Goal: Communication & Community: Answer question/provide support

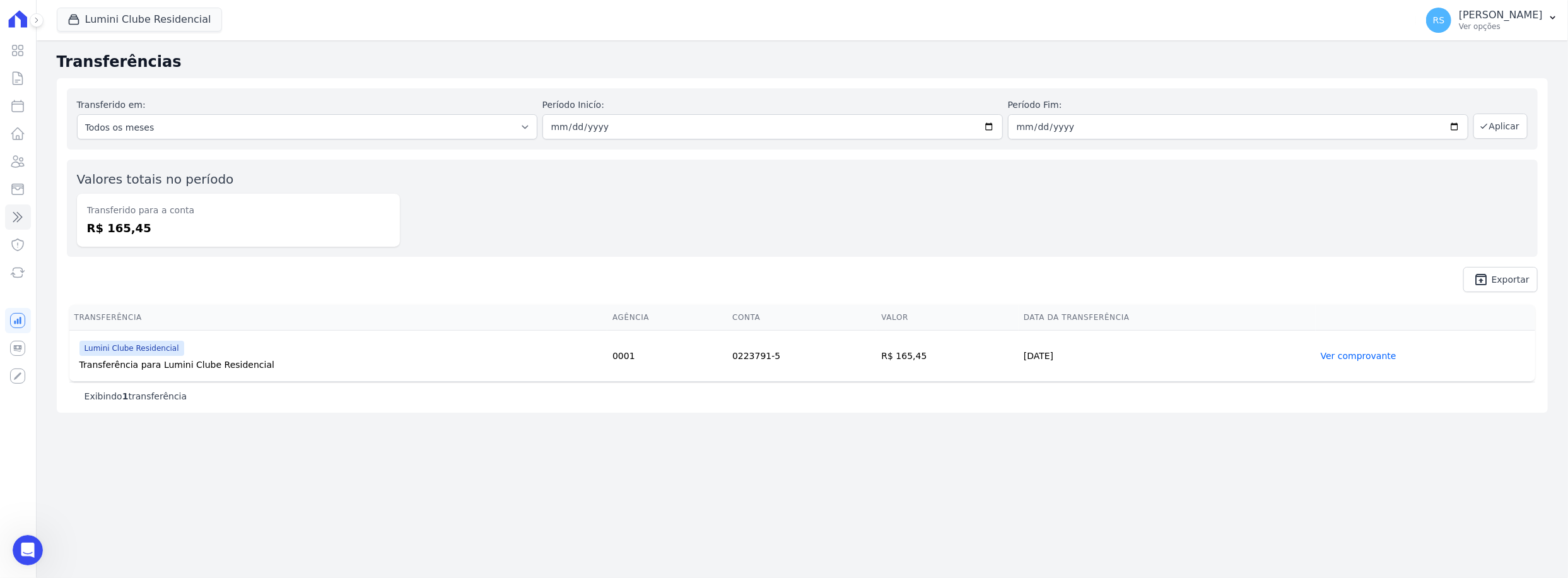
click at [660, 189] on div "Valores totais no período Transferido para a conta R$ 165,45" at bounding box center [802, 208] width 1471 height 97
click at [34, 546] on icon "Abertura do Messenger da Intercom" at bounding box center [26, 548] width 21 height 21
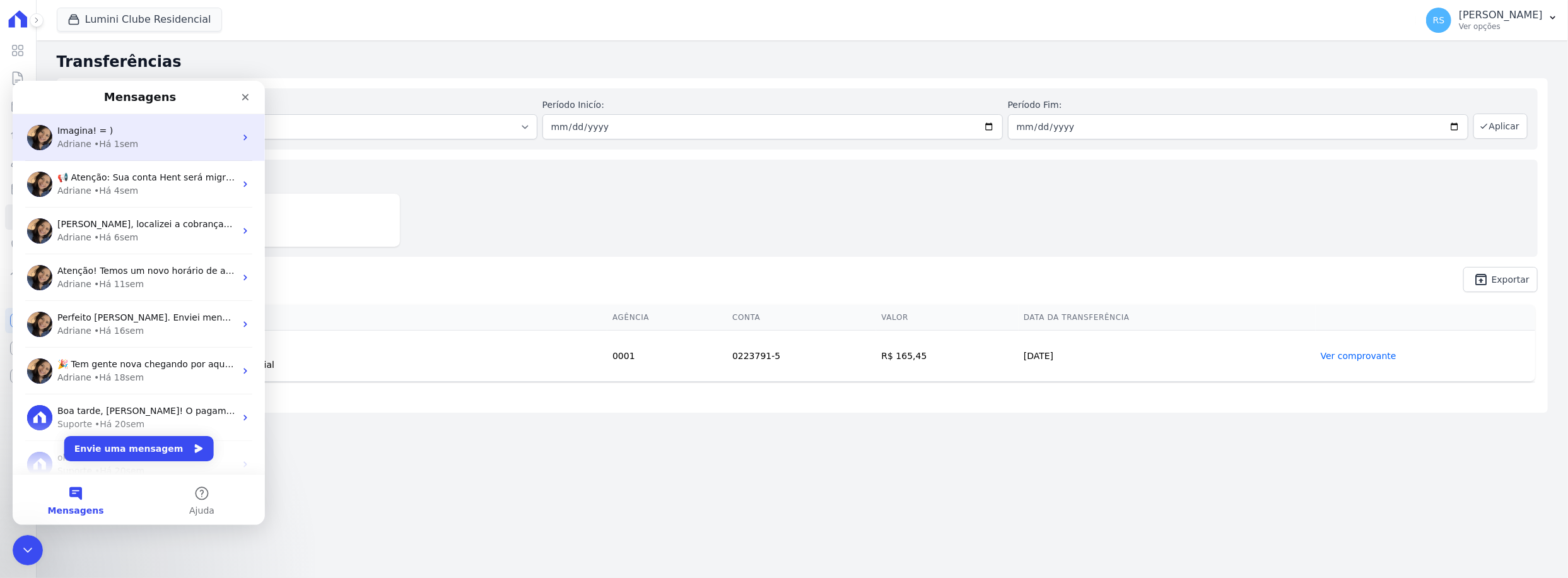
click at [91, 129] on span "Imagina! = )" at bounding box center [85, 130] width 55 height 10
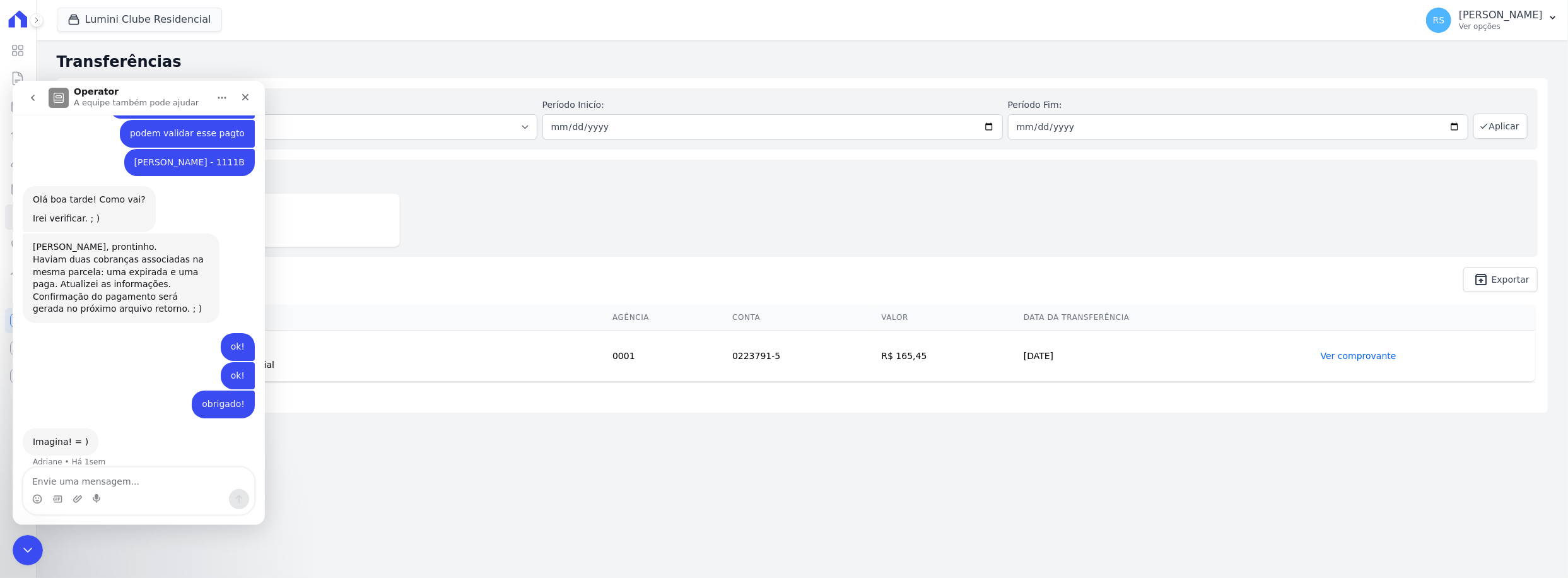
scroll to position [813, 0]
click at [96, 484] on textarea "Envie uma mensagem..." at bounding box center [139, 478] width 231 height 21
type textarea "oi Tudo bem?"
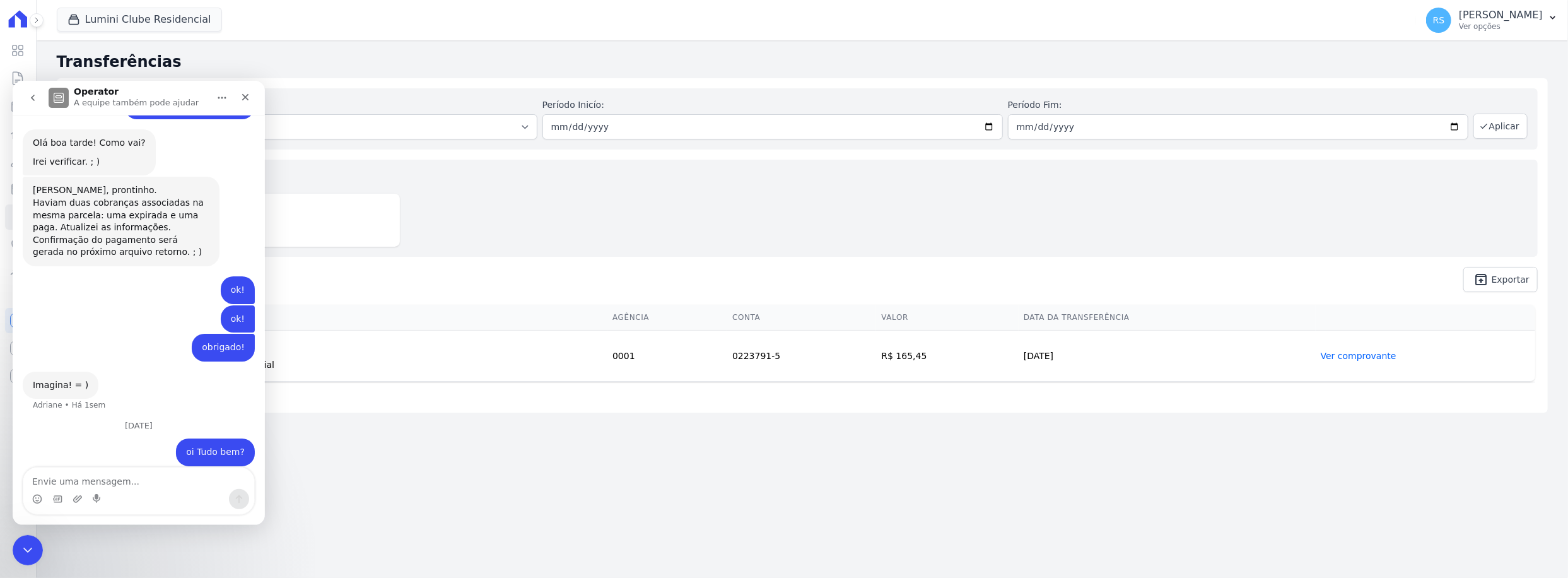
scroll to position [884, 0]
type textarea "p"
type textarea "precisav de uma ajuda"
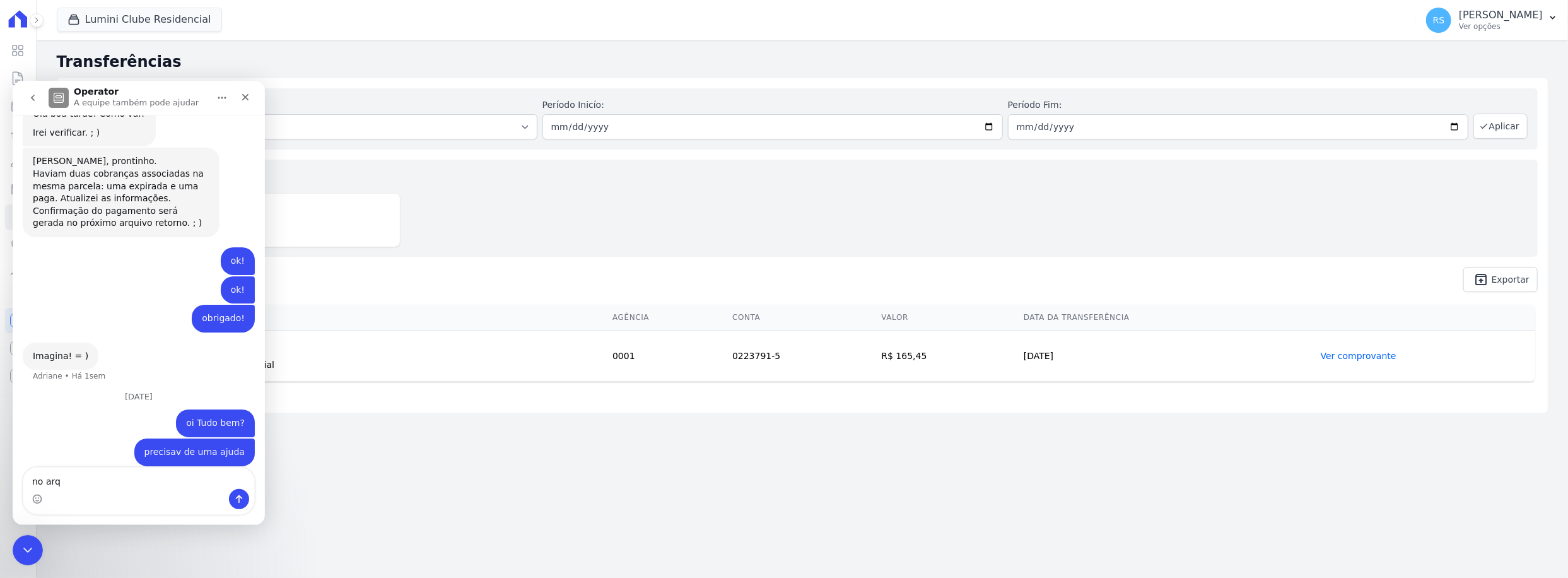
scroll to position [913, 0]
click at [111, 479] on textarea "no arquivo retono" at bounding box center [139, 478] width 231 height 21
click at [245, 483] on textarea "no arquivo retorno de 05/09 recebemos um pagto de" at bounding box center [139, 472] width 231 height 34
click at [215, 470] on textarea "no arquivo retorno de 05/09 recebemos um pagto de" at bounding box center [139, 472] width 231 height 34
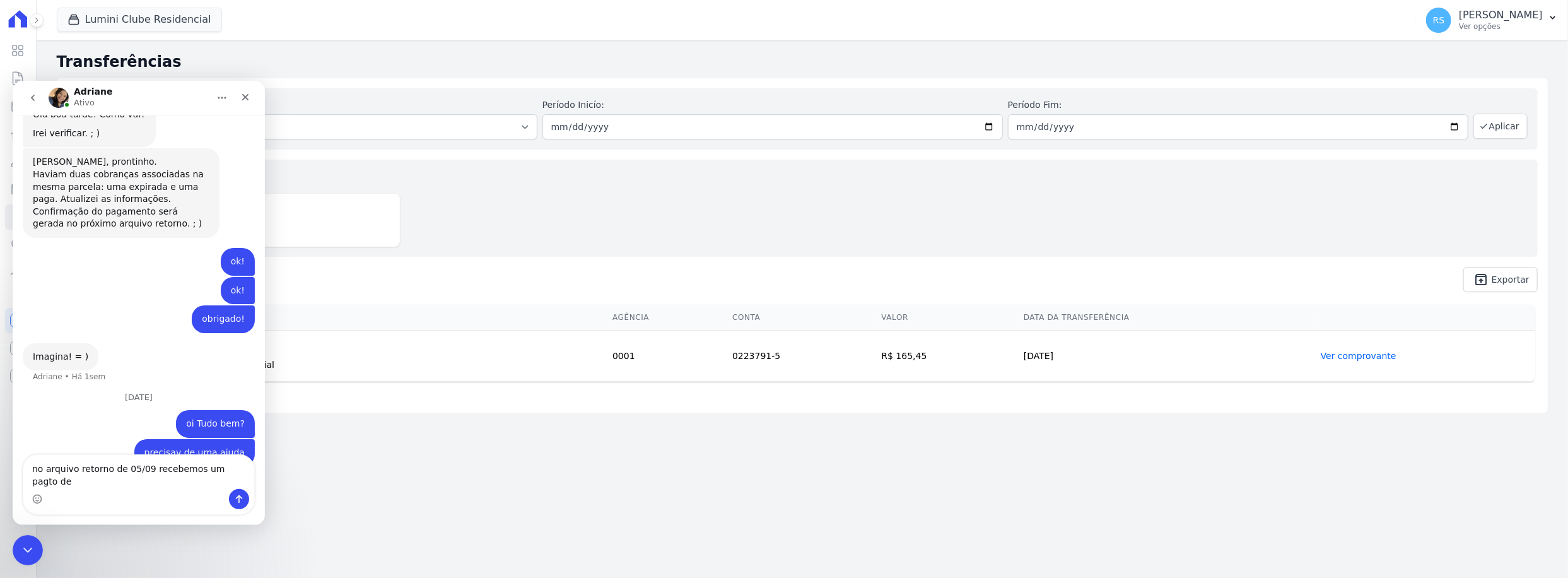
click at [215, 470] on textarea "no arquivo retorno de 05/09 recebemos um pagto de" at bounding box center [139, 472] width 231 height 34
type textarea "no arquivo retorno de 05/09 recebemos um pagto de"
click at [30, 99] on icon "go back" at bounding box center [33, 97] width 10 height 10
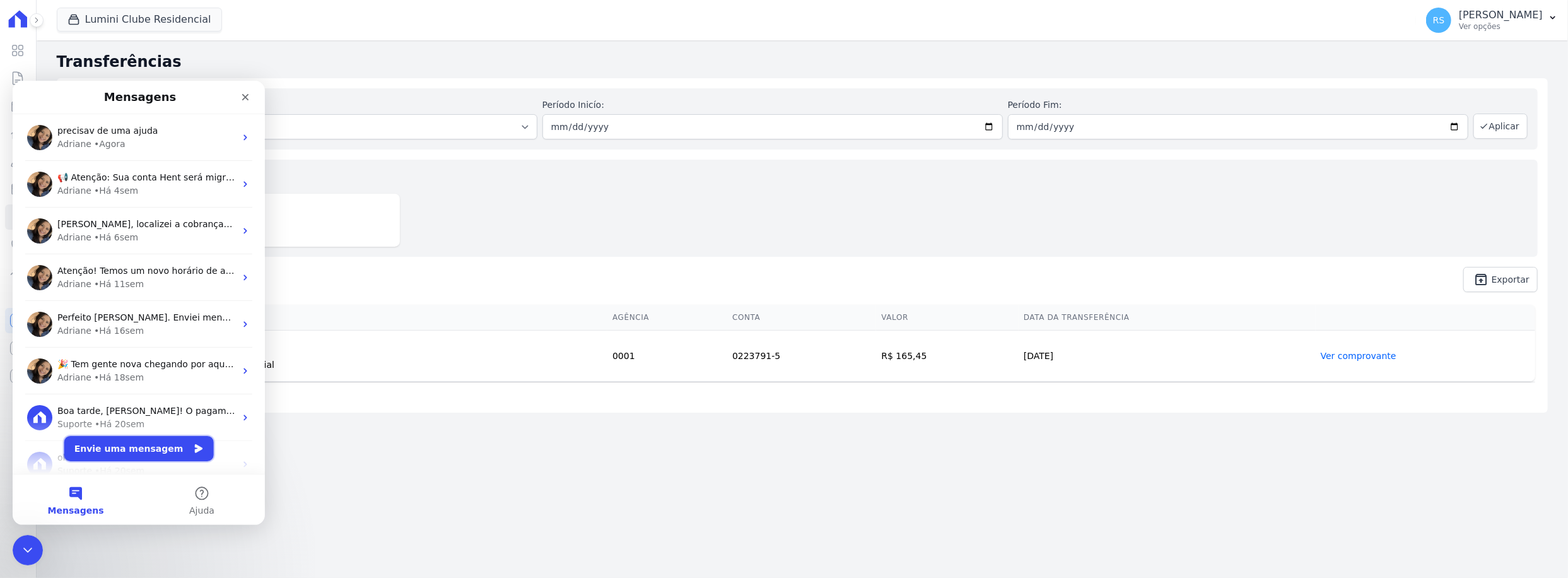
click at [141, 450] on button "Envie uma mensagem" at bounding box center [139, 448] width 150 height 26
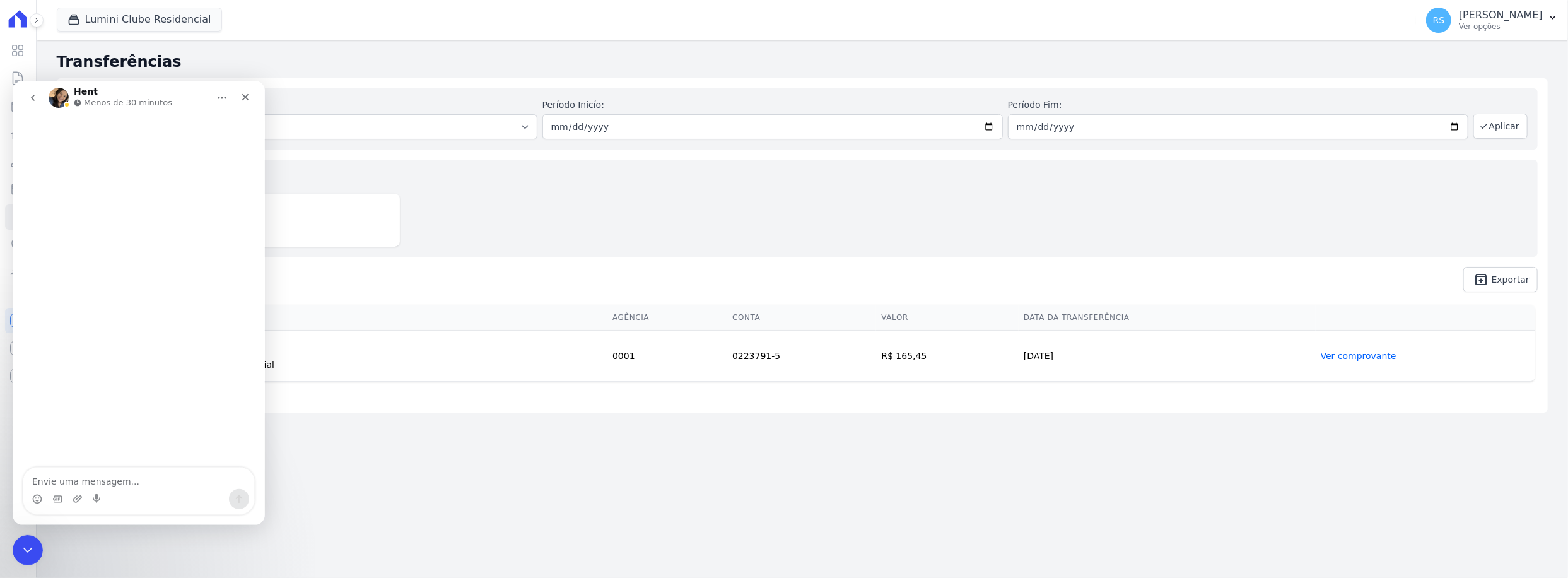
click at [122, 479] on textarea "Envie uma mensagem..." at bounding box center [139, 478] width 231 height 21
type textarea "Olá Tudo bemw"
type textarea "precisva de uma ajuda."
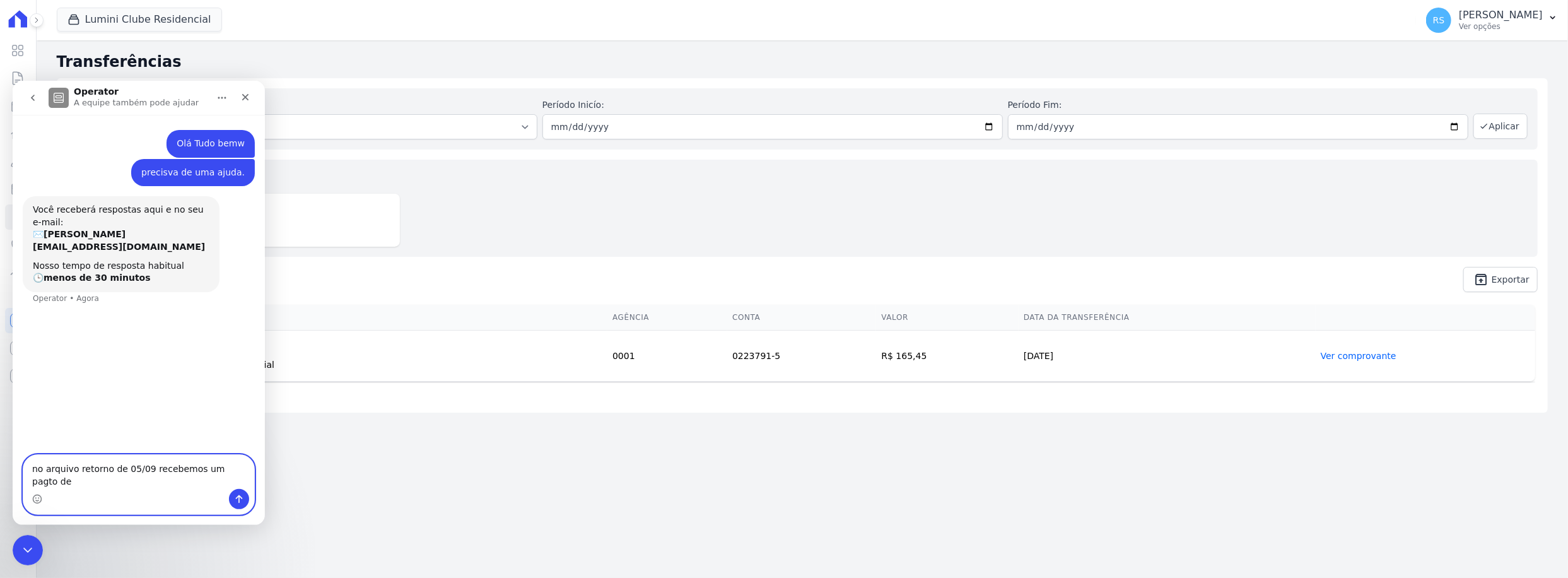
click at [250, 479] on textarea "no arquivo retorno de 05/09 recebemos um pagto de" at bounding box center [139, 472] width 231 height 34
paste textarea "SUZANA PEDROSO CELESTINO"
type textarea "no arquivo retorno de 05/09 recebemos um pagto de SUZANA PEDROSO CELESTINO"
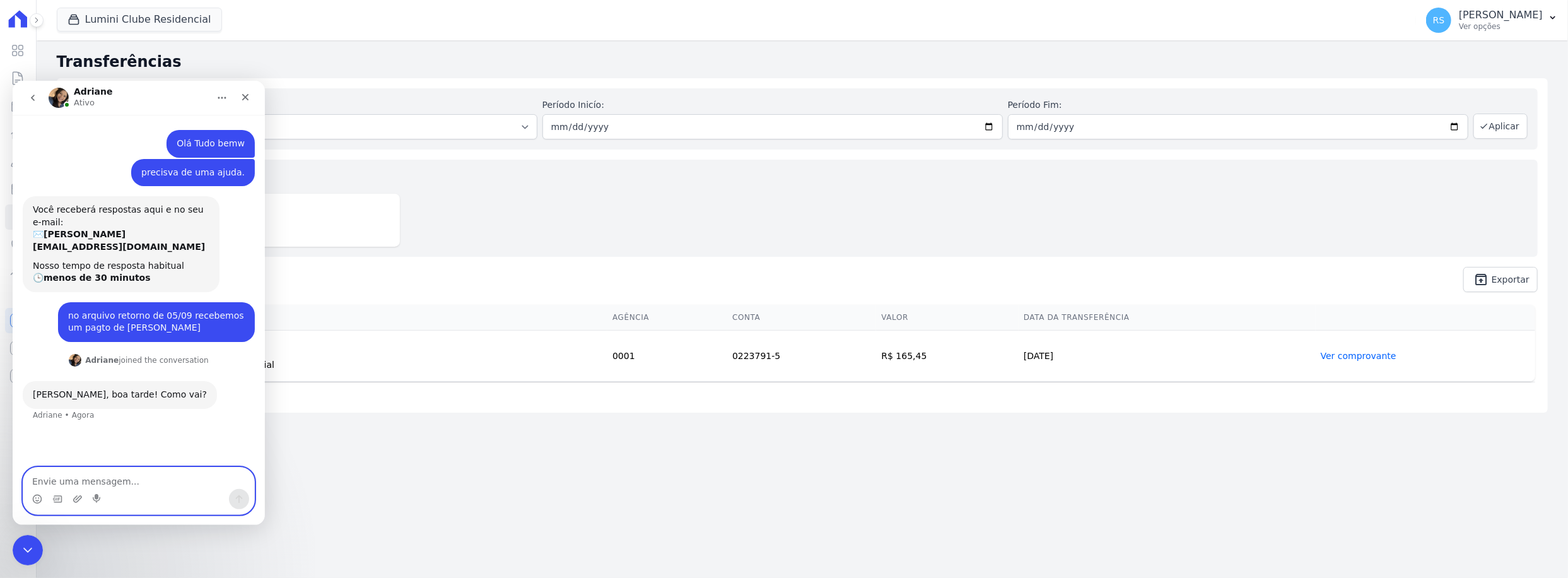
click at [132, 477] on textarea "Envie uma mensagem..." at bounding box center [139, 478] width 231 height 21
type textarea "tudo ótimo"
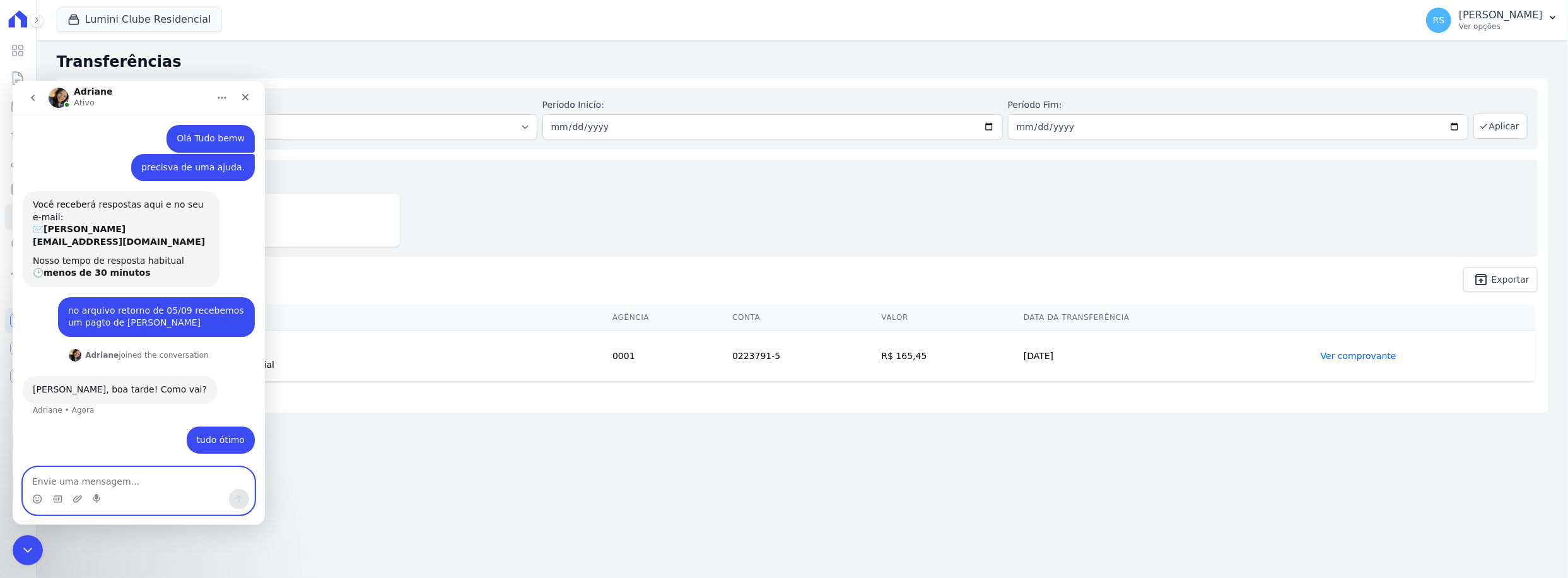
scroll to position [4, 0]
click at [155, 480] on textarea "Envie uma mensagem..." at bounding box center [139, 478] width 231 height 21
paste textarea "1403B"
type textarea "essa cliente é da unidade 1403B"
click at [177, 473] on textarea "essa cliente é da unidade 1403B" at bounding box center [139, 478] width 231 height 21
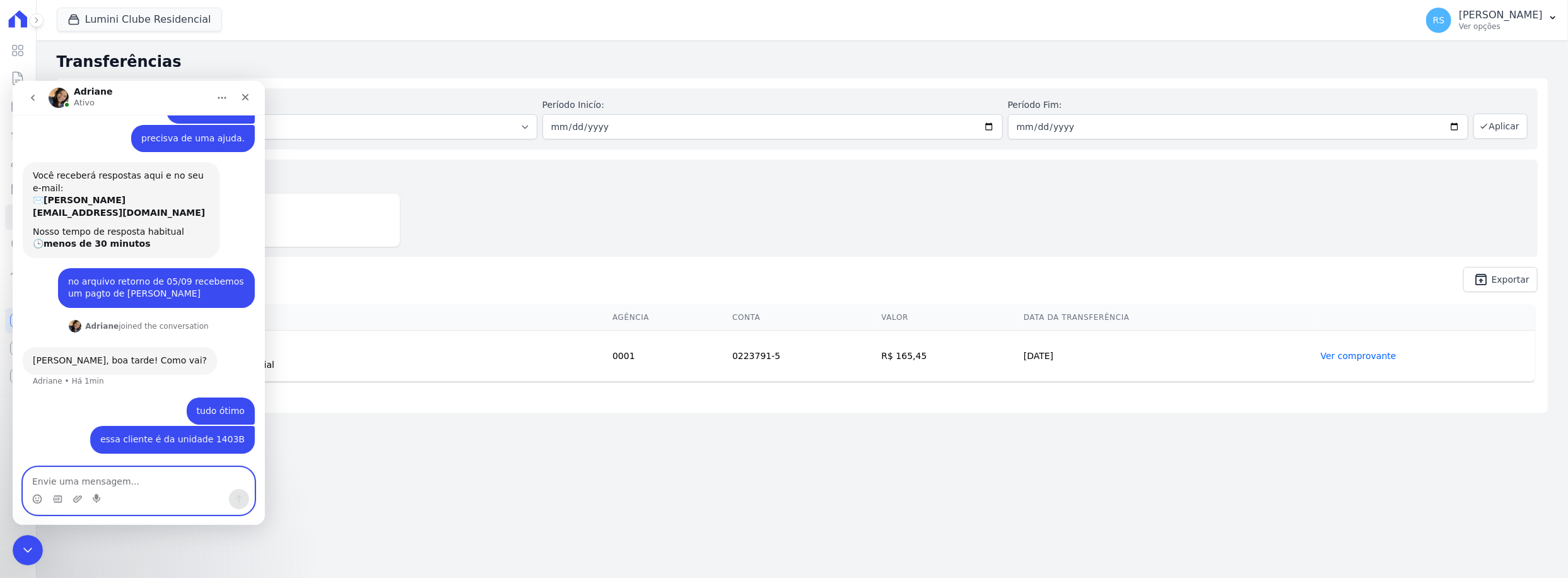
type textarea "o"
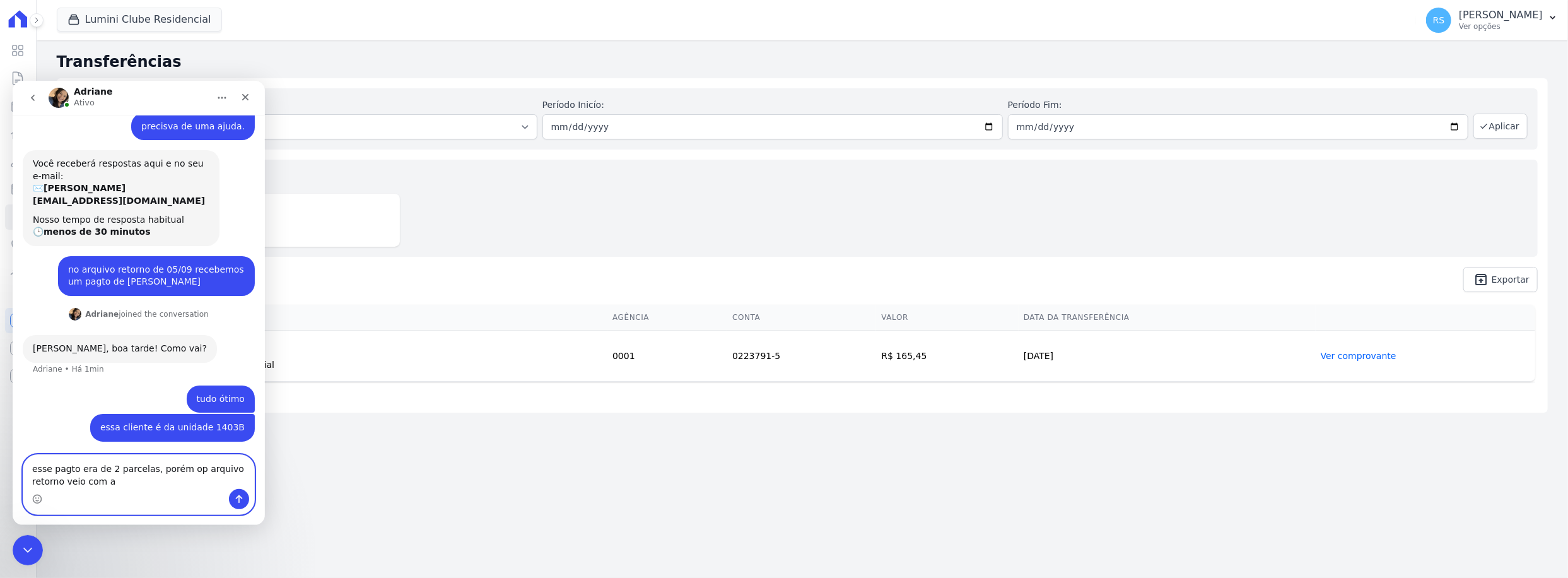
drag, startPoint x: 185, startPoint y: 468, endPoint x: 201, endPoint y: 504, distance: 39.4
click at [187, 473] on textarea "esse pagto era de 2 parcelas, porém op arquivo retorno veio com a" at bounding box center [139, 472] width 231 height 34
click at [123, 479] on textarea "esse pagto era de 2 parcelas, porém o arquivo retorno veio com a" at bounding box center [139, 472] width 231 height 34
type textarea "esse pagto era de 2 parcelas, porém o arquivo retorno veio com a informação de …"
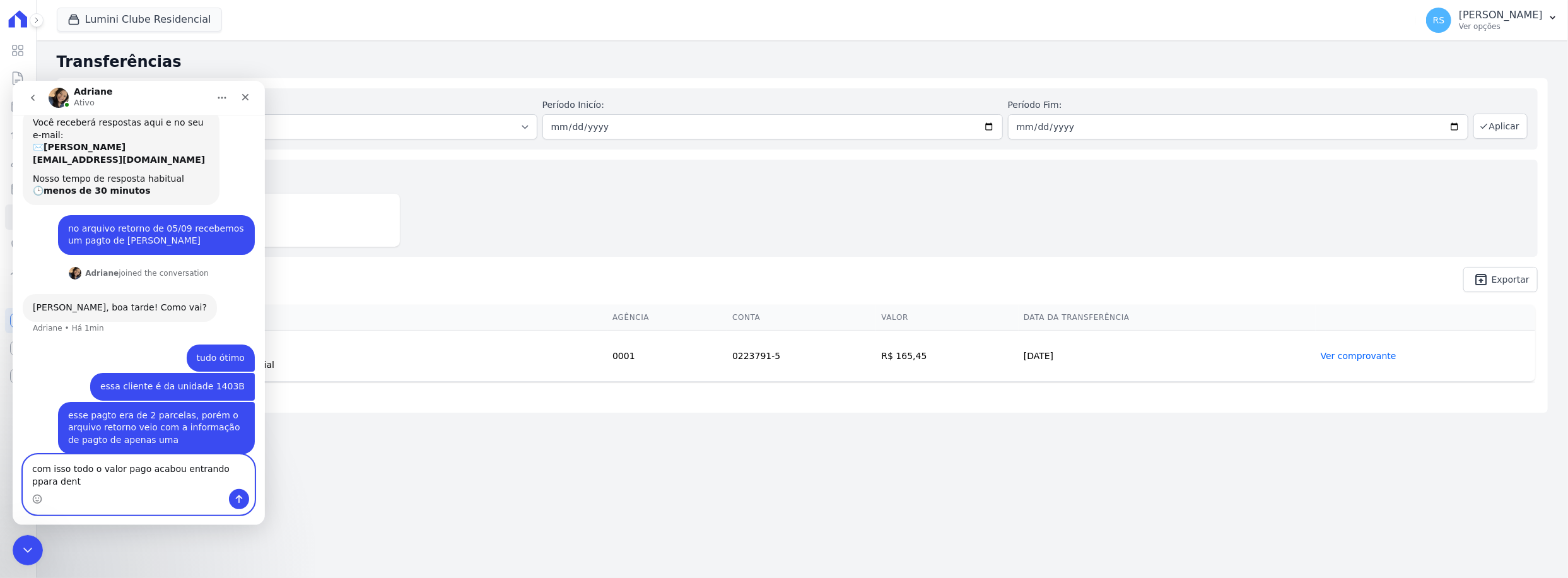
scroll to position [100, 0]
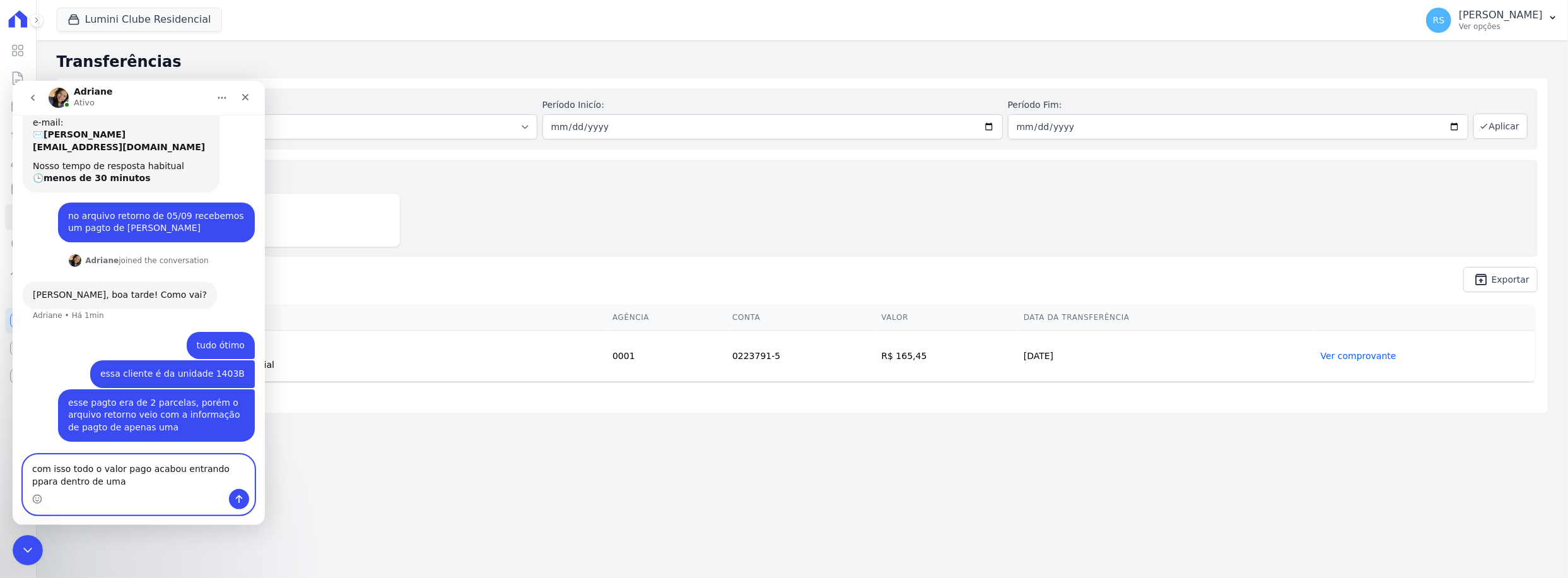
click at [216, 473] on textarea "com isso todo o valor pago acabou entrando ppara dentro de uma" at bounding box center [139, 472] width 231 height 34
drag, startPoint x: 130, startPoint y: 480, endPoint x: 54, endPoint y: 489, distance: 76.5
click at [54, 489] on div "com isso todo o valor pago acabou entrando para dentro de uma com isso todo o v…" at bounding box center [139, 484] width 231 height 60
click at [60, 483] on textarea "com isso todo o valor pago acabou entrando para dentro de uma" at bounding box center [139, 472] width 231 height 34
click at [72, 483] on textarea "com isso todo o valor pago acabou entrando para dentro de uma" at bounding box center [139, 472] width 231 height 34
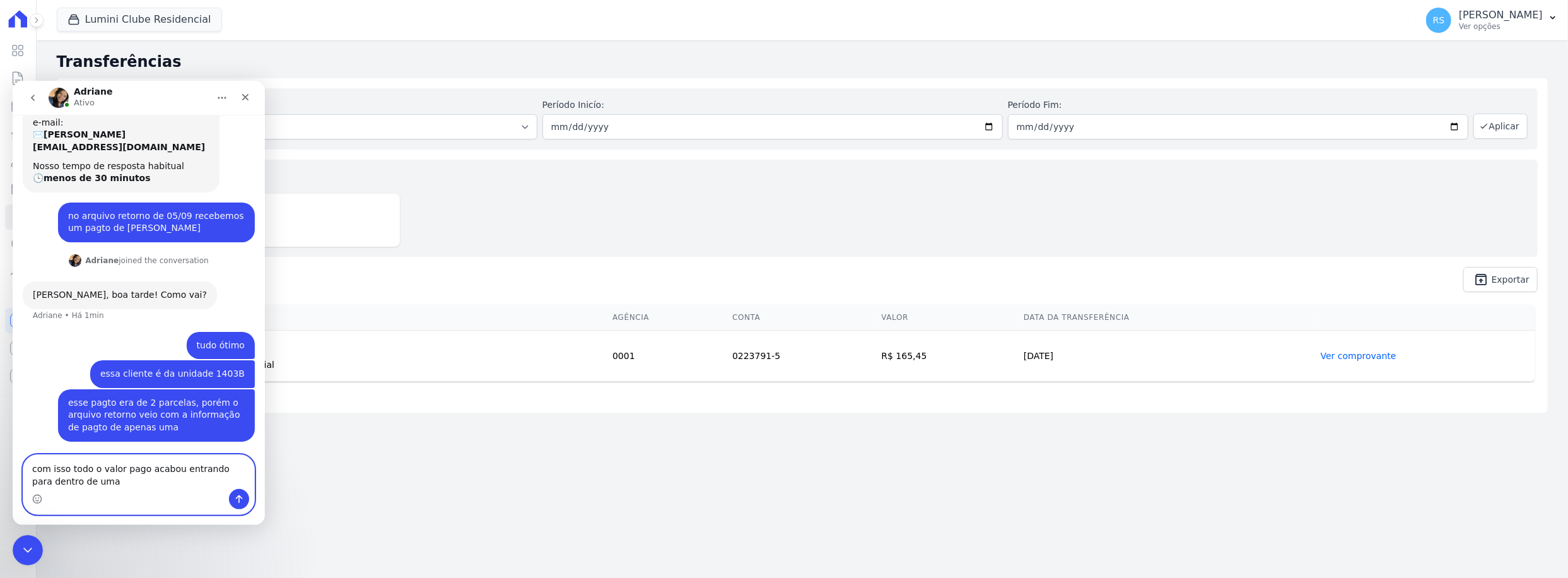
drag, startPoint x: 71, startPoint y: 485, endPoint x: 28, endPoint y: 485, distance: 43.0
click at [28, 485] on textarea "com isso todo o valor pago acabou entrando para dentro de uma" at bounding box center [139, 472] width 231 height 34
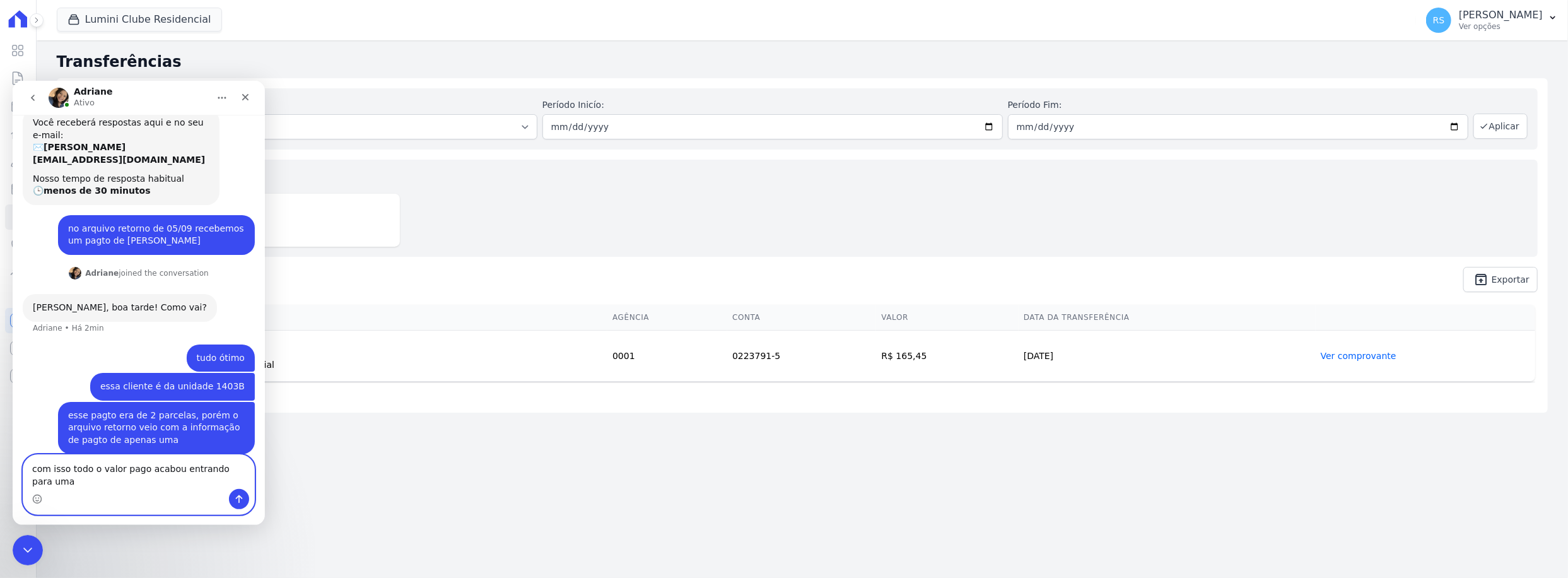
click at [252, 479] on textarea "com isso todo o valor pago acabou entrando para uma" at bounding box center [139, 472] width 231 height 34
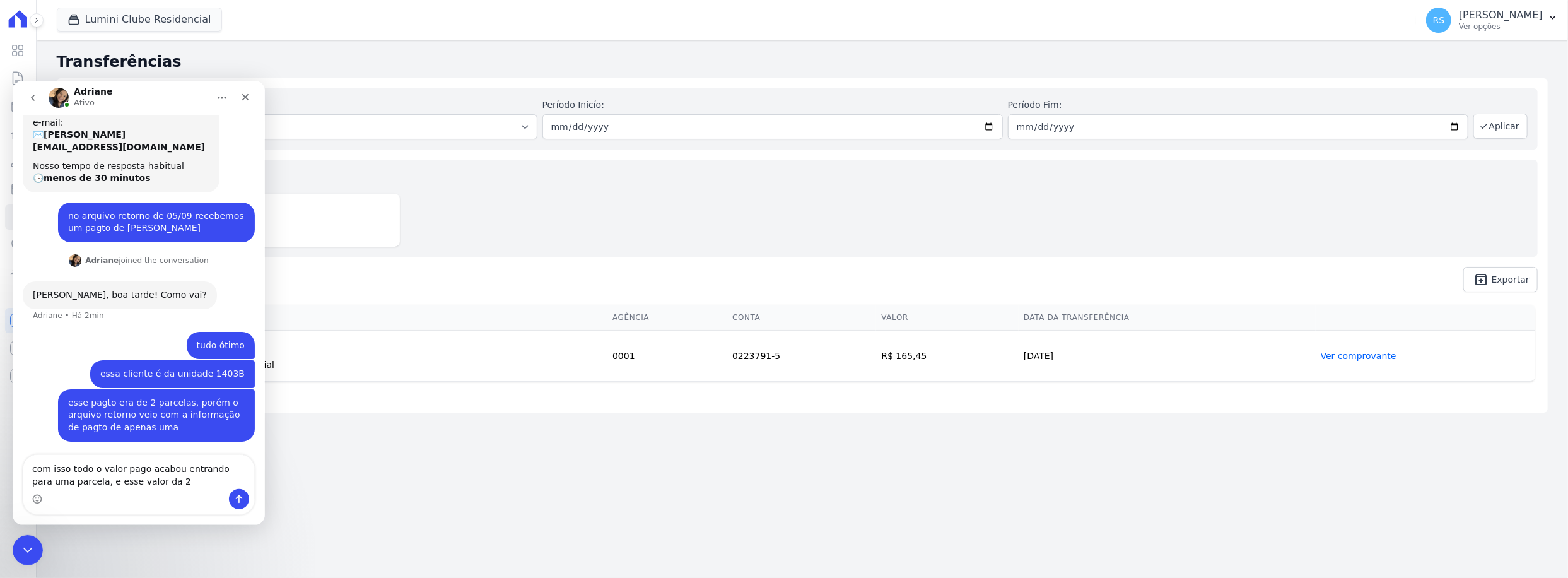
click at [254, 490] on div "Messenger da Intercom" at bounding box center [139, 499] width 231 height 20
click at [174, 480] on textarea "com isso todo o valor pago acabou entrando para uma parcela, e esse valor da 2" at bounding box center [139, 472] width 231 height 34
type textarea "com isso todo o valor pago acabou entrando para uma parcela, e esse valor acabo…"
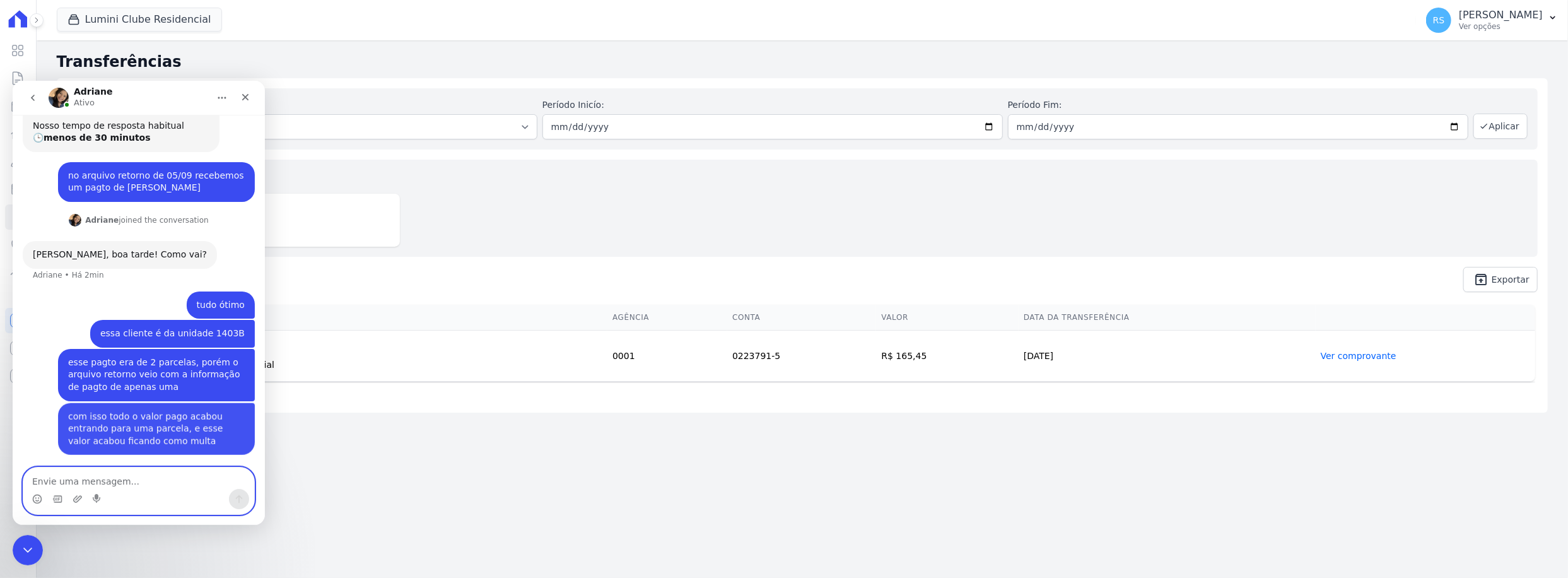
scroll to position [140, 0]
type textarea "pode verificar?"
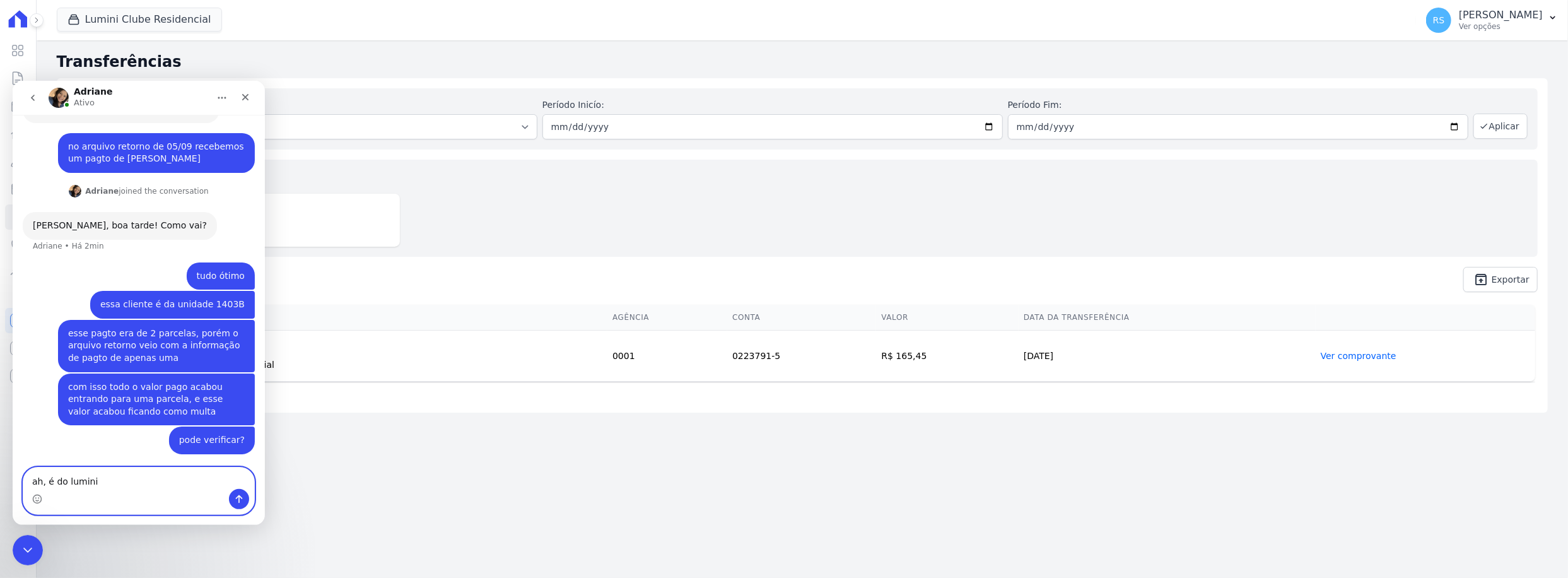
type textarea "ah, é do lumini 1"
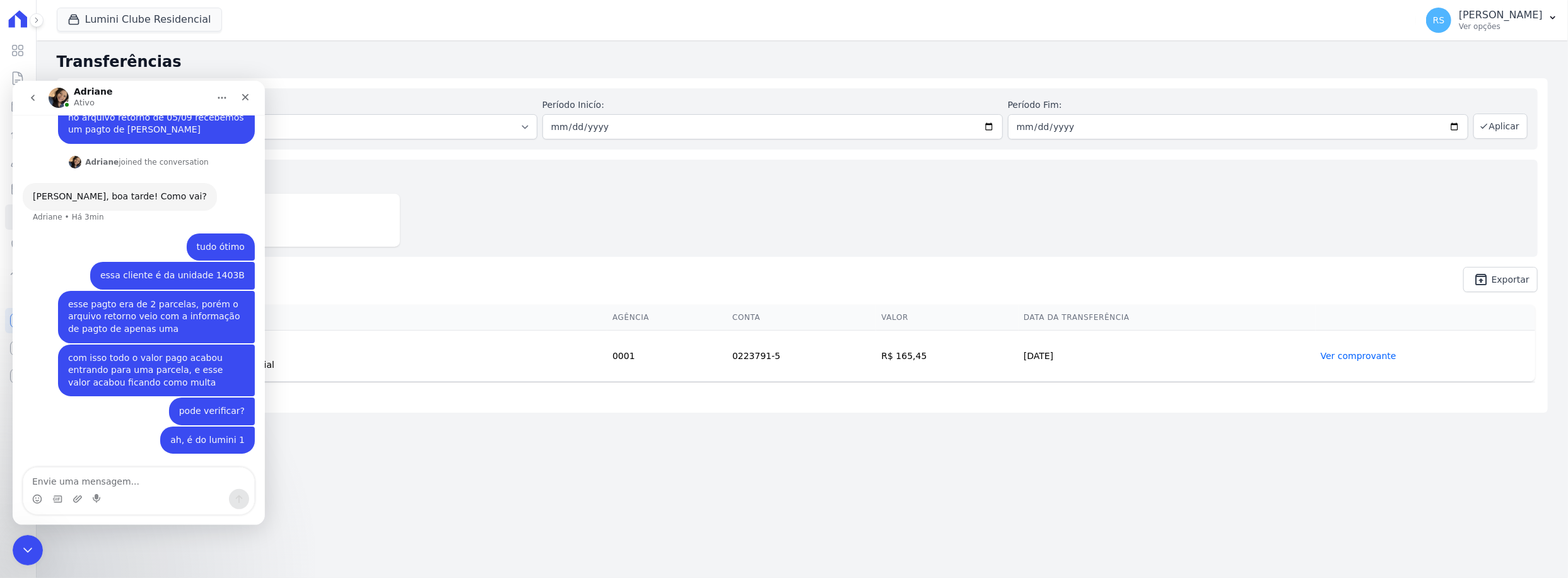
click at [159, 364] on div "com isso todo o valor pago acabou entrando para uma parcela, e esse valor acabo…" at bounding box center [156, 370] width 177 height 38
click at [142, 387] on div "com isso todo o valor pago acabou entrando para uma parcela, e esse valor acabo…" at bounding box center [156, 370] width 177 height 38
click at [186, 377] on div "com isso todo o valor pago acabou entrando para uma parcela, e esse valor acabo…" at bounding box center [156, 370] width 177 height 38
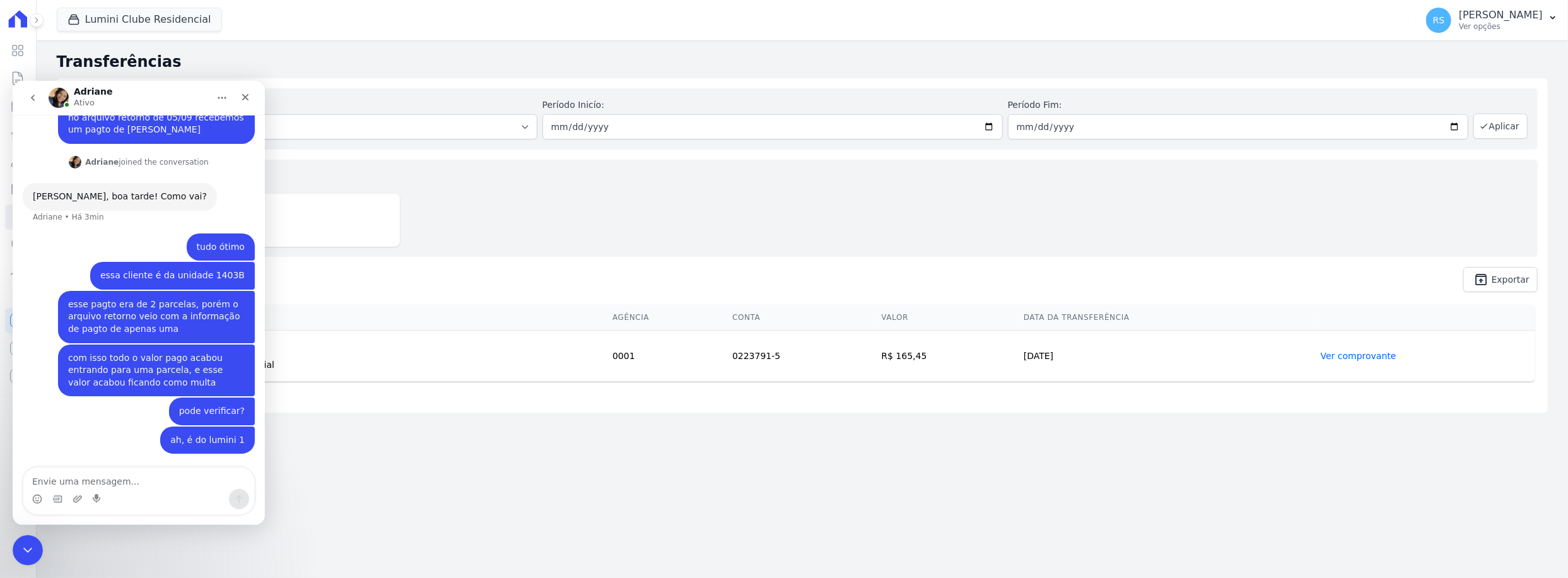
click at [835, 243] on div "Valores totais no período Transferido para a conta R$ 165,45" at bounding box center [802, 208] width 1471 height 97
click at [31, 535] on div "Encerramento do Messenger da Intercom" at bounding box center [26, 548] width 30 height 30
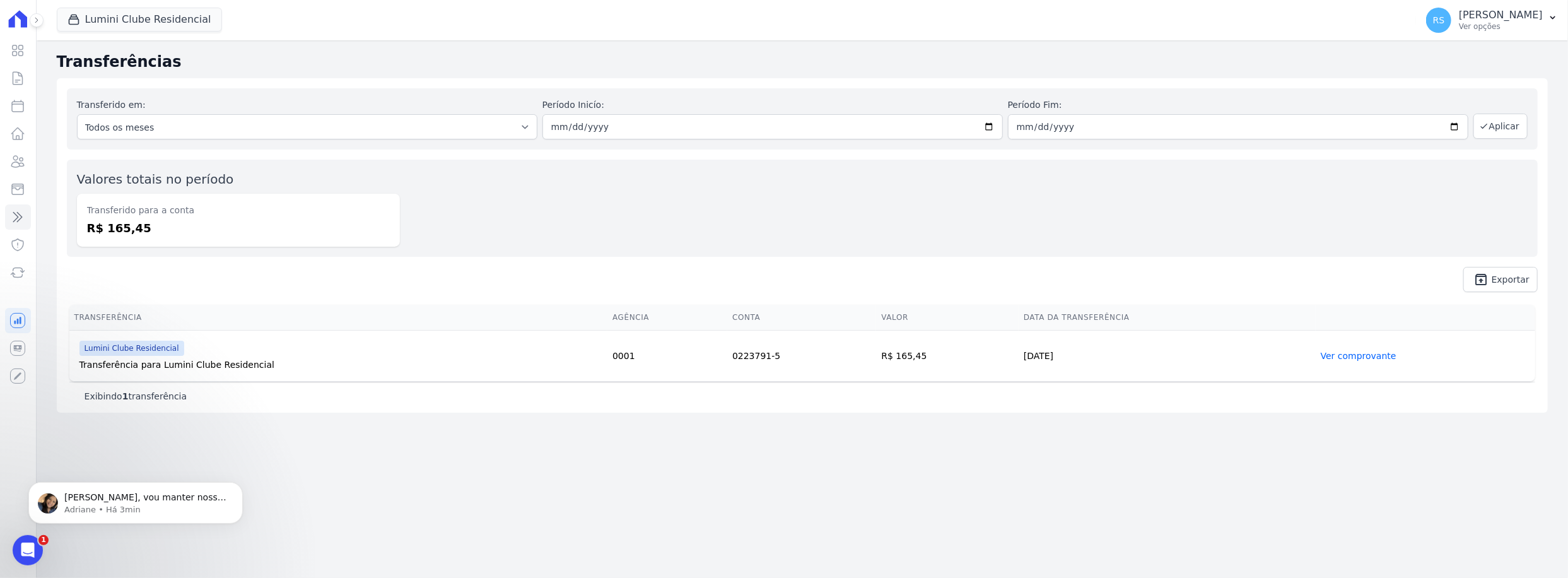
scroll to position [0, 0]
click at [447, 193] on div "Valores totais no período Transferido para a conta R$ 165,45" at bounding box center [802, 208] width 1471 height 97
click at [34, 549] on div "Abertura do Messenger da Intercom" at bounding box center [26, 548] width 42 height 42
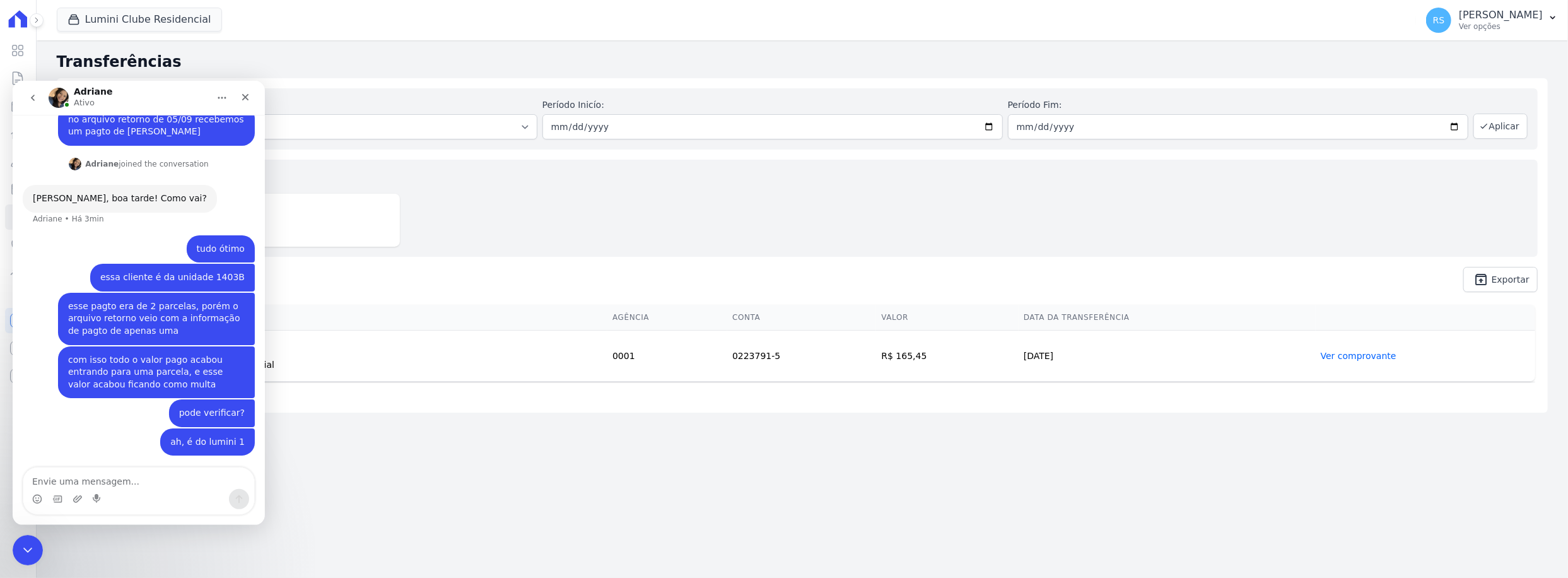
scroll to position [198, 0]
click at [24, 552] on icon "Encerramento do Messenger da Intercom" at bounding box center [26, 548] width 15 height 15
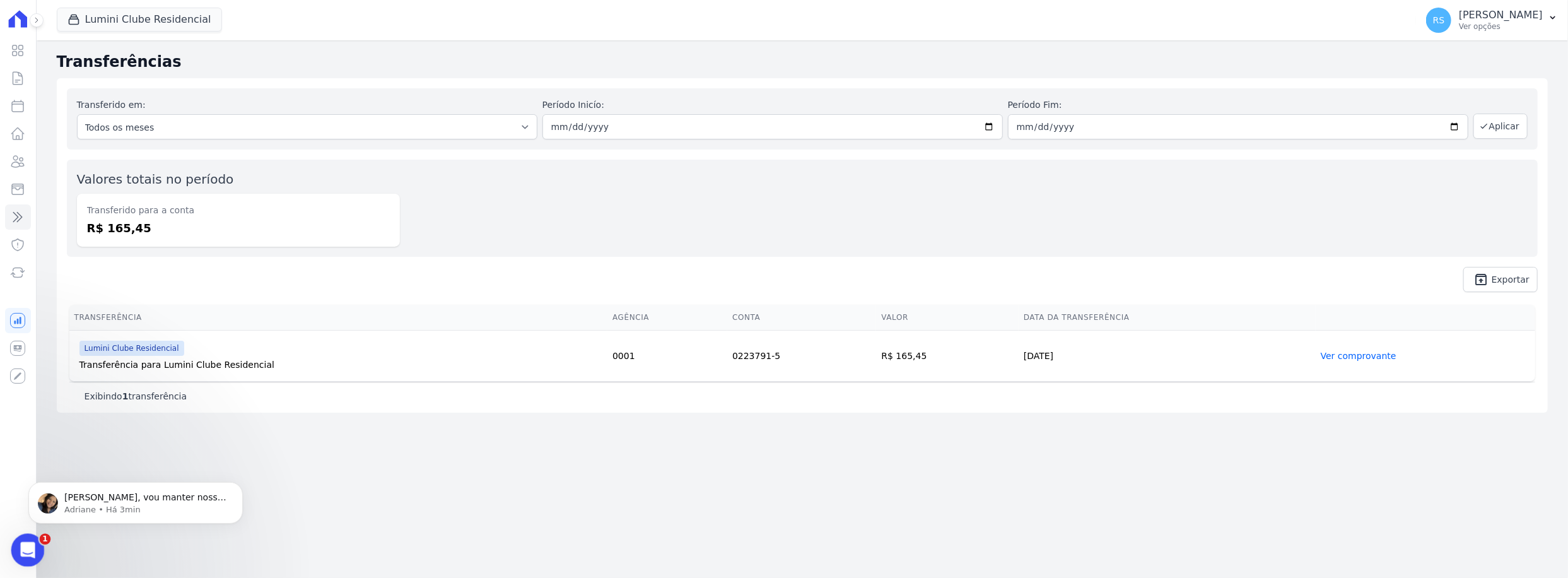
scroll to position [0, 0]
click at [123, 508] on p "Adriane • Há 3min" at bounding box center [146, 509] width 163 height 11
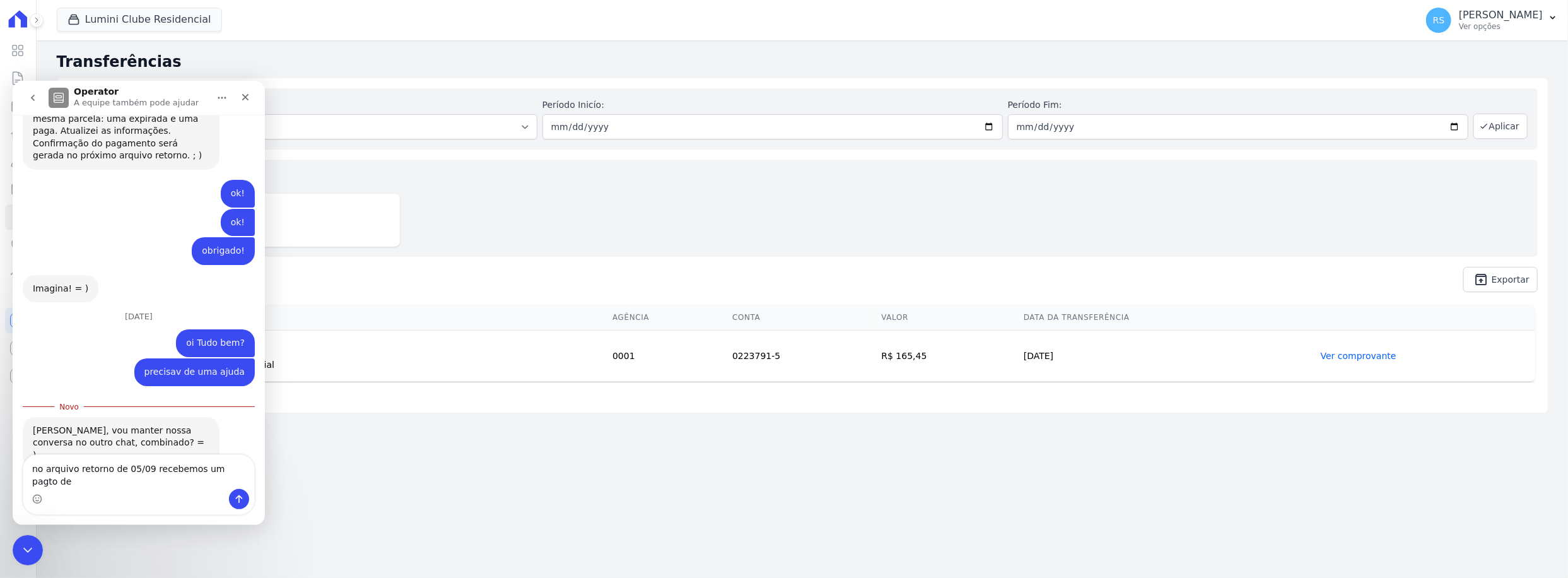
scroll to position [984, 0]
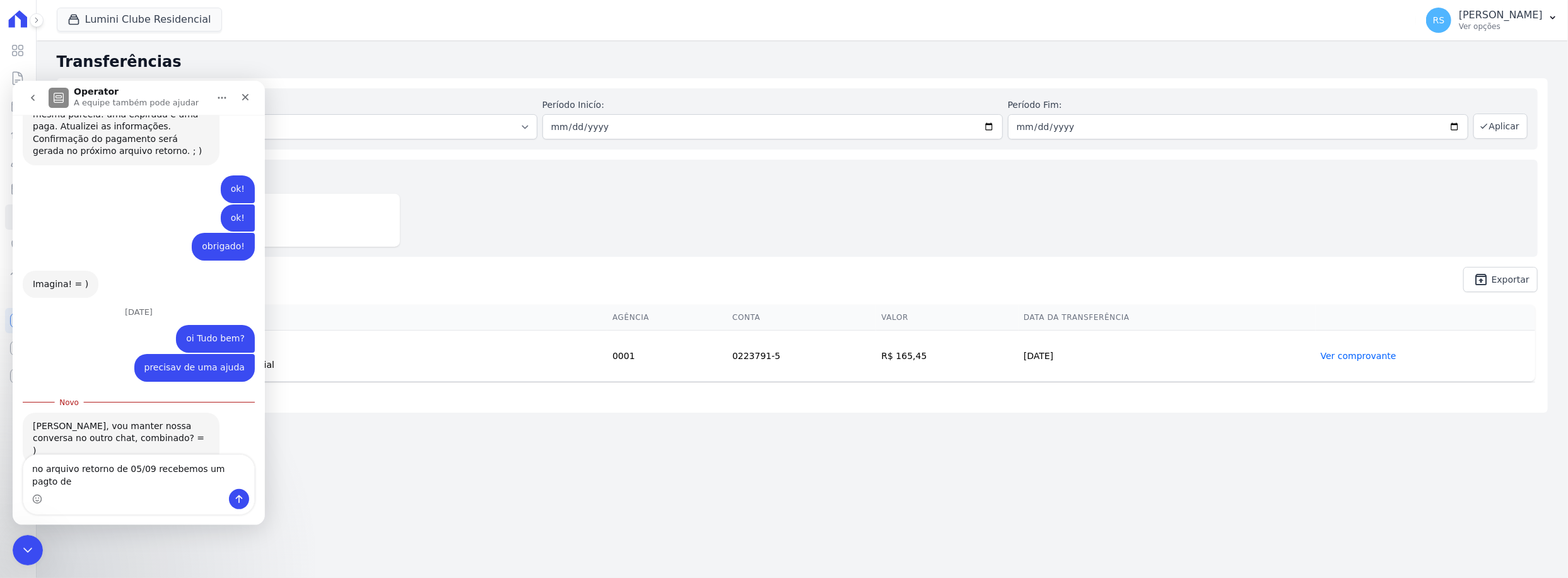
click at [174, 487] on textarea "no arquivo retorno de 05/09 recebemos um pagto de" at bounding box center [139, 472] width 231 height 34
click at [33, 99] on icon "go back" at bounding box center [33, 97] width 10 height 10
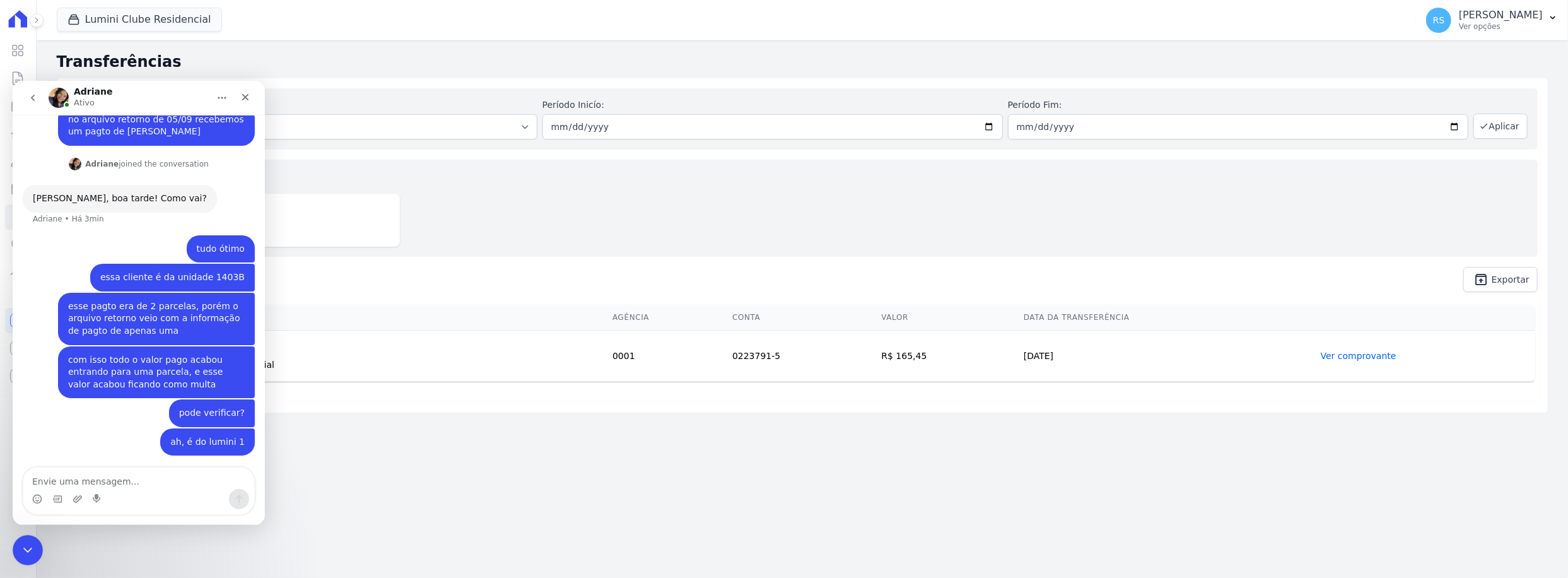
scroll to position [198, 0]
click at [35, 94] on icon "go back" at bounding box center [33, 97] width 10 height 10
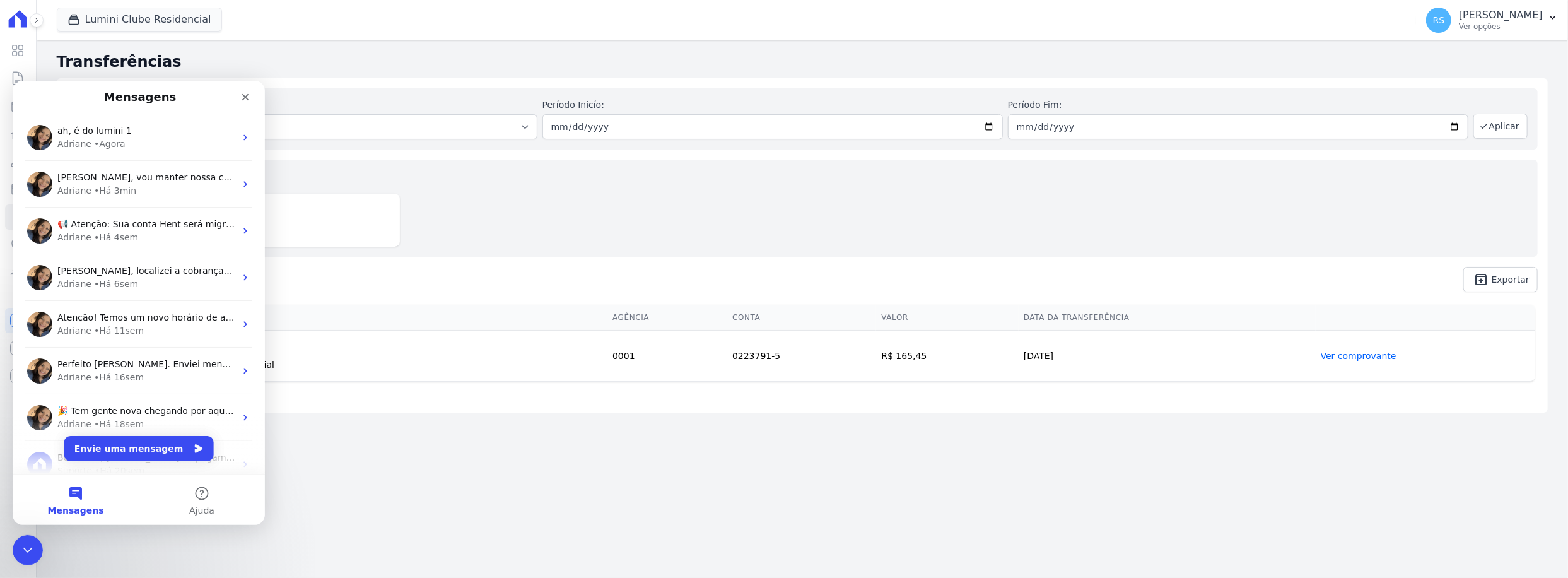
scroll to position [0, 0]
click at [135, 184] on div "Adriane • Há 3min" at bounding box center [146, 190] width 178 height 13
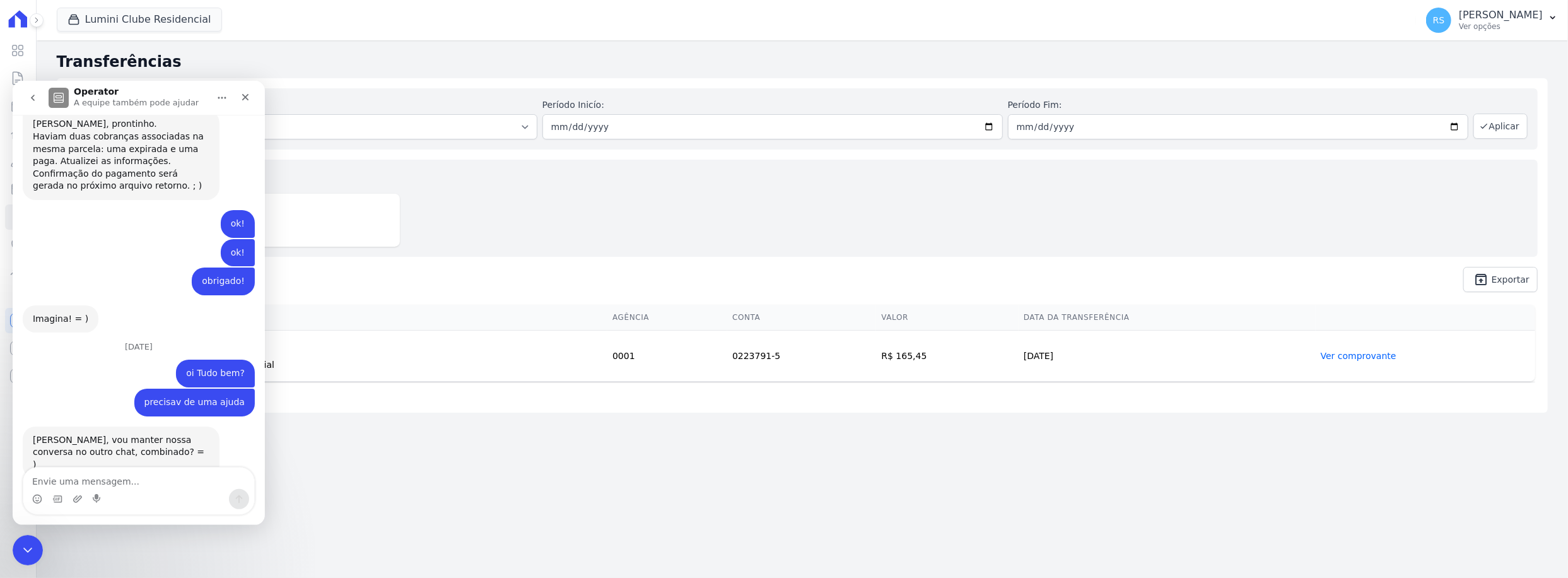
scroll to position [964, 0]
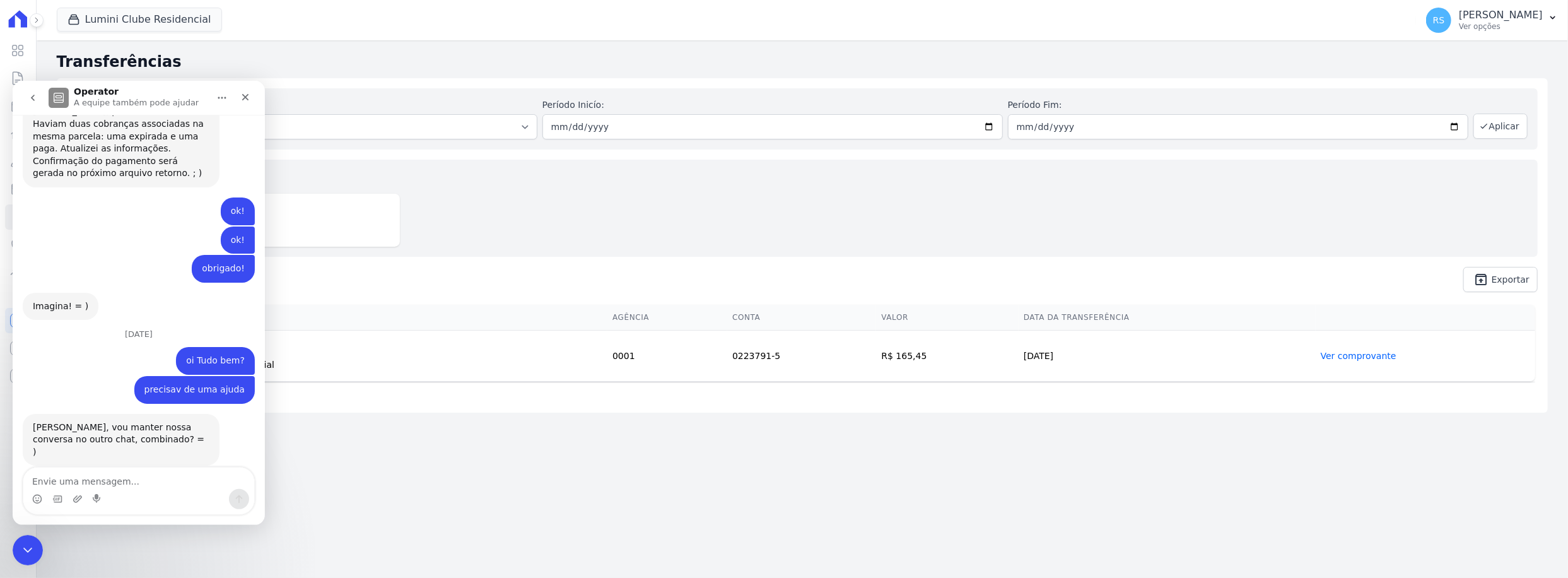
click at [135, 483] on textarea "Envie uma mensagem..." at bounding box center [139, 478] width 231 height 21
type textarea "ok!"
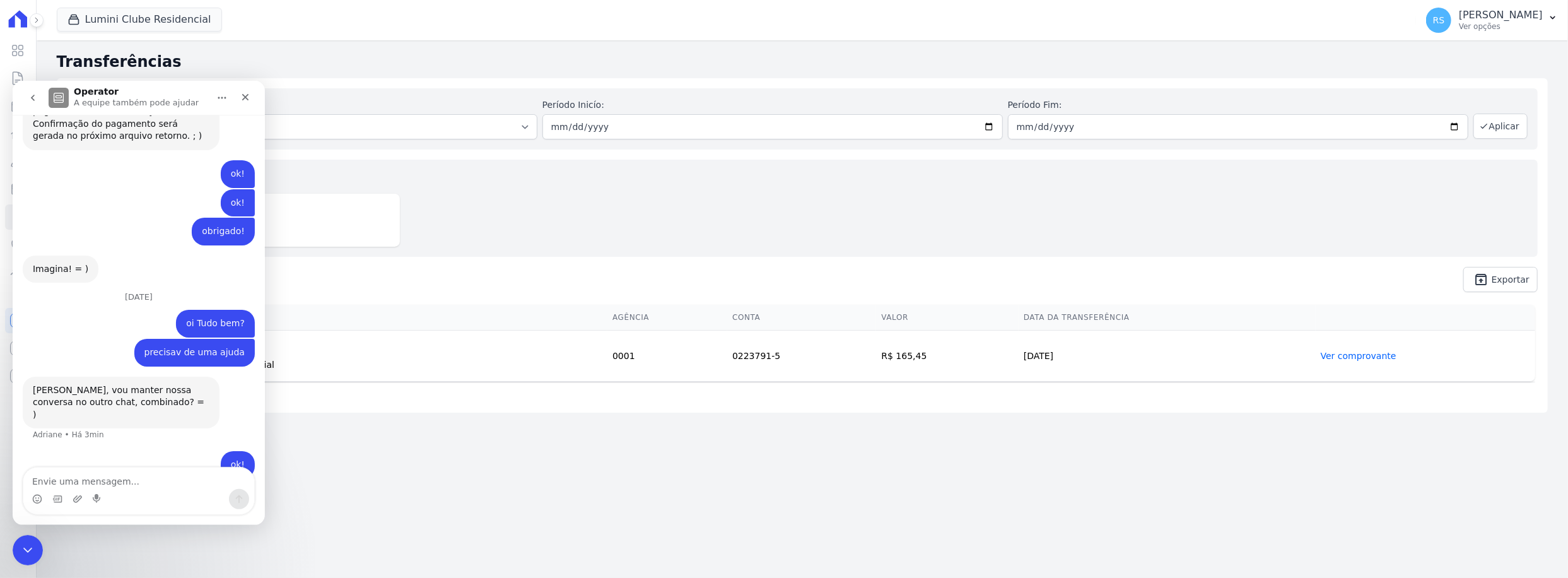
click at [28, 96] on icon "go back" at bounding box center [33, 97] width 10 height 10
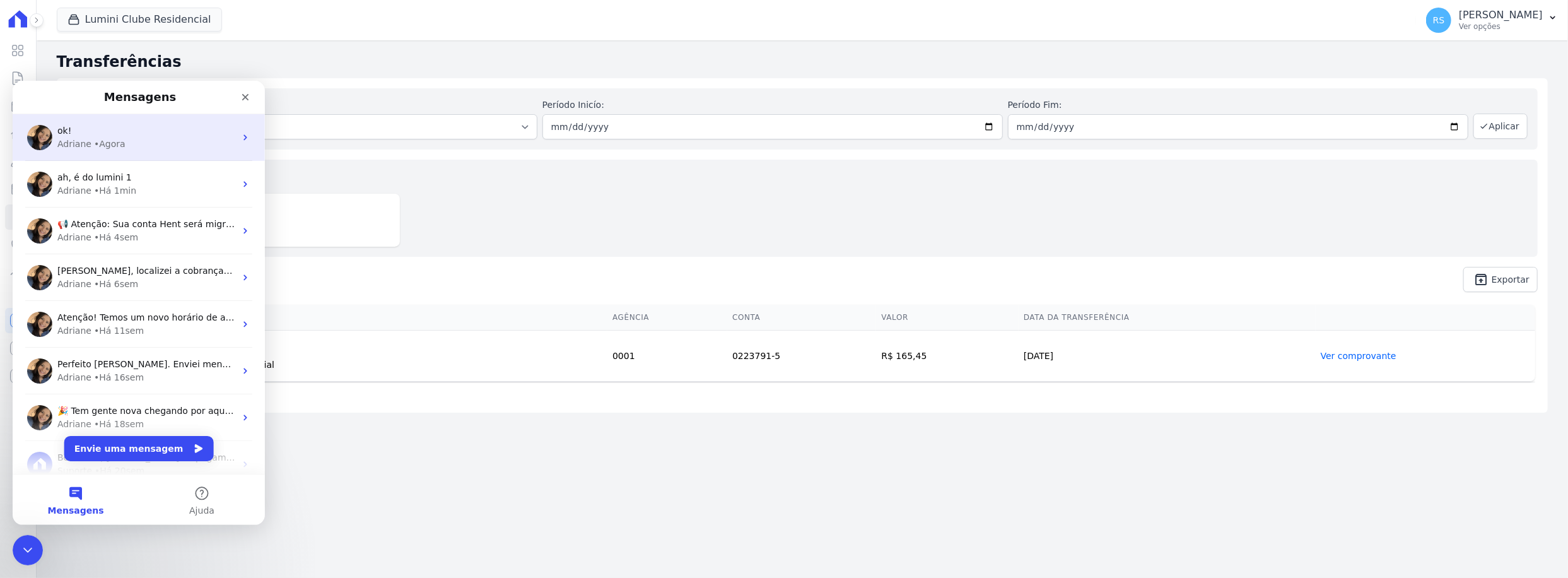
click at [131, 141] on div "Adriane • Agora" at bounding box center [146, 143] width 178 height 13
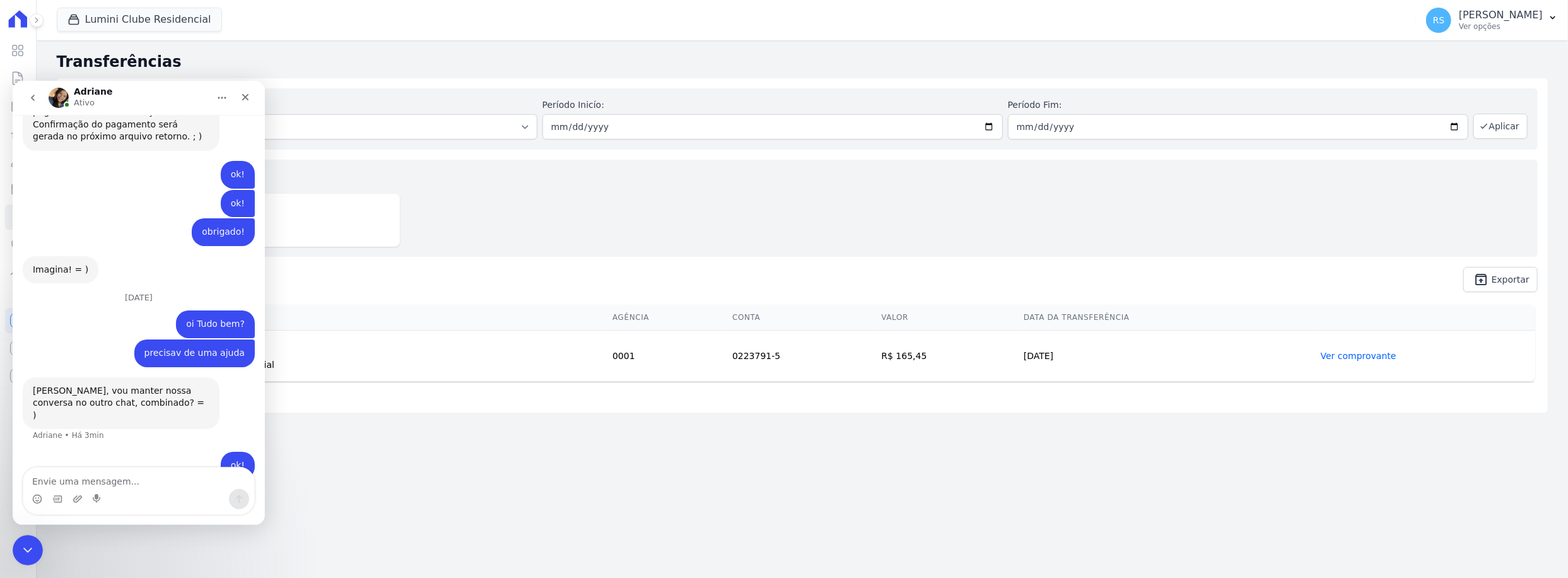
scroll to position [1001, 0]
click at [35, 101] on icon "go back" at bounding box center [33, 97] width 10 height 10
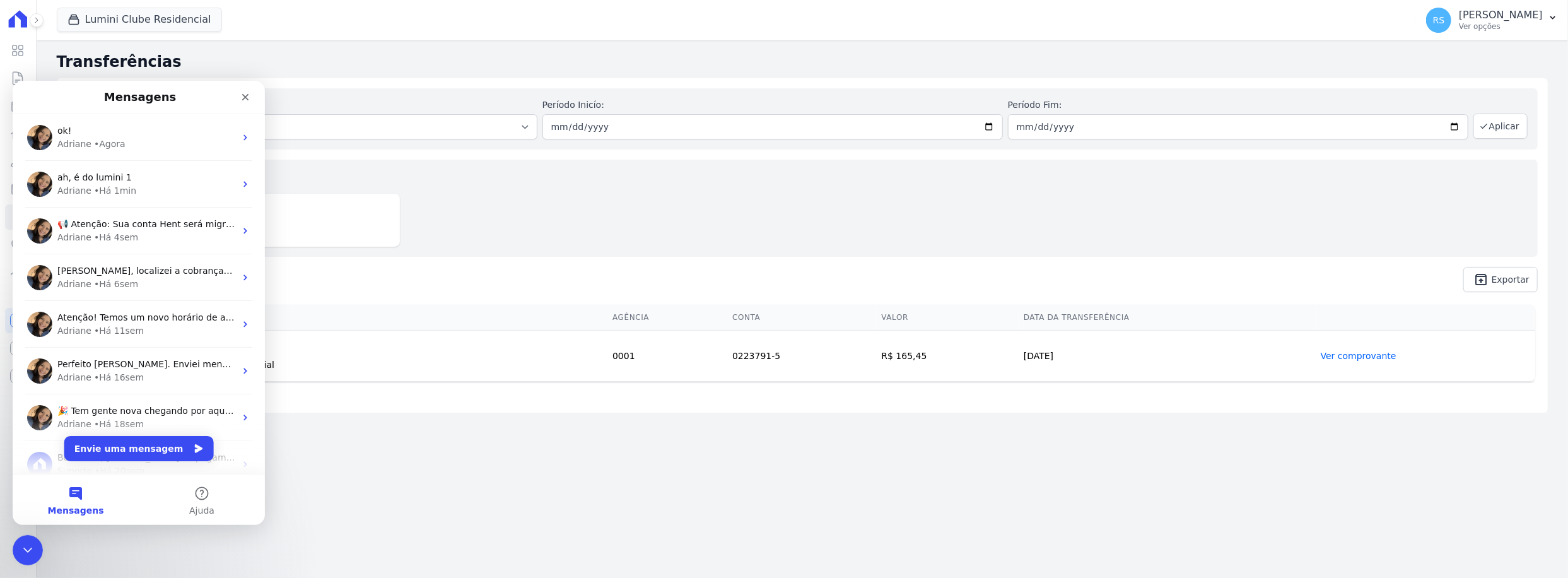
scroll to position [0, 0]
click at [101, 180] on span "ah, é do lumini 1" at bounding box center [94, 177] width 74 height 10
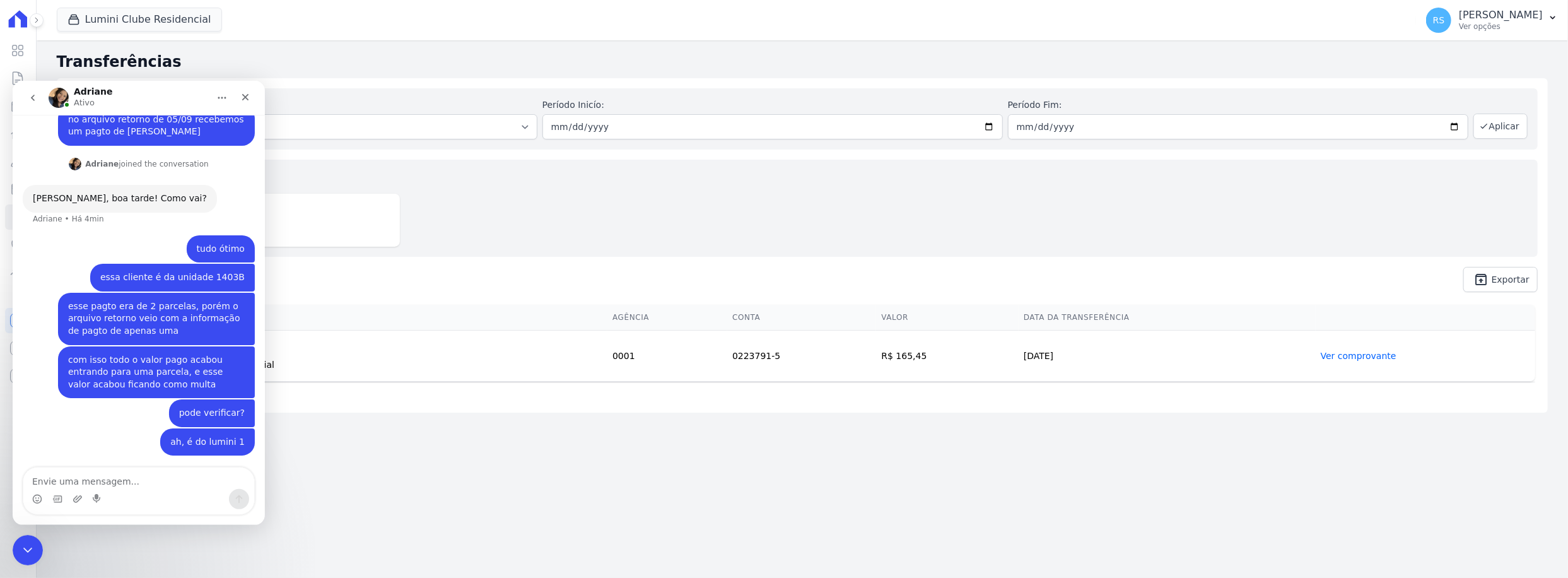
scroll to position [198, 0]
click at [33, 94] on icon "go back" at bounding box center [33, 97] width 10 height 10
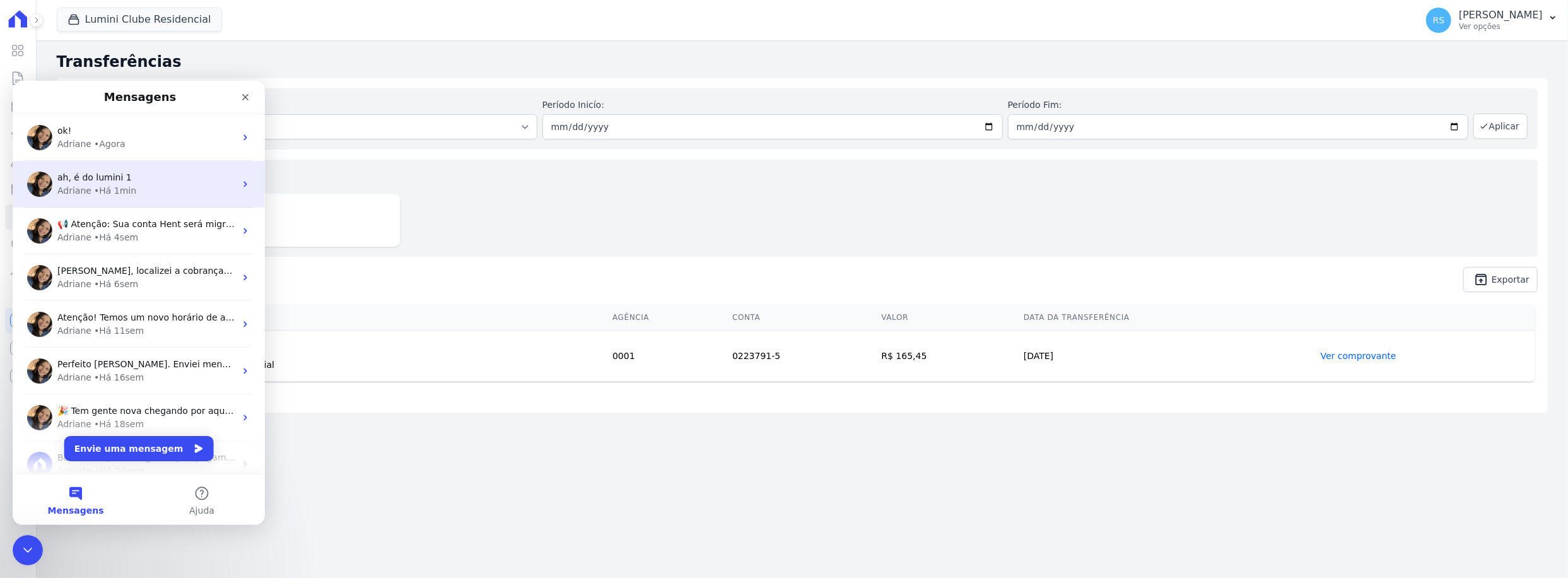
click at [145, 191] on div "Adriane • Há 1min" at bounding box center [146, 190] width 178 height 13
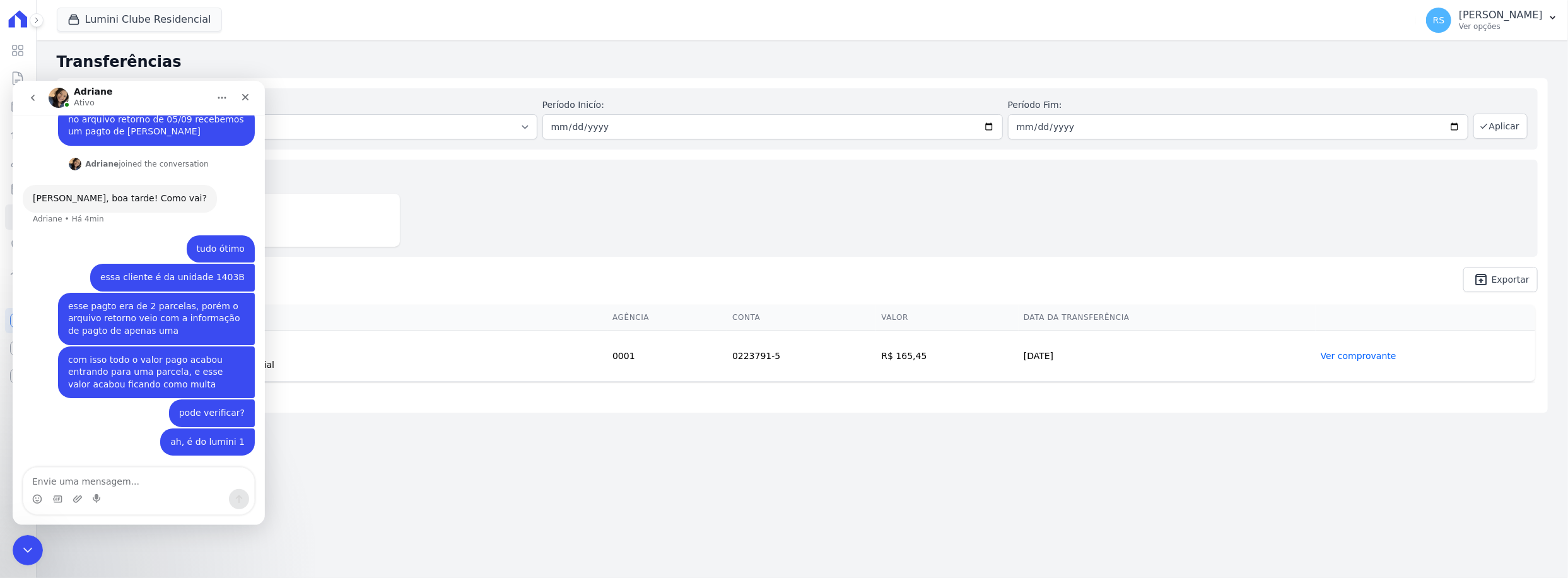
scroll to position [198, 0]
click at [126, 479] on textarea "Envie uma mensagem..." at bounding box center [139, 478] width 231 height 21
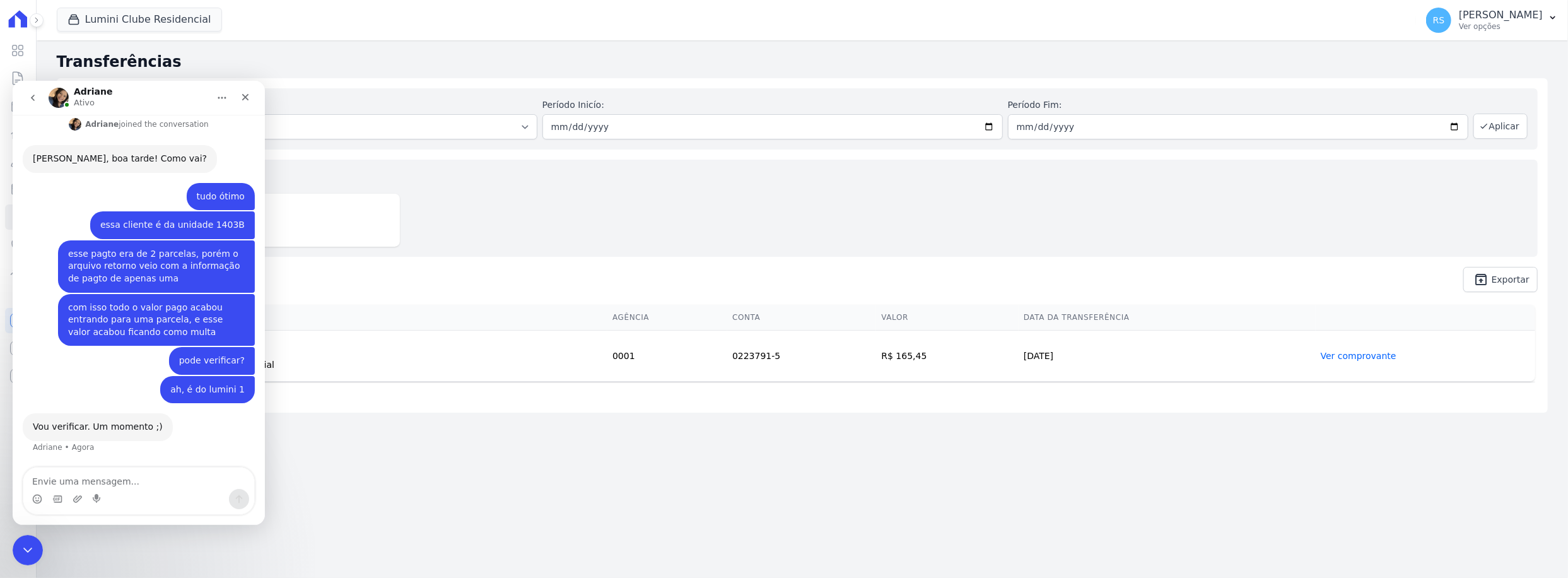
scroll to position [236, 0]
click at [530, 199] on div "Valores totais no período Transferido para a conta R$ 165,45" at bounding box center [802, 208] width 1471 height 97
drag, startPoint x: 33, startPoint y: 540, endPoint x: 55, endPoint y: 1062, distance: 522.5
click at [35, 538] on div "Encerramento do Messenger da Intercom" at bounding box center [26, 548] width 30 height 30
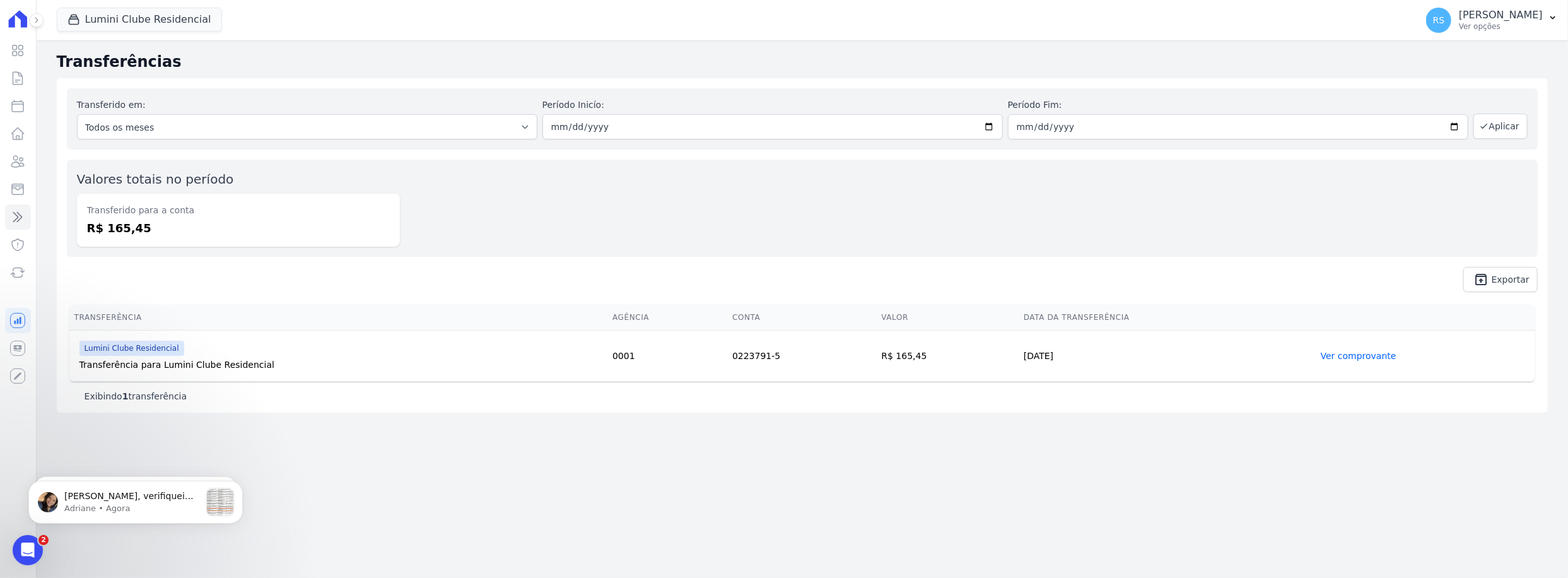
scroll to position [421, 0]
click at [105, 503] on p "Adriane • Agora" at bounding box center [133, 508] width 136 height 11
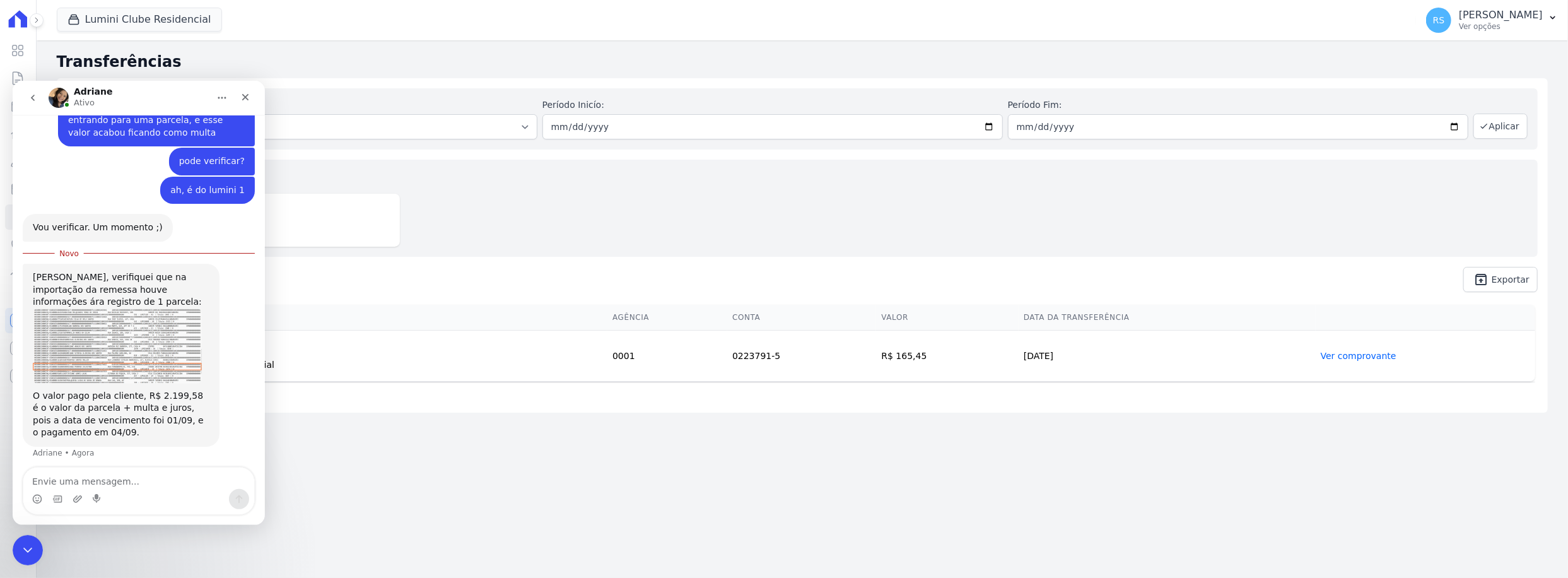
scroll to position [441, 0]
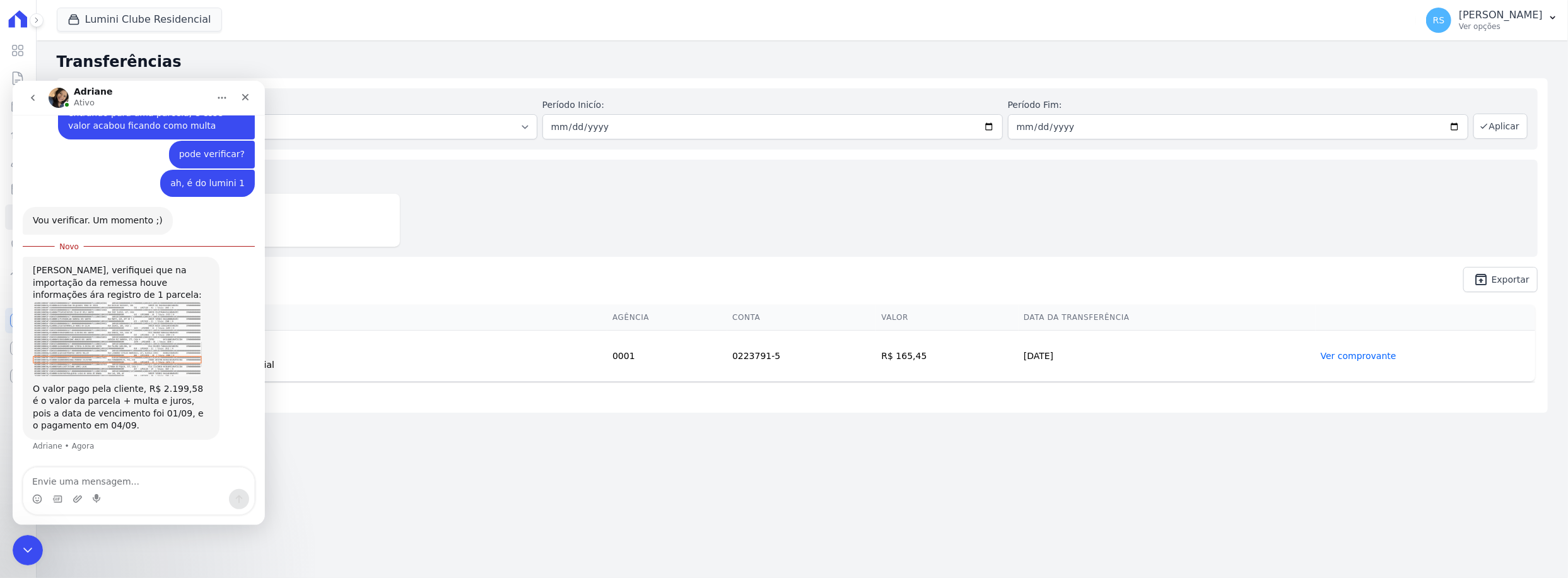
click at [123, 370] on img "Adriane diz…" at bounding box center [117, 338] width 169 height 75
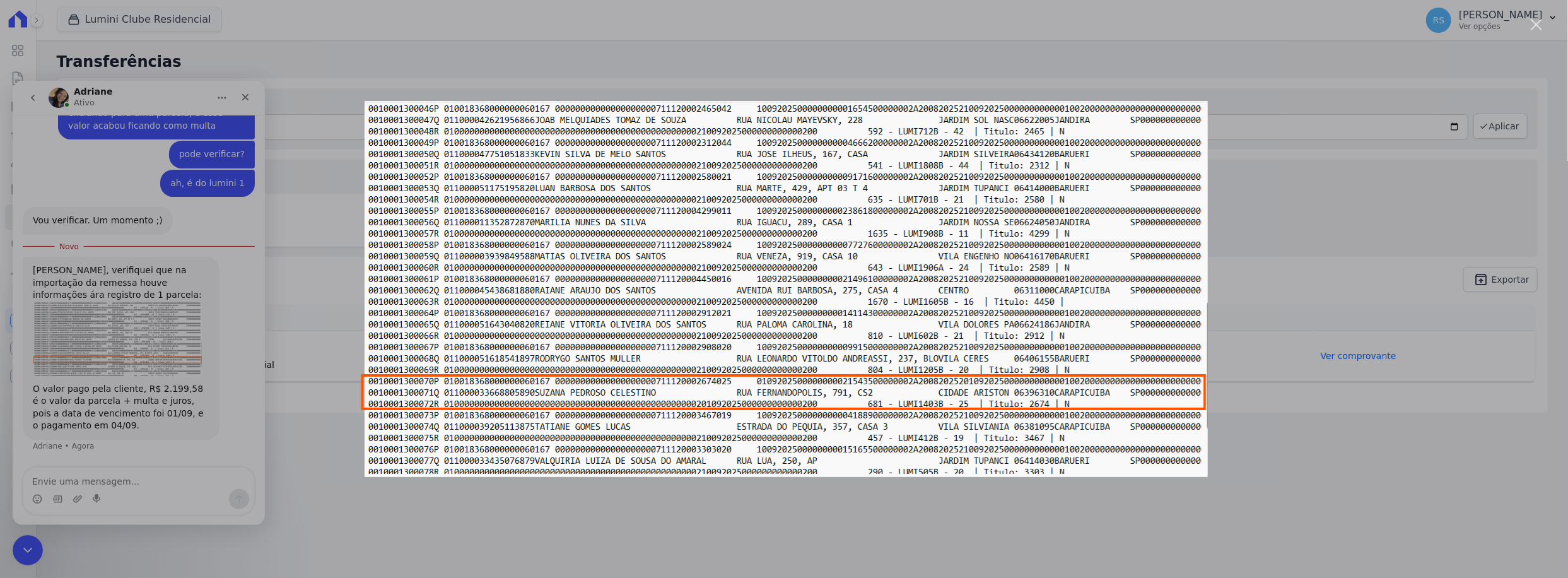
click at [106, 327] on div "Messenger da Intercom" at bounding box center [784, 289] width 1568 height 578
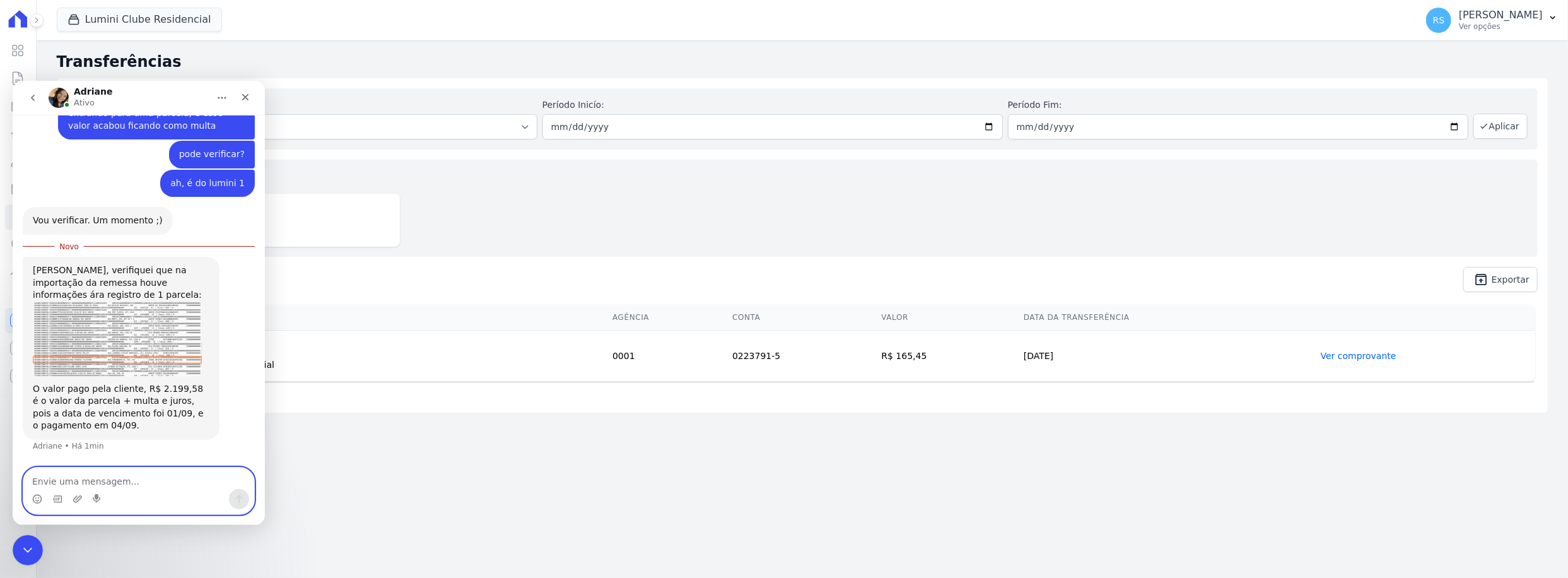
click at [127, 479] on textarea "Envie uma mensagem..." at bounding box center [139, 478] width 231 height 21
type textarea "mas a multa é 2%"
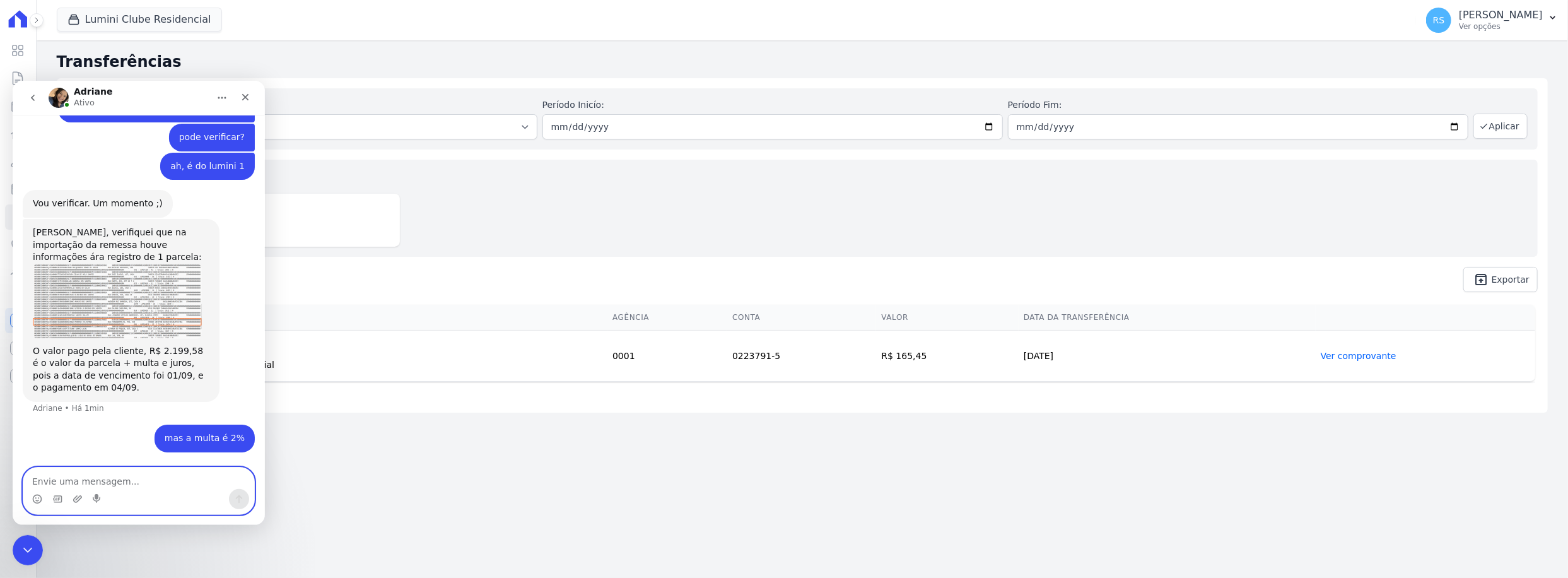
scroll to position [457, 0]
type textarea "e juros de 3 dias em cima desse valor"
drag, startPoint x: 189, startPoint y: 481, endPoint x: -40, endPoint y: 471, distance: 229.2
click at [13, 471] on html "Adriane Ativo Olá Tudo bemw Rafael • Há 16min precisva de uma ajuda. Rafael • H…" at bounding box center [139, 302] width 252 height 444
type textarea "no caso essa diferença em relação ao boleto está correto"
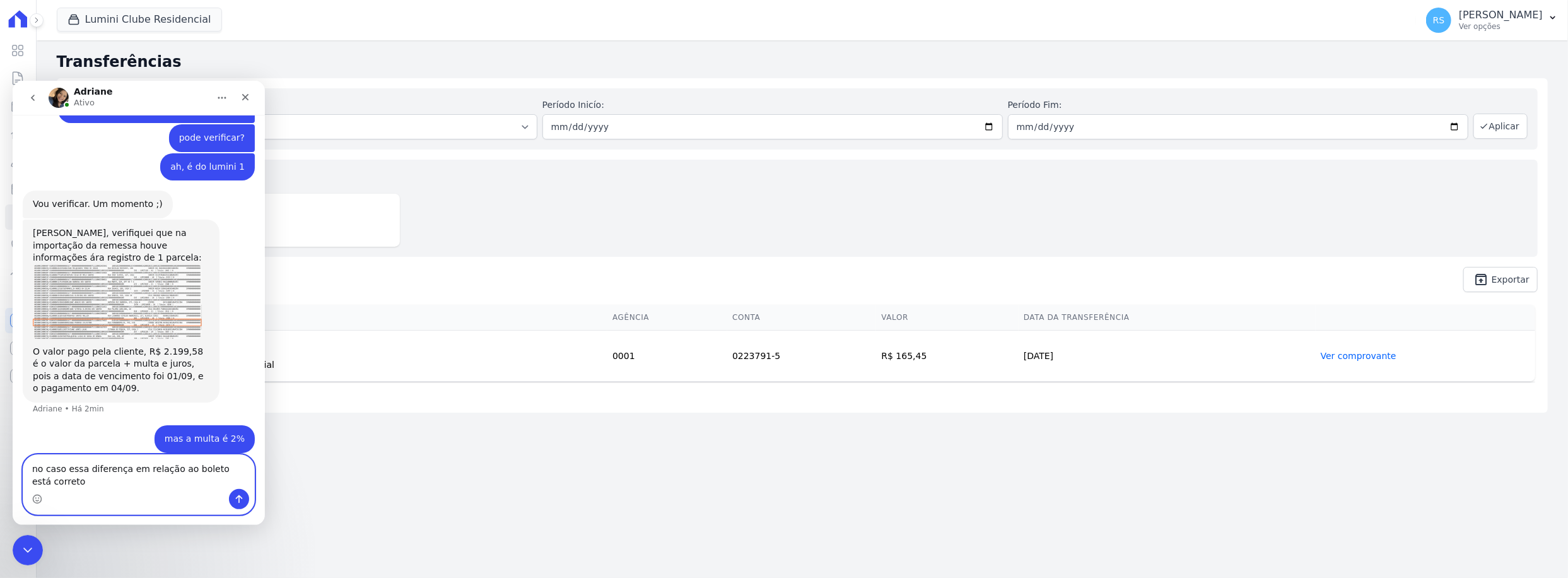
scroll to position [470, 0]
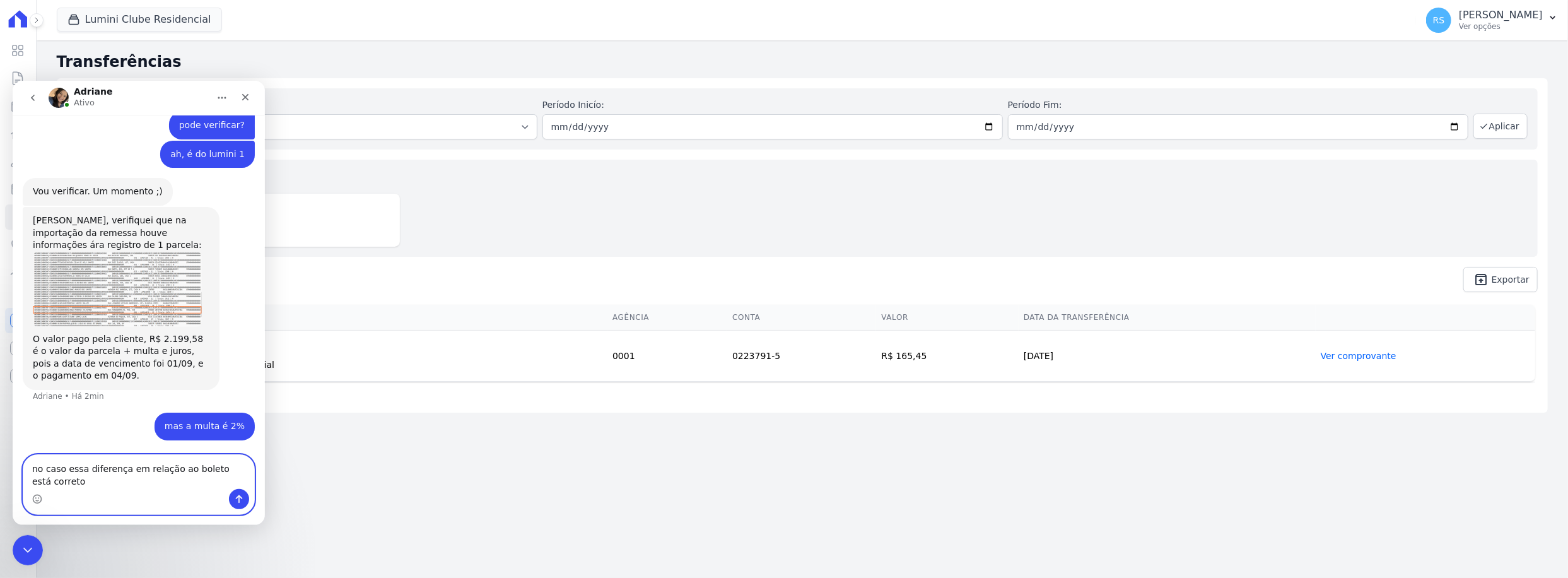
click at [187, 478] on textarea "no caso essa diferença em relação ao boleto está correto" at bounding box center [139, 472] width 231 height 34
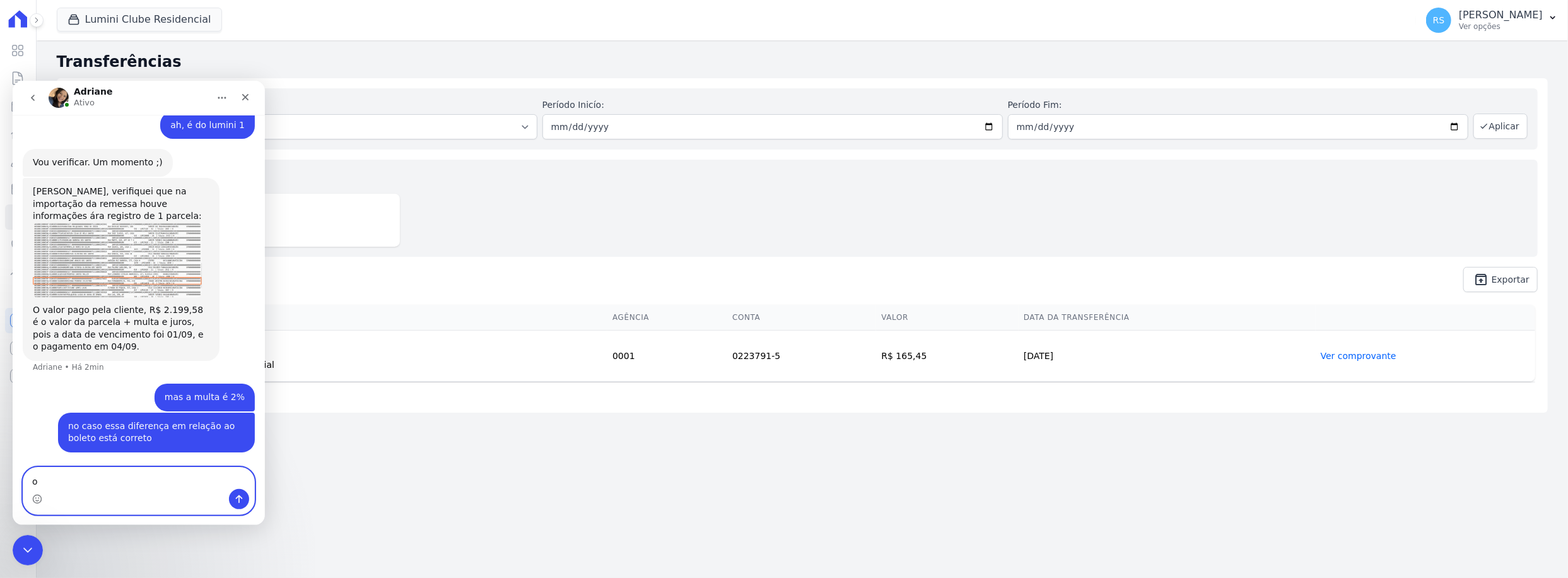
type textarea "o"
drag, startPoint x: 109, startPoint y: 476, endPoint x: 116, endPoint y: 506, distance: 30.8
click at [110, 479] on textarea "o problema é que nesse pagto é de mais de uma parcc" at bounding box center [139, 472] width 231 height 34
drag, startPoint x: 235, startPoint y: 479, endPoint x: 281, endPoint y: 480, distance: 46.0
click at [265, 480] on html "Adriane Ativo Olá Tudo bemw Rafael • Há 17min precisva de uma ajuda. Rafael • H…" at bounding box center [139, 302] width 252 height 444
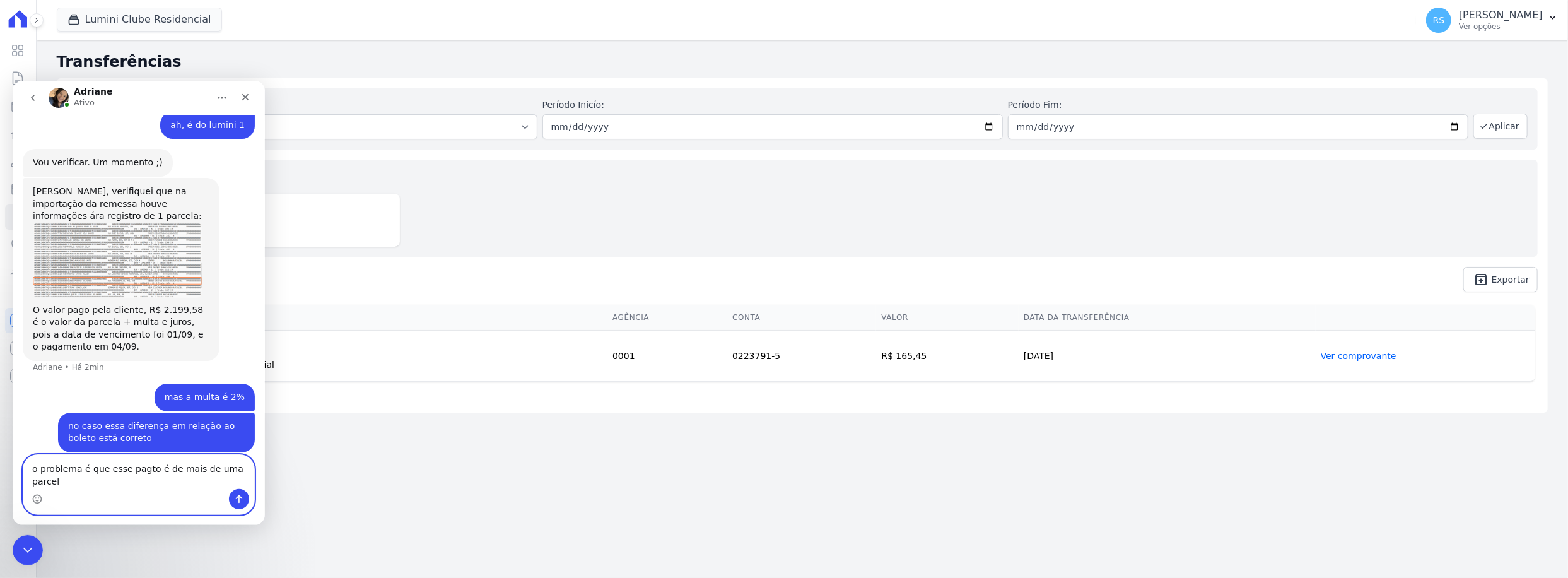
type textarea "o problema é que esse pagto é de mais de uma parcela"
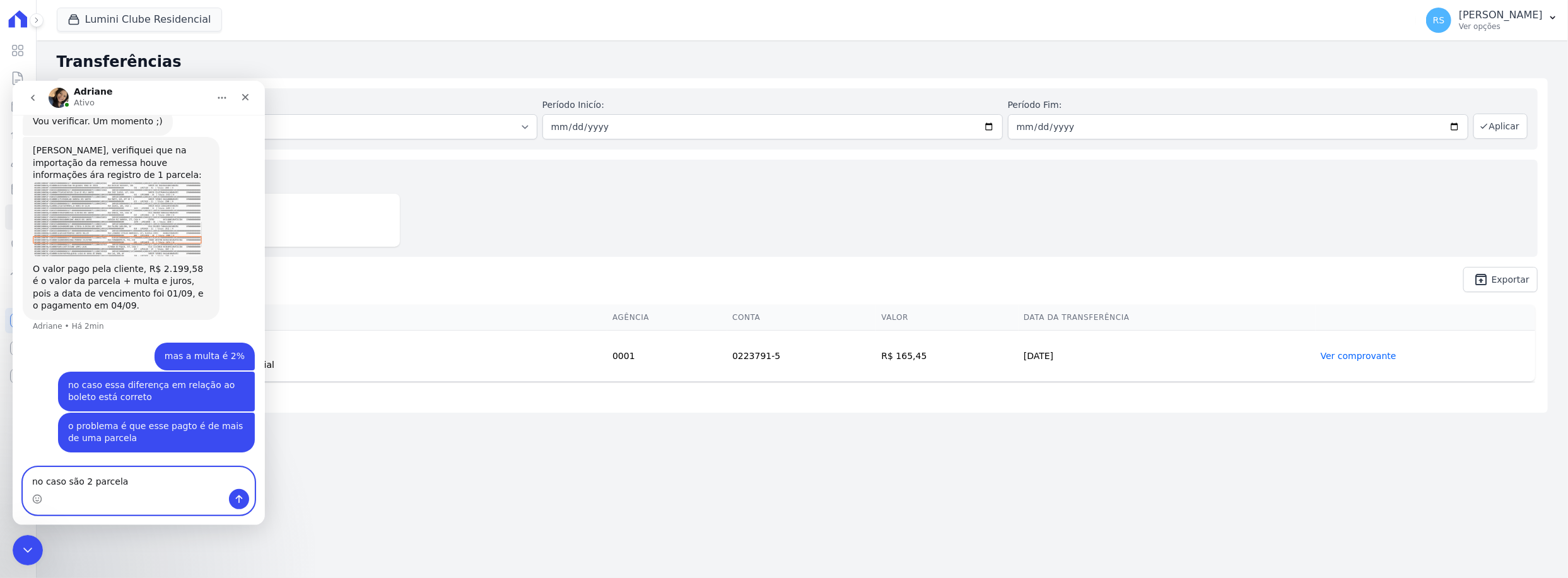
type textarea "no caso são 2 parcelas"
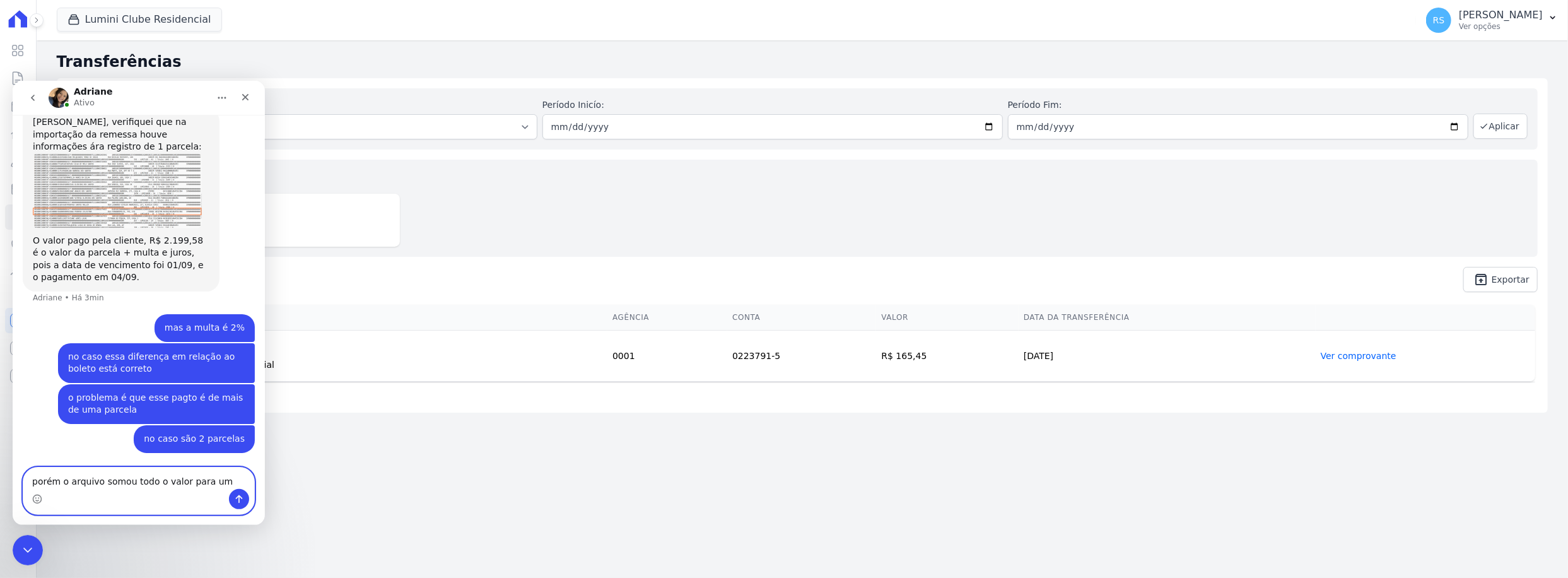
type textarea "porém o arquivo somou todo o valor para uma"
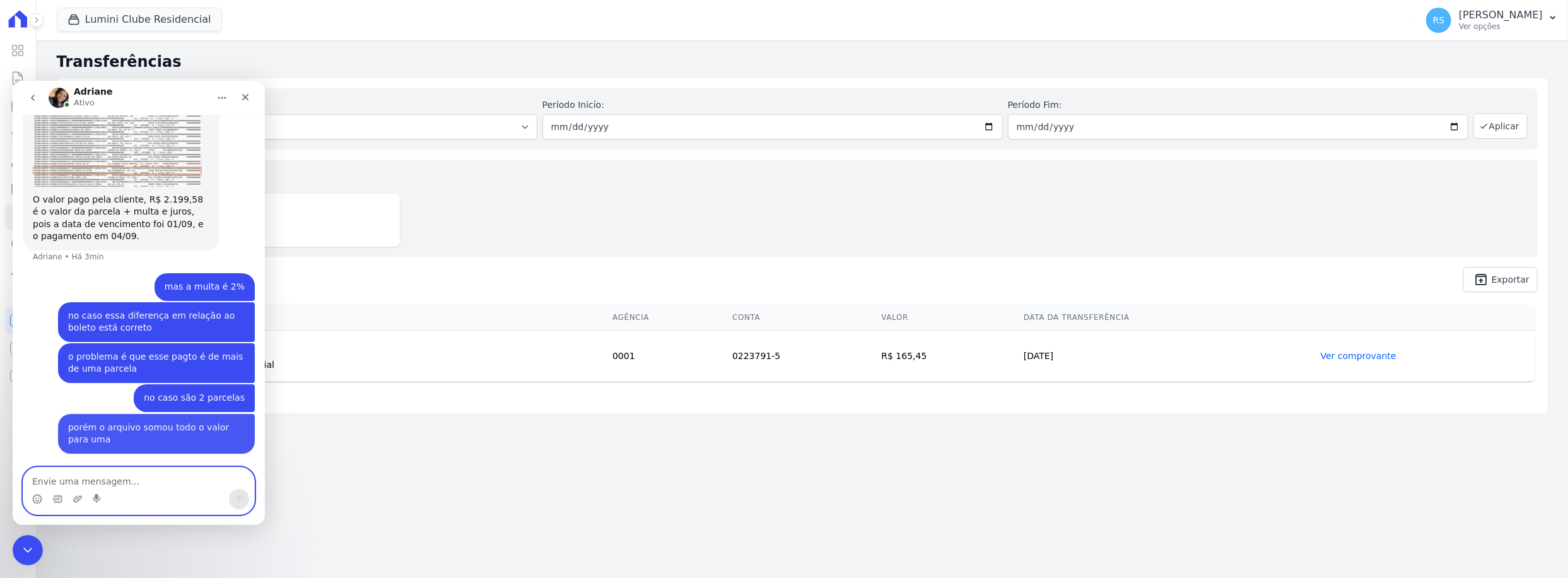
scroll to position [610, 0]
type textarea "i"
type textarea "t"
click at [161, 474] on textarea "Envie uma mensagem..." at bounding box center [139, 478] width 231 height 21
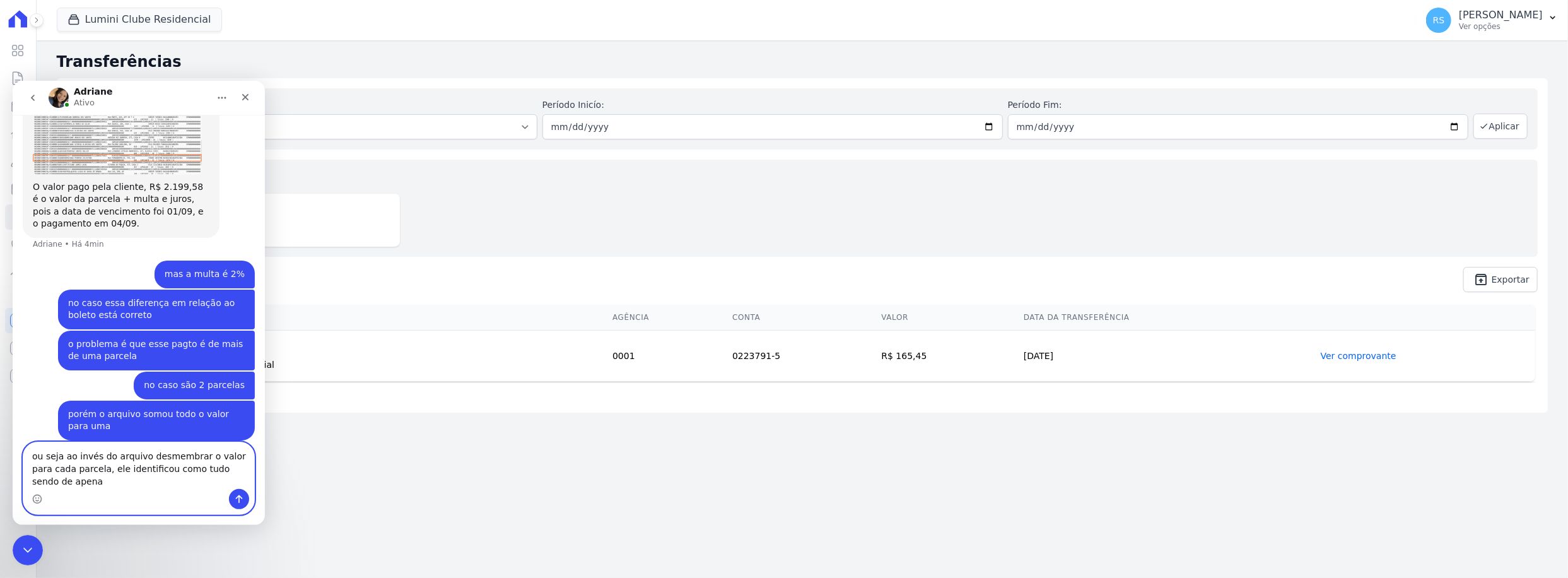
scroll to position [635, 0]
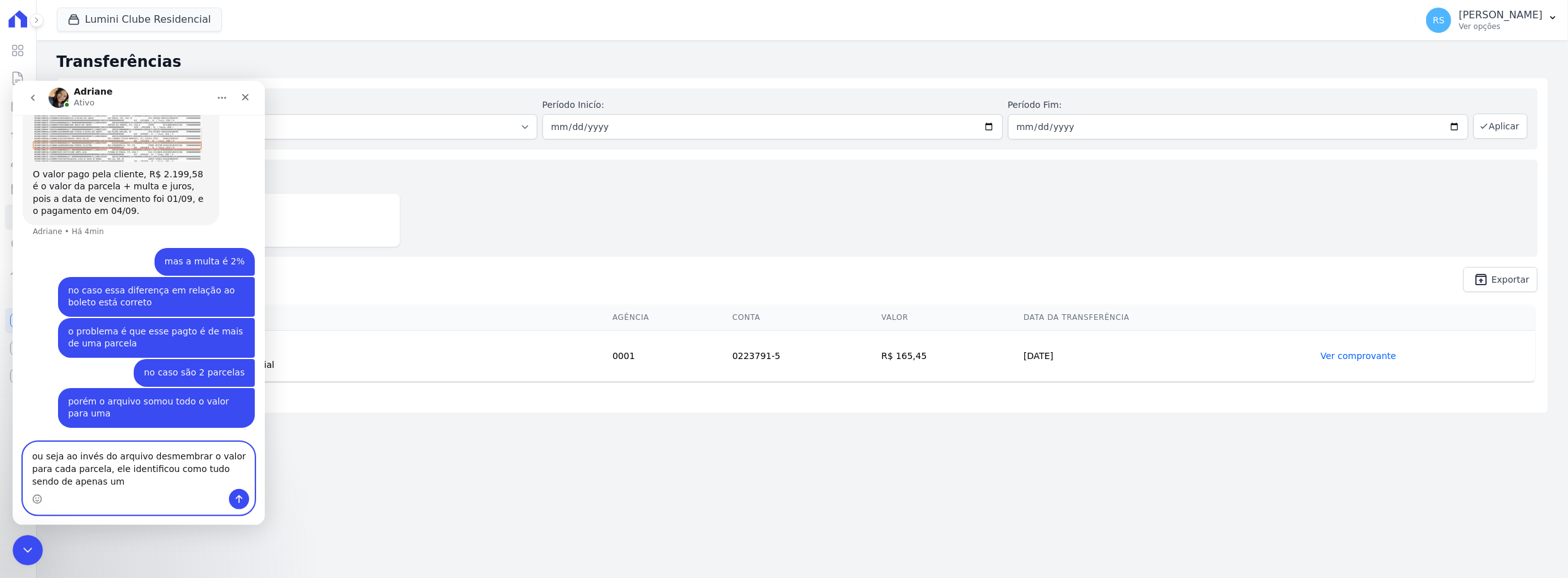
type textarea "ou seja ao invés do arquivo desmembrar o valor para cada parcela, ele identific…"
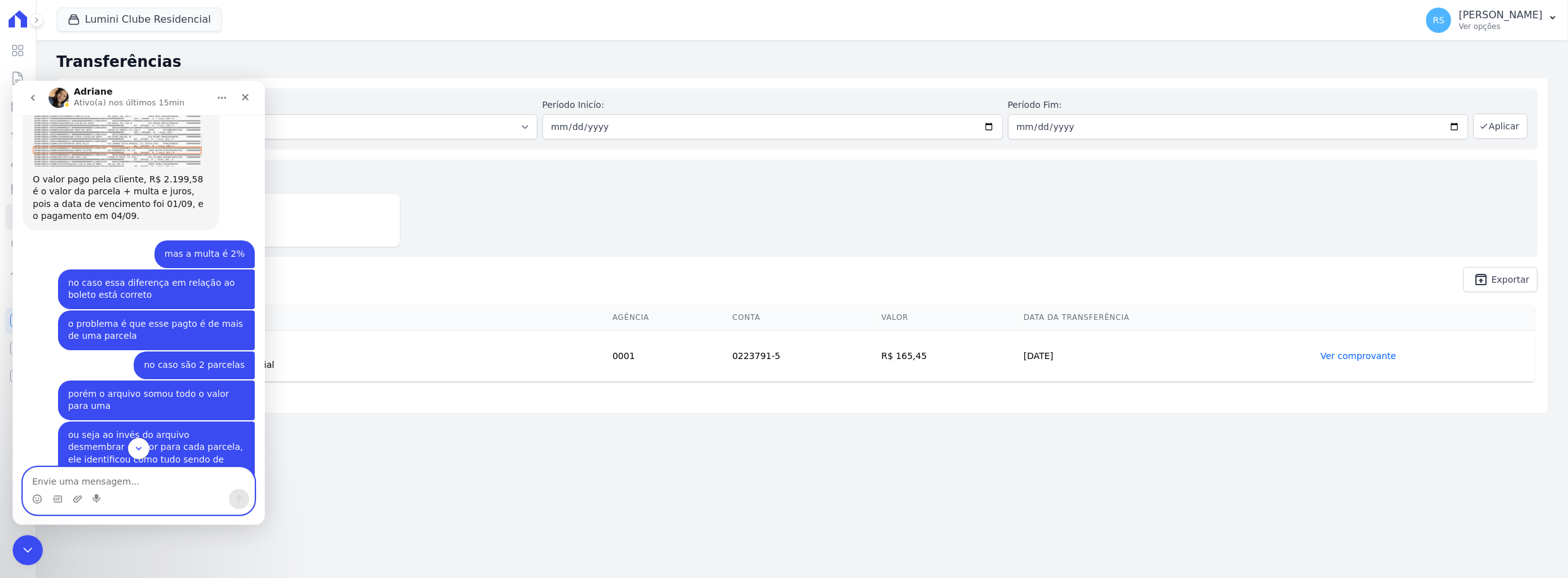
scroll to position [869, 0]
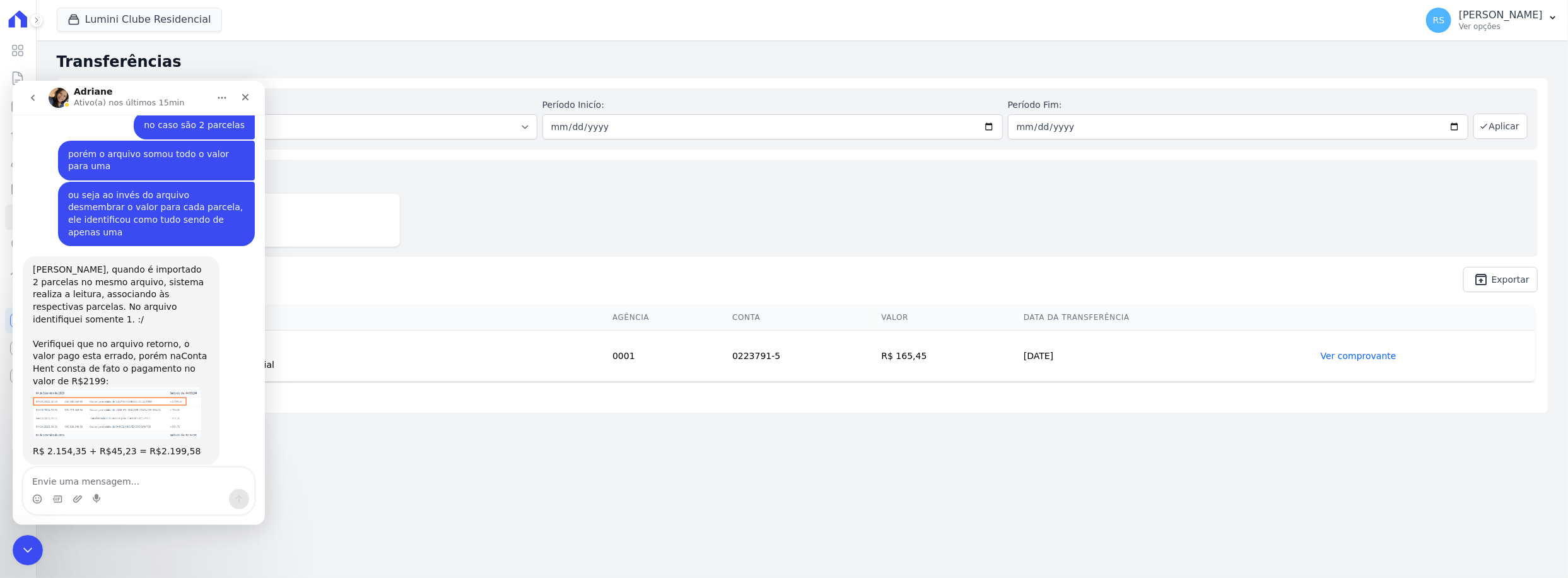
click at [136, 387] on img "Adriane diz…" at bounding box center [117, 413] width 169 height 52
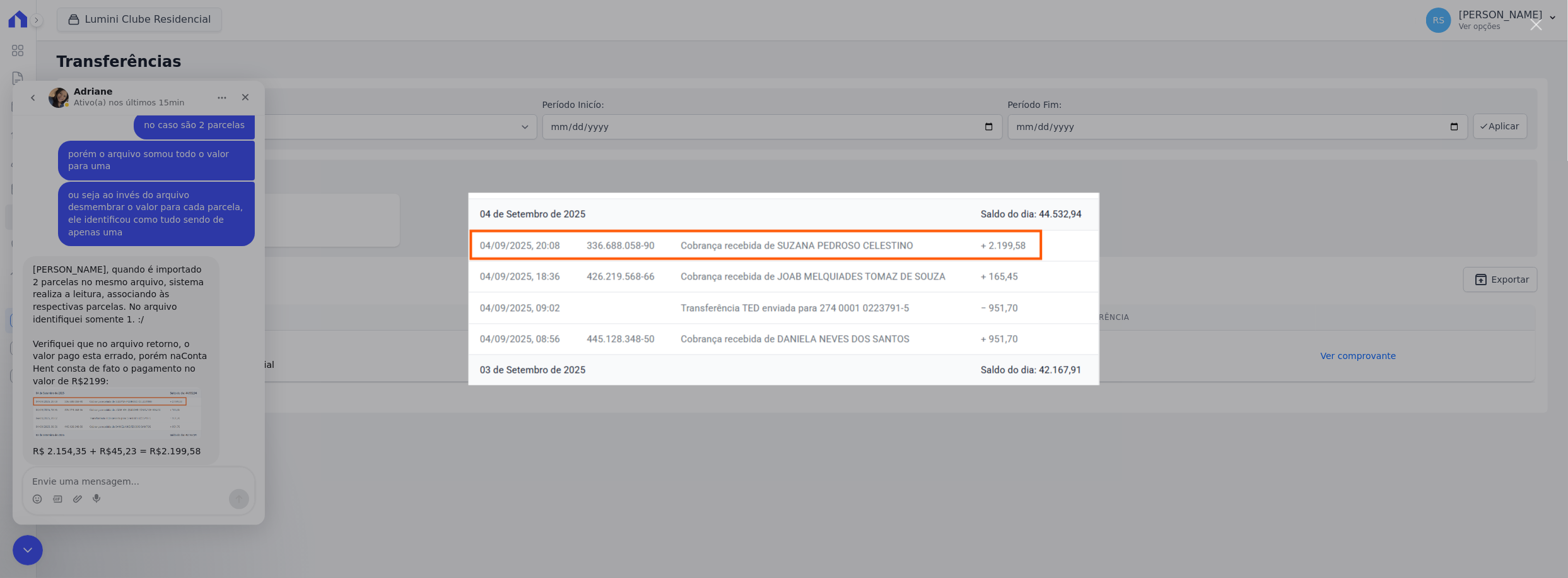
scroll to position [0, 0]
click at [656, 173] on div "Messenger da Intercom" at bounding box center [784, 289] width 1568 height 578
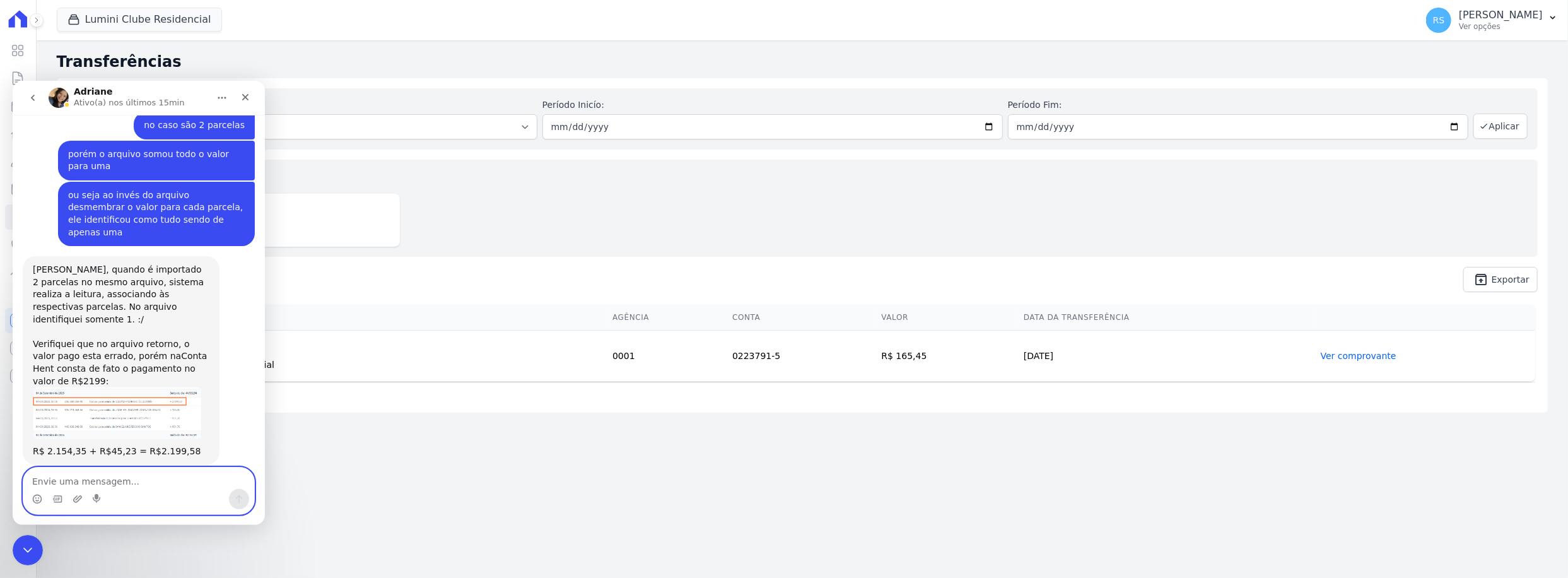
click at [86, 488] on textarea "Envie uma mensagem..." at bounding box center [139, 478] width 231 height 21
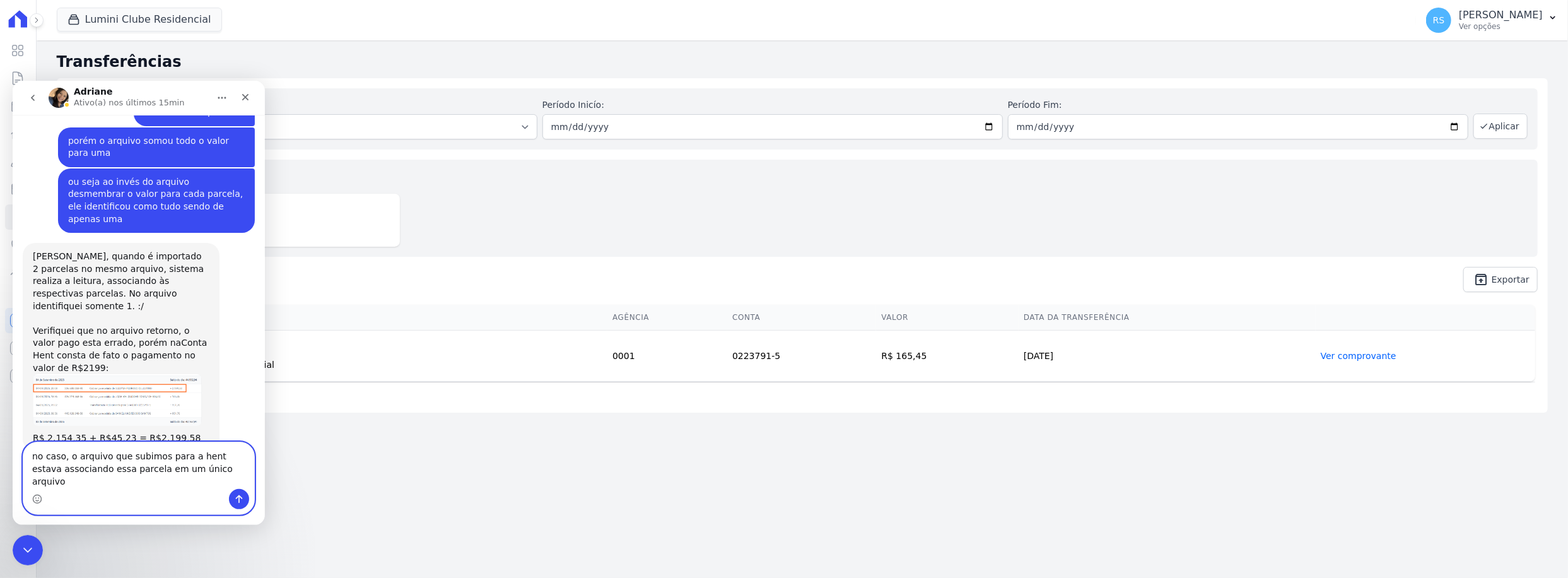
click at [215, 477] on textarea "no caso, o arquivo que subimos para a hent estava associando essa parcela em um…" at bounding box center [139, 465] width 231 height 47
click at [135, 475] on textarea "no caso, o arquivo que subimos para a hent estava associando essa parcela em um…" at bounding box center [139, 465] width 231 height 47
click at [196, 478] on textarea "no caso, o arquivo que subimos para a hent estava associando essa parcela em um…" at bounding box center [139, 465] width 231 height 47
type textarea "no caso, o arquivo que subimos para a hent estava associando o valor integralme…"
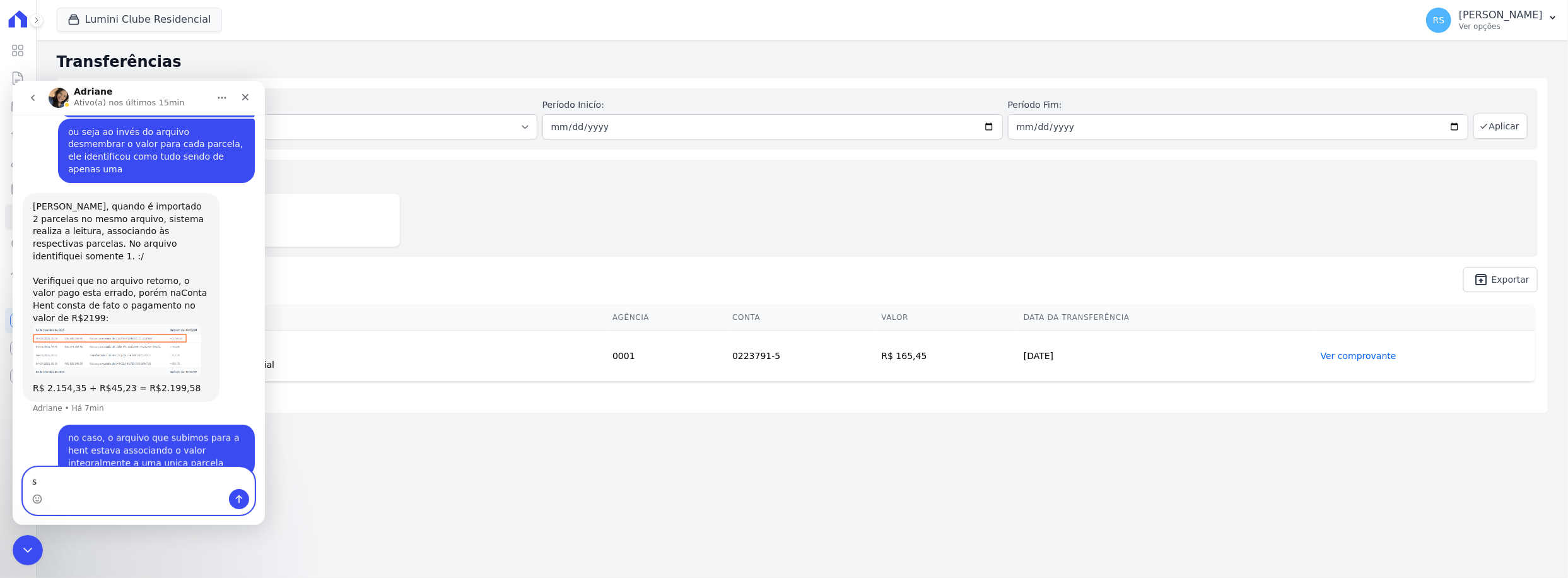
scroll to position [932, 0]
type textarea "seria isso."
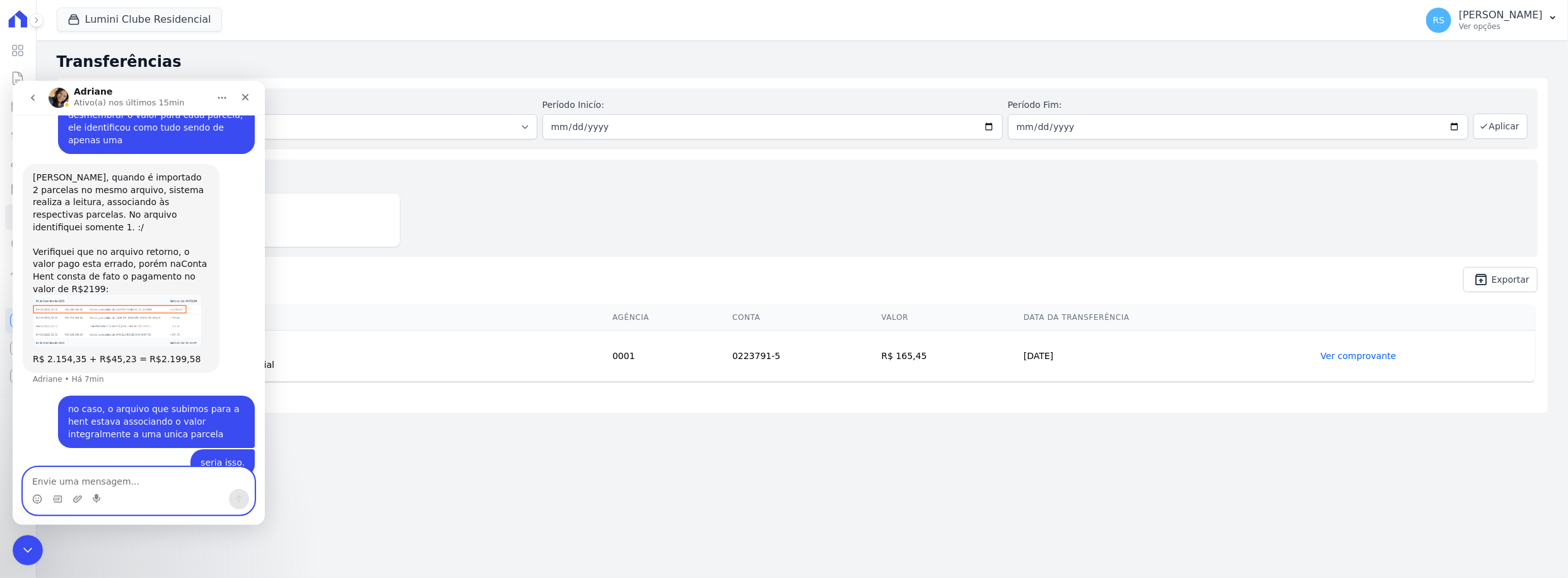
scroll to position [961, 0]
click at [643, 209] on div "Valores totais no período Transferido para a conta R$ 165,45" at bounding box center [802, 208] width 1471 height 97
click at [34, 543] on div "Encerramento do Messenger da Intercom" at bounding box center [26, 548] width 30 height 30
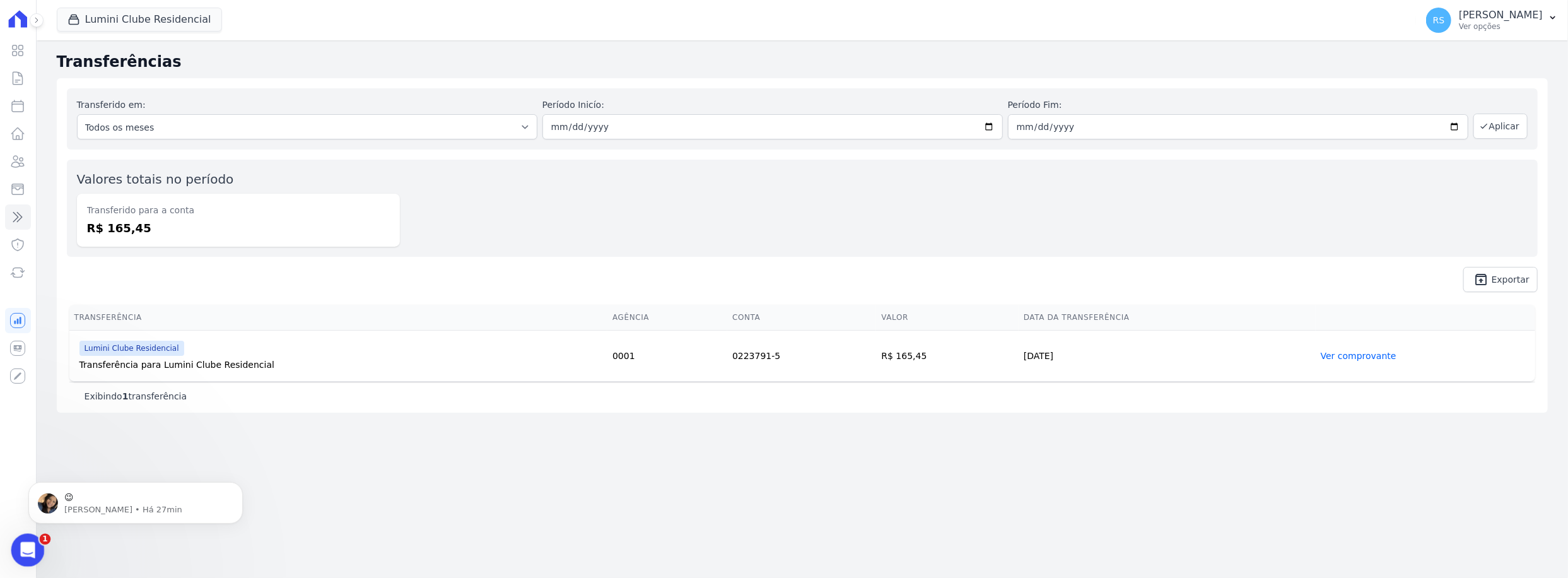
scroll to position [0, 0]
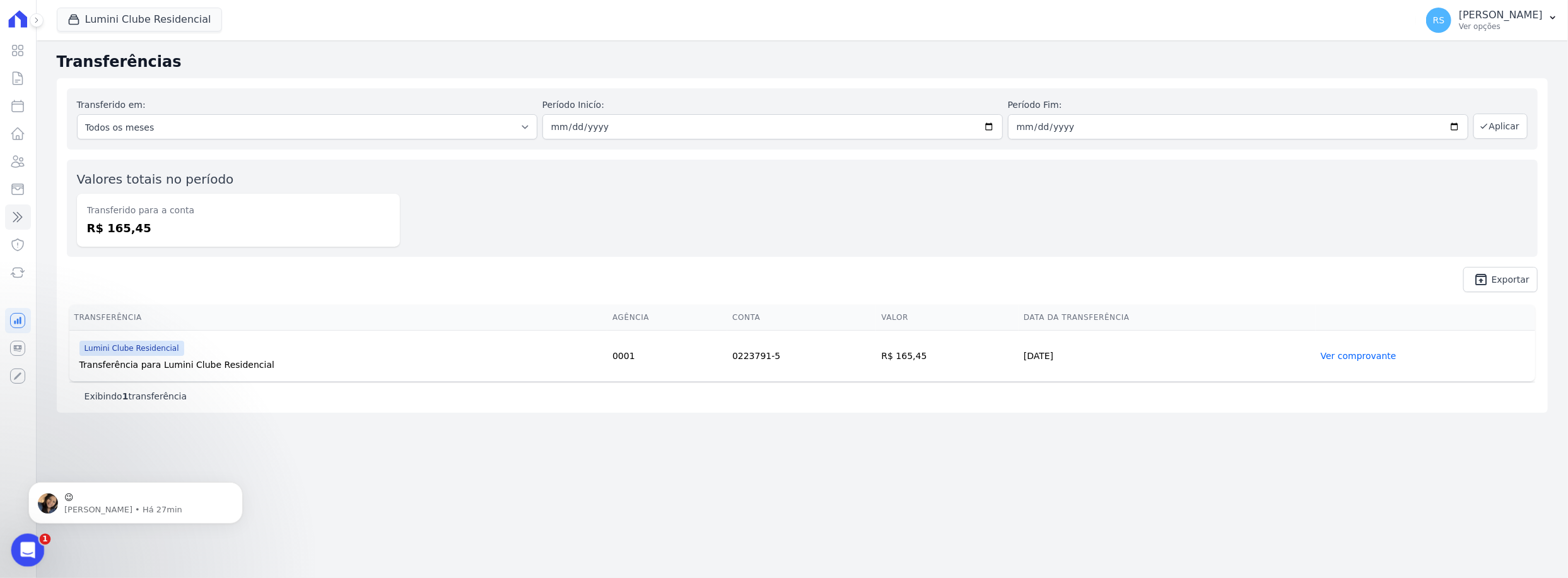
click at [33, 544] on icon "Abertura do Messenger da Intercom" at bounding box center [26, 548] width 21 height 21
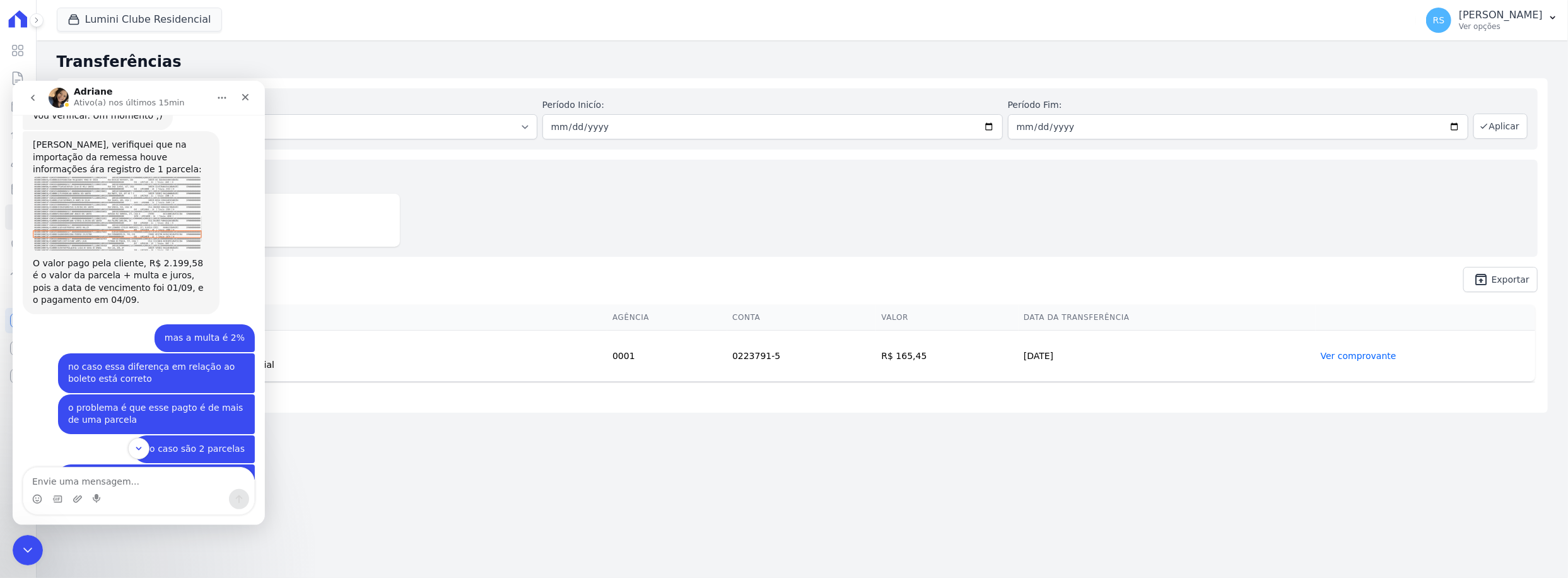
scroll to position [457, 0]
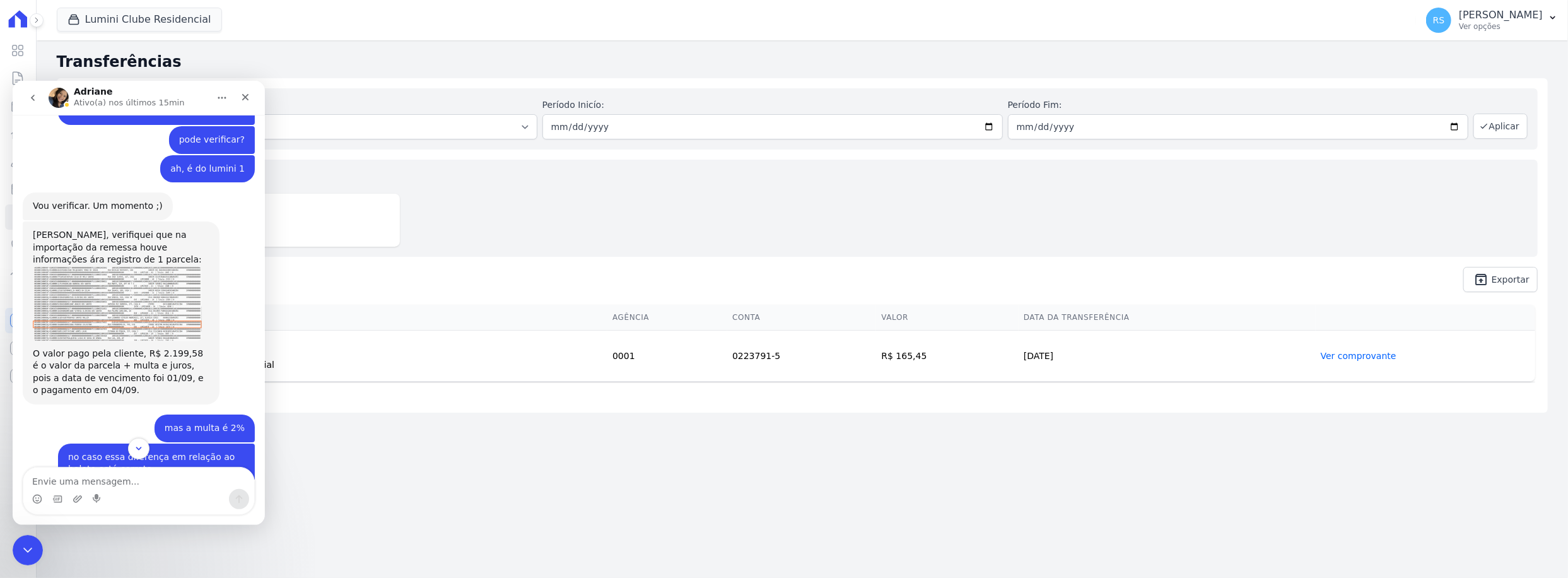
click at [123, 312] on img "Adriane diz…" at bounding box center [117, 304] width 169 height 75
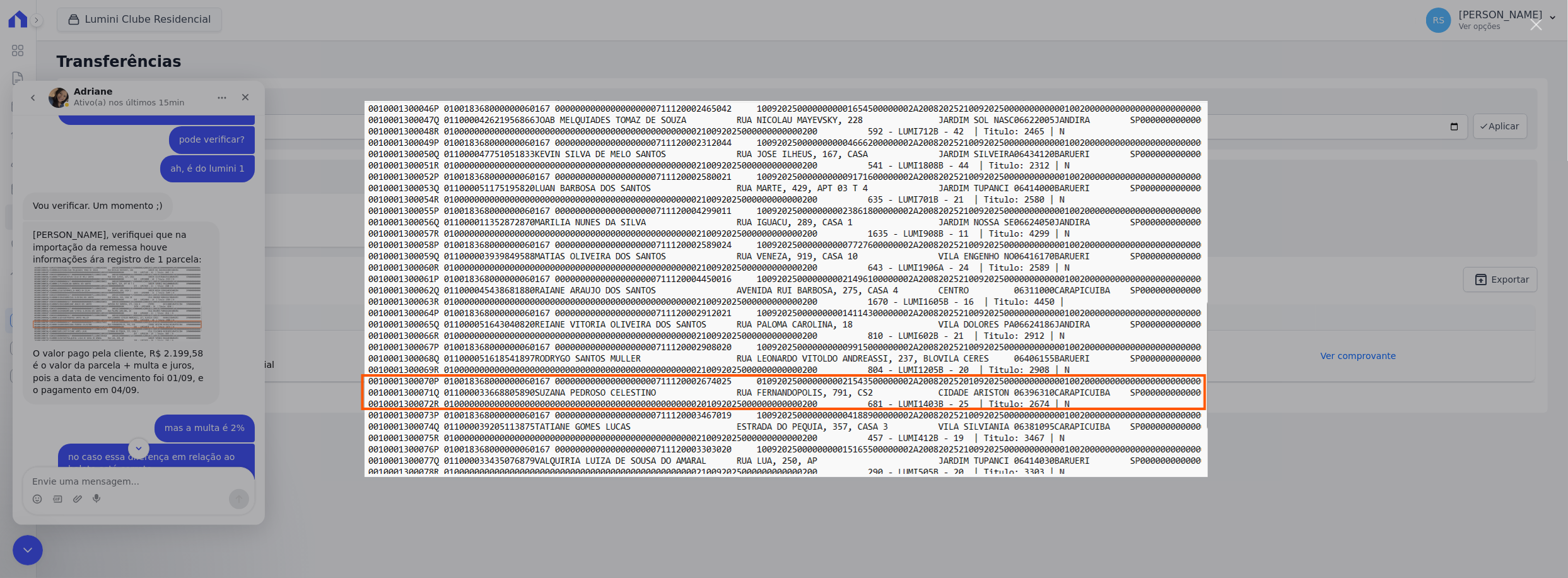
scroll to position [0, 0]
click at [484, 521] on div "Messenger da Intercom" at bounding box center [784, 289] width 1568 height 578
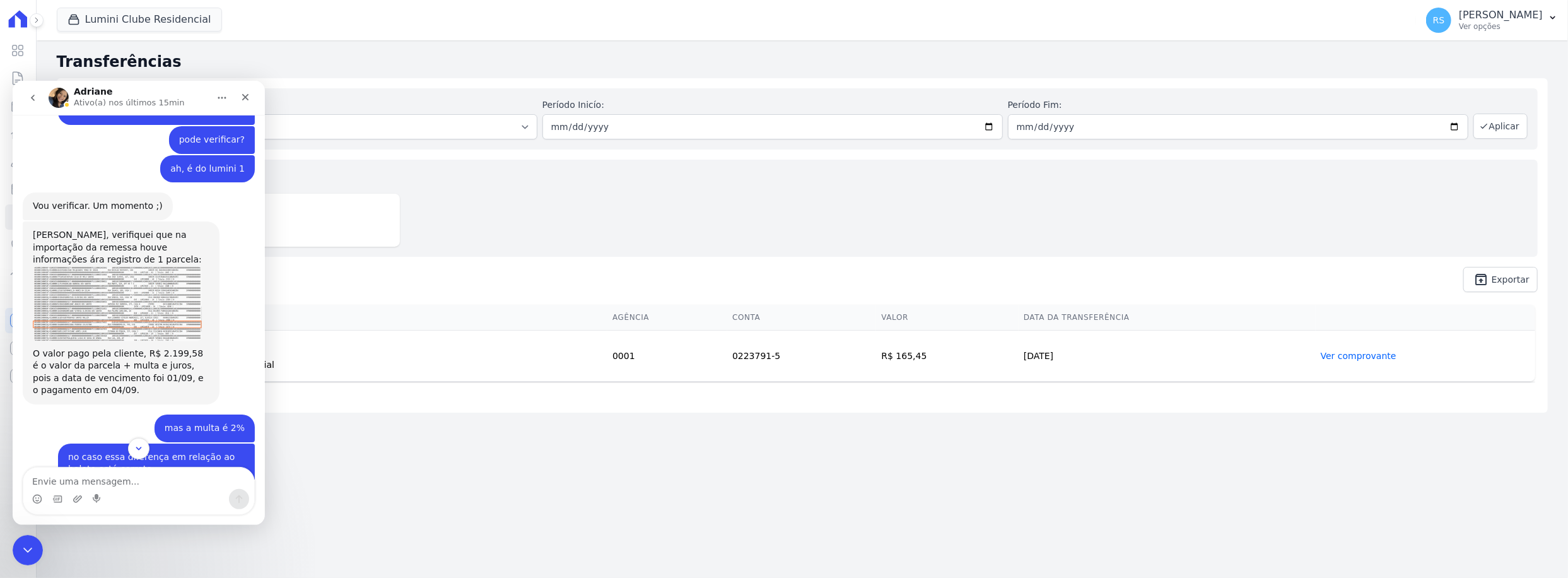
scroll to position [961, 0]
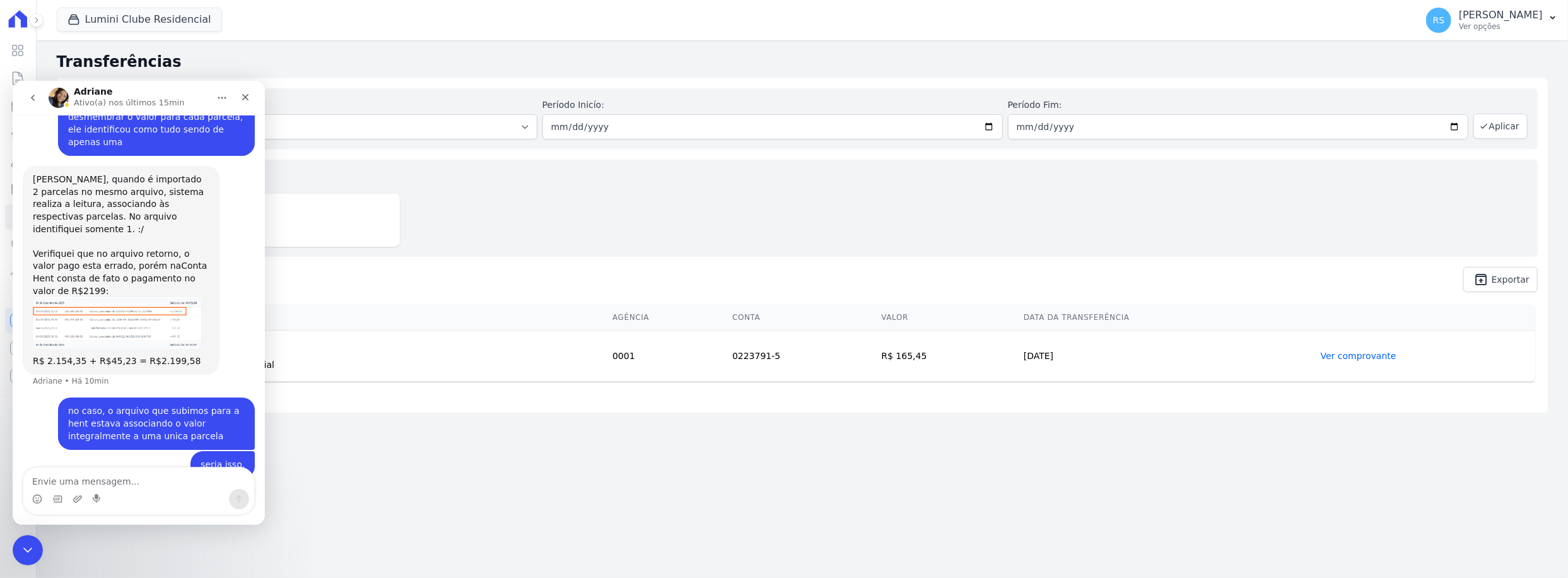
click at [113, 303] on img "Adriane diz…" at bounding box center [117, 322] width 169 height 52
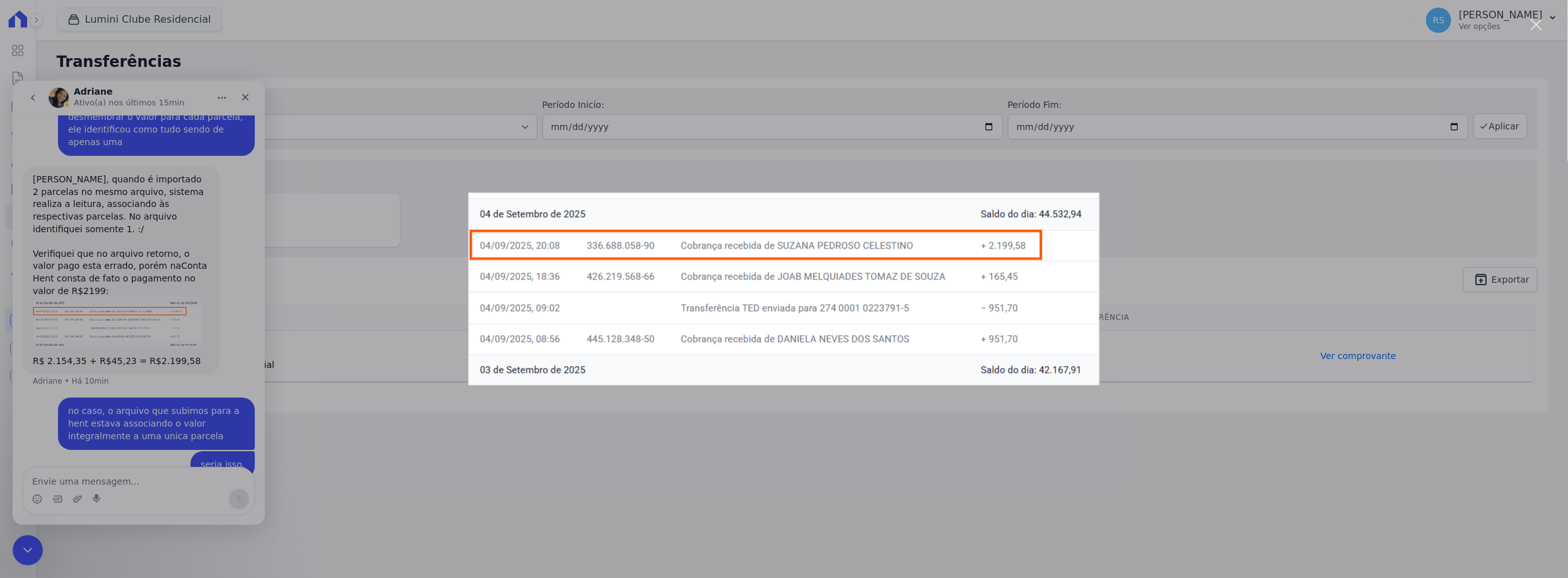
click at [763, 450] on div "Messenger da Intercom" at bounding box center [784, 289] width 1568 height 578
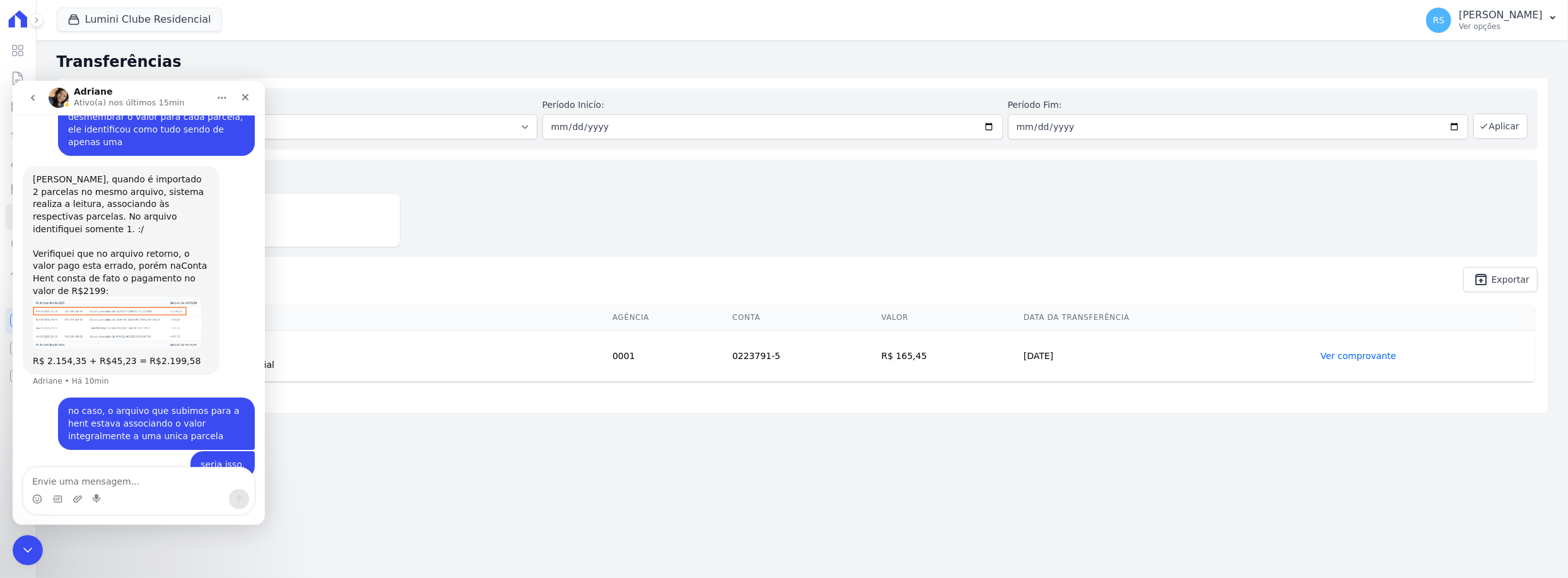
click at [668, 203] on div "Valores totais no período Transferido para a conta R$ 165,45" at bounding box center [802, 208] width 1471 height 97
click at [21, 540] on div "Encerramento do Messenger da Intercom" at bounding box center [26, 548] width 30 height 30
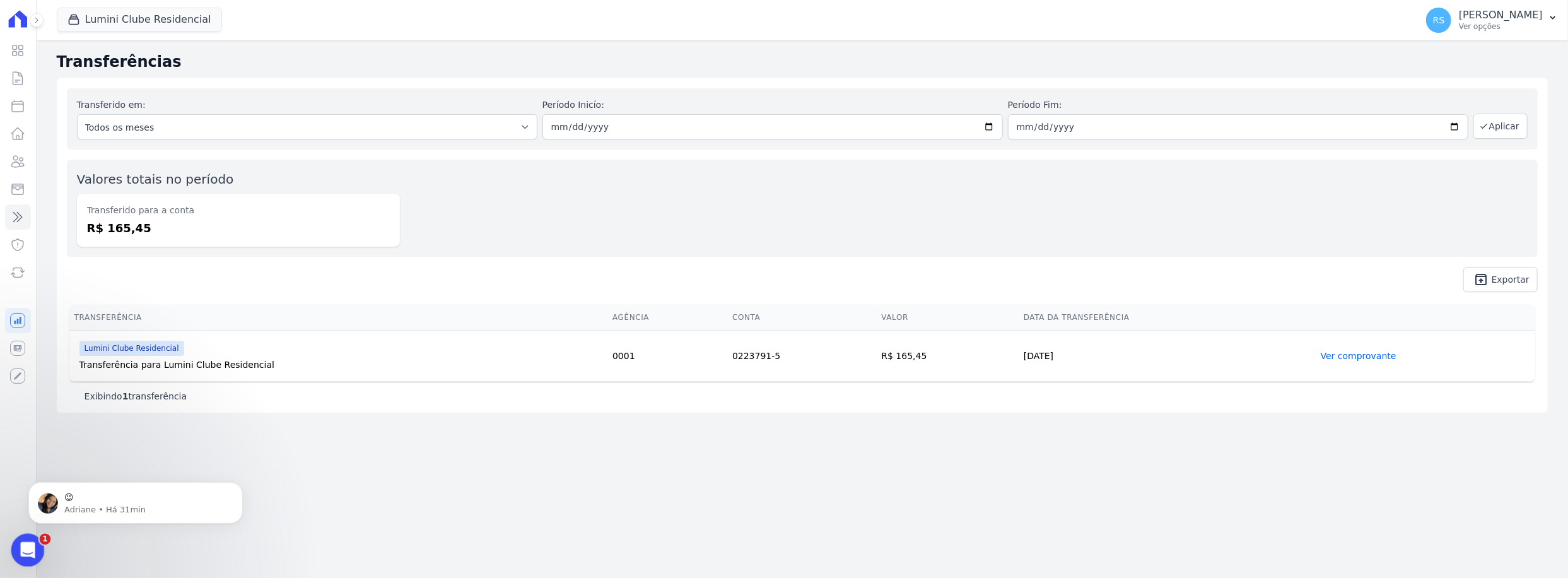
click at [30, 545] on icon "Abertura do Messenger da Intercom" at bounding box center [26, 548] width 21 height 21
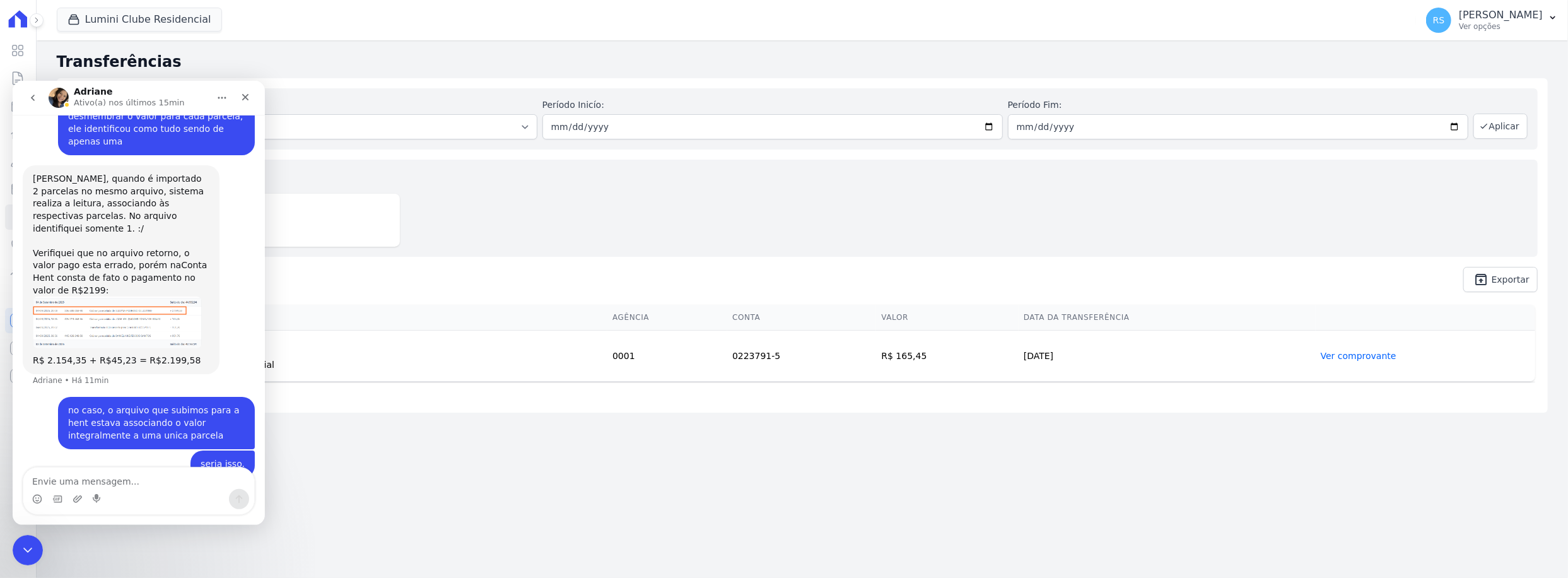
scroll to position [961, 0]
click at [147, 296] on img "Adriane diz…" at bounding box center [117, 322] width 169 height 52
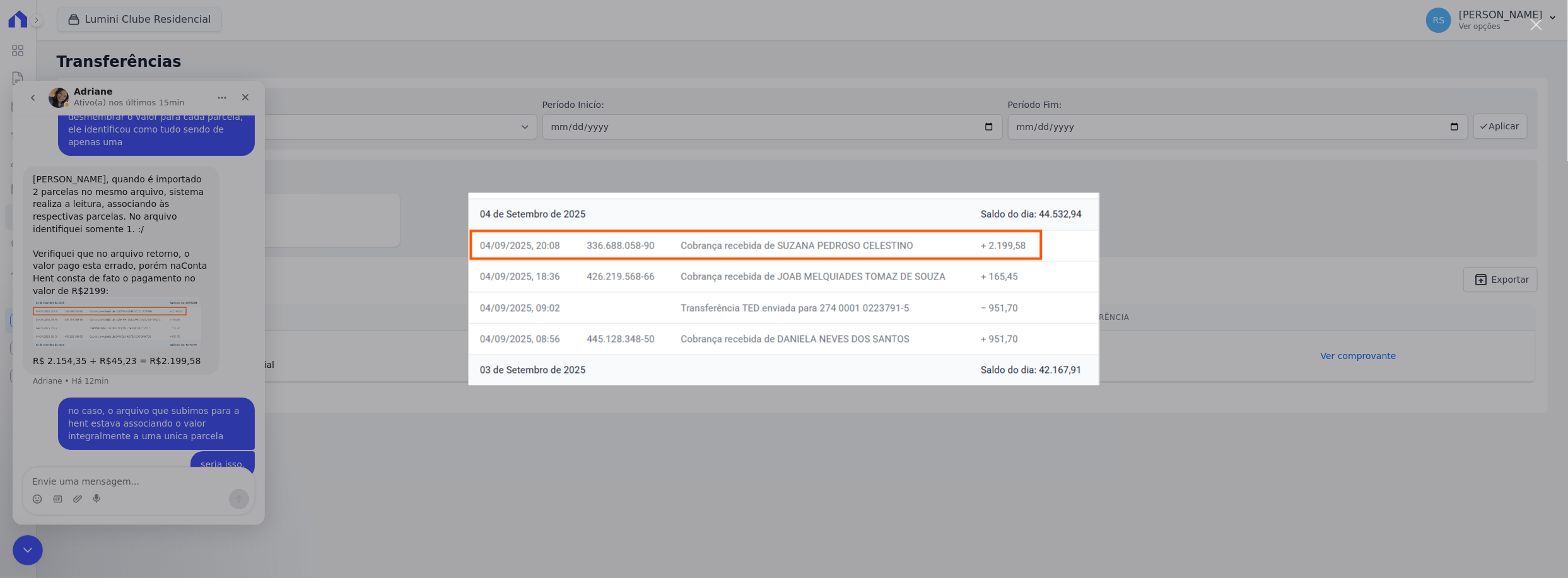
click at [236, 336] on div "Messenger da Intercom" at bounding box center [784, 289] width 1568 height 578
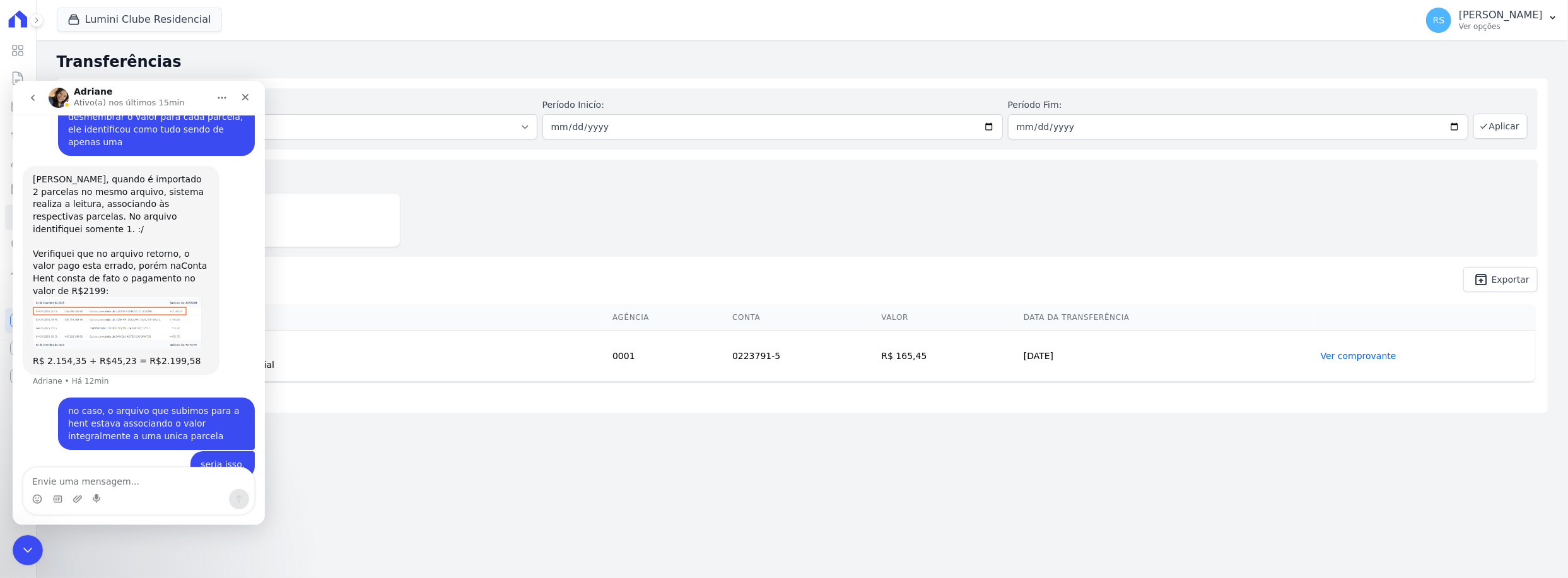
click at [149, 296] on img "Adriane diz…" at bounding box center [117, 322] width 169 height 52
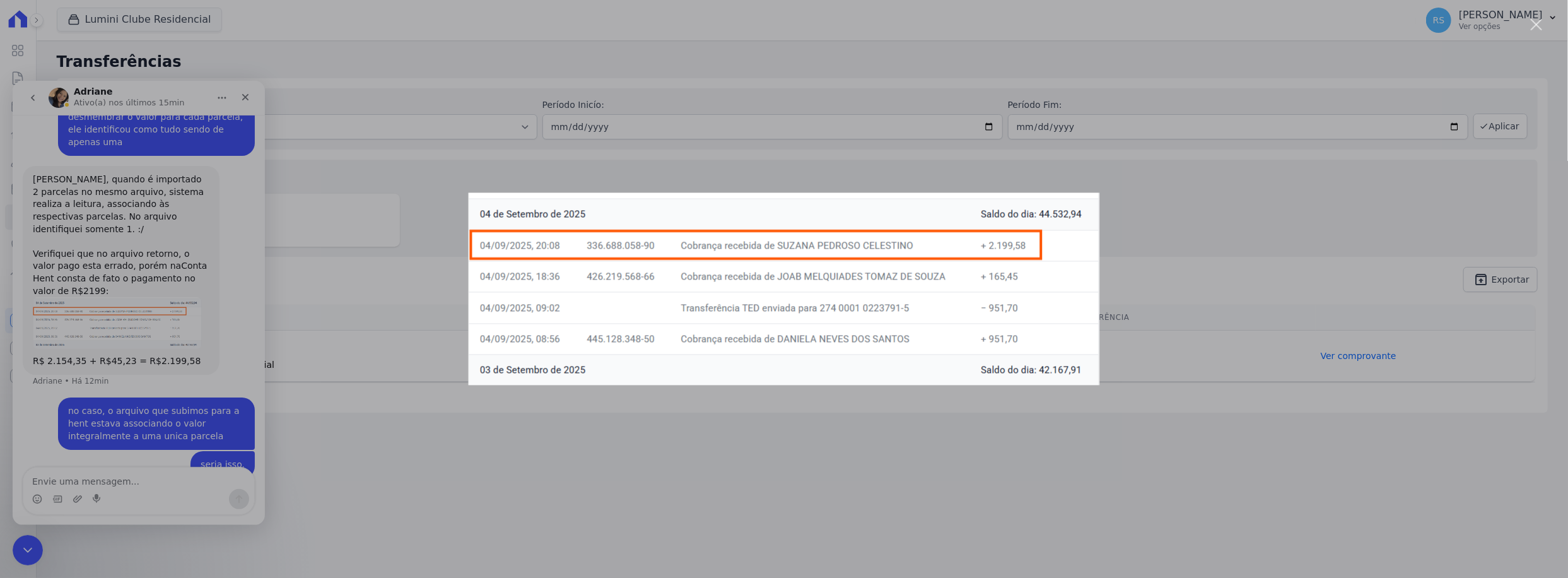
click at [752, 493] on div "Messenger da Intercom" at bounding box center [784, 289] width 1568 height 578
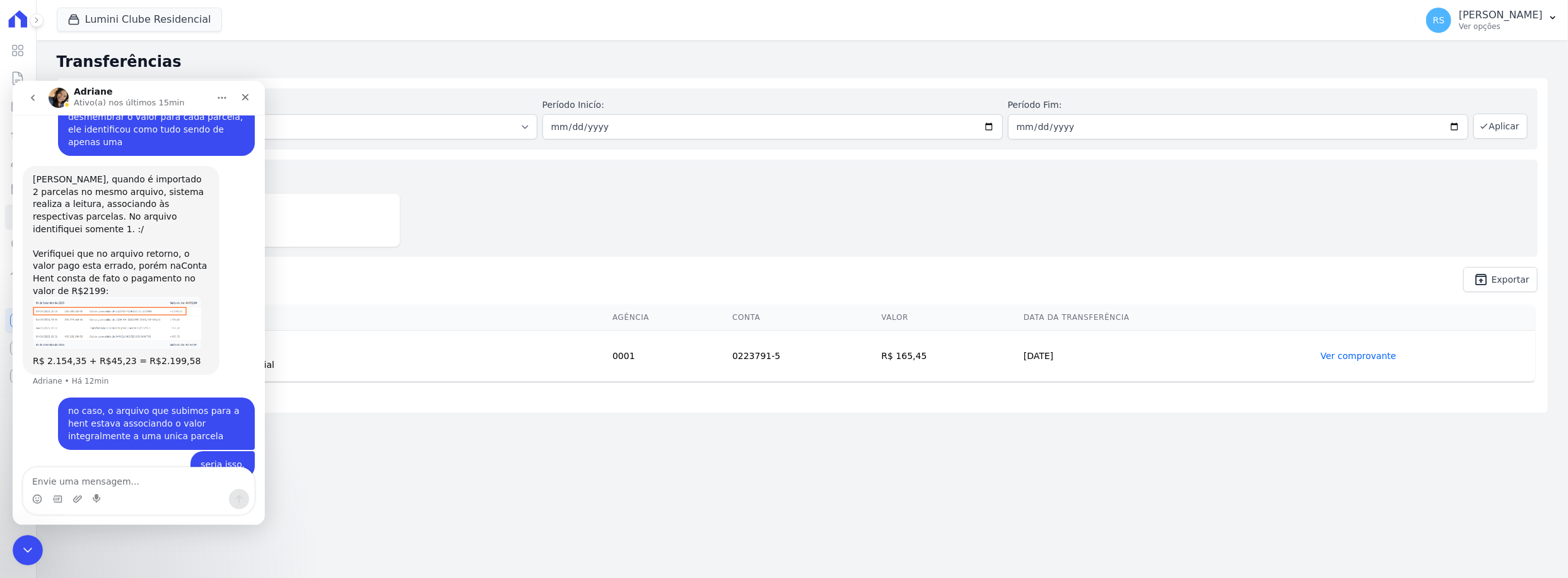
click at [98, 305] on img "Adriane diz…" at bounding box center [117, 322] width 169 height 52
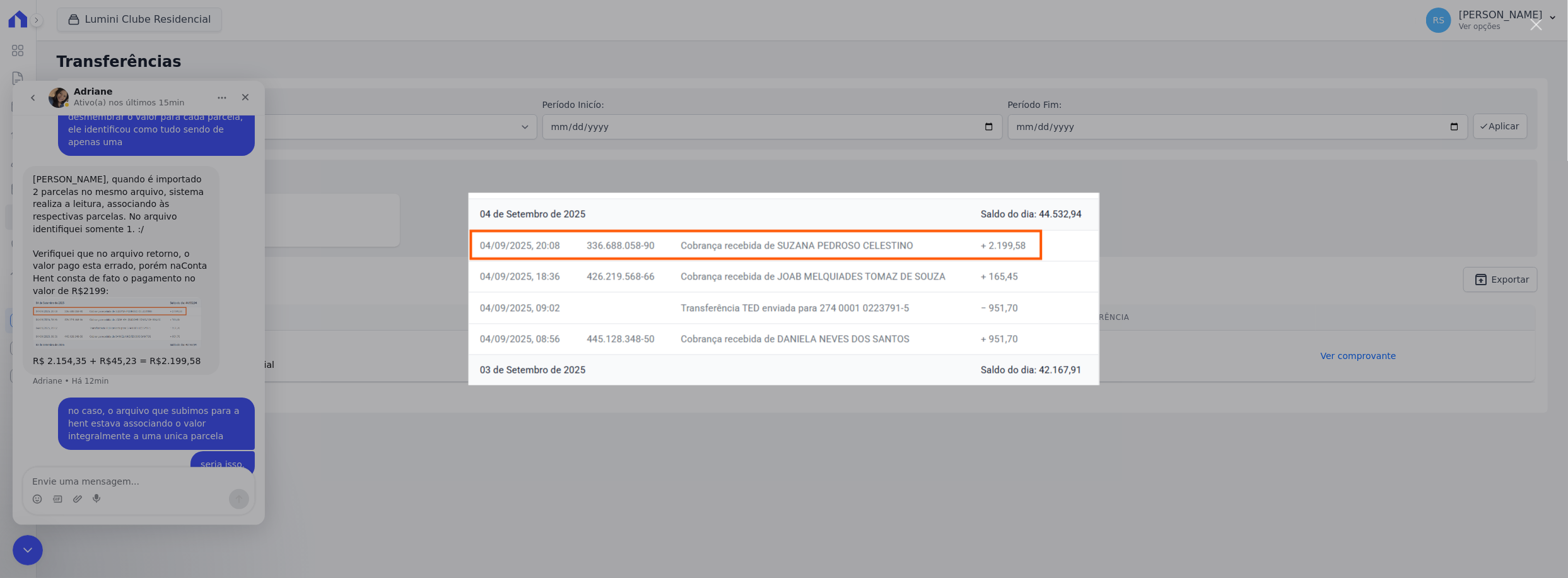
click at [882, 453] on div "Messenger da Intercom" at bounding box center [784, 289] width 1568 height 578
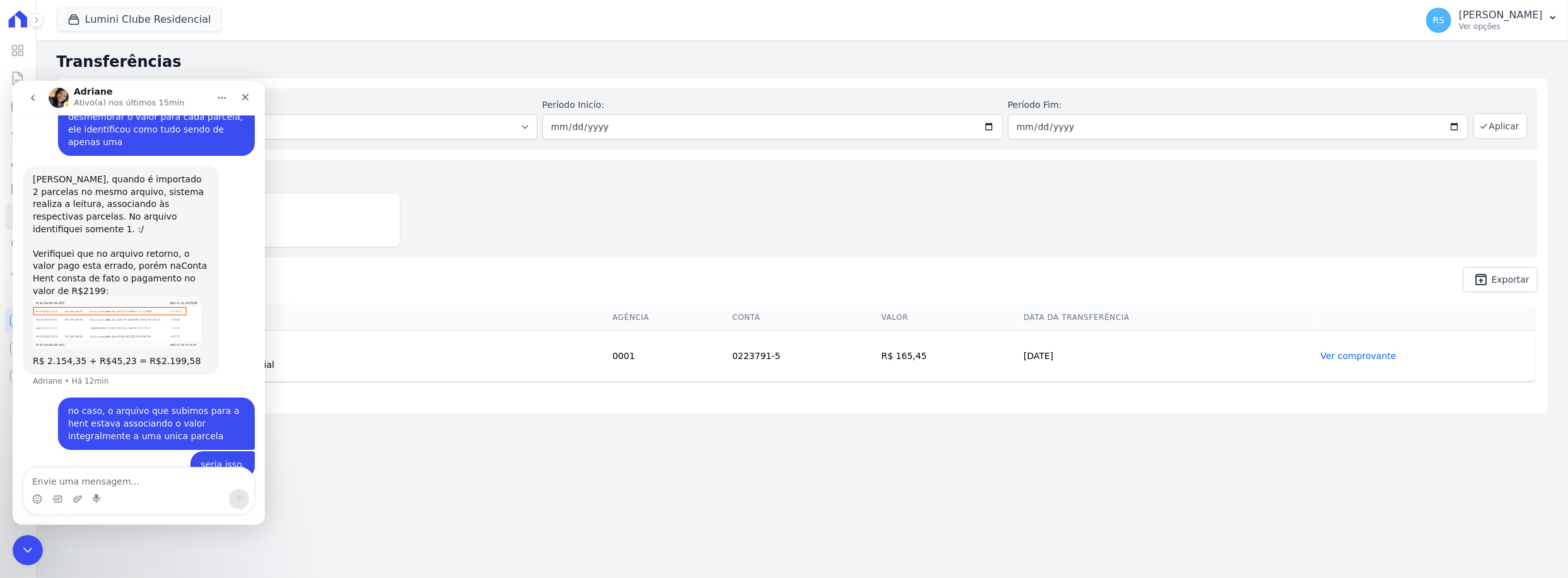
click at [144, 301] on img "Adriane diz…" at bounding box center [117, 322] width 169 height 52
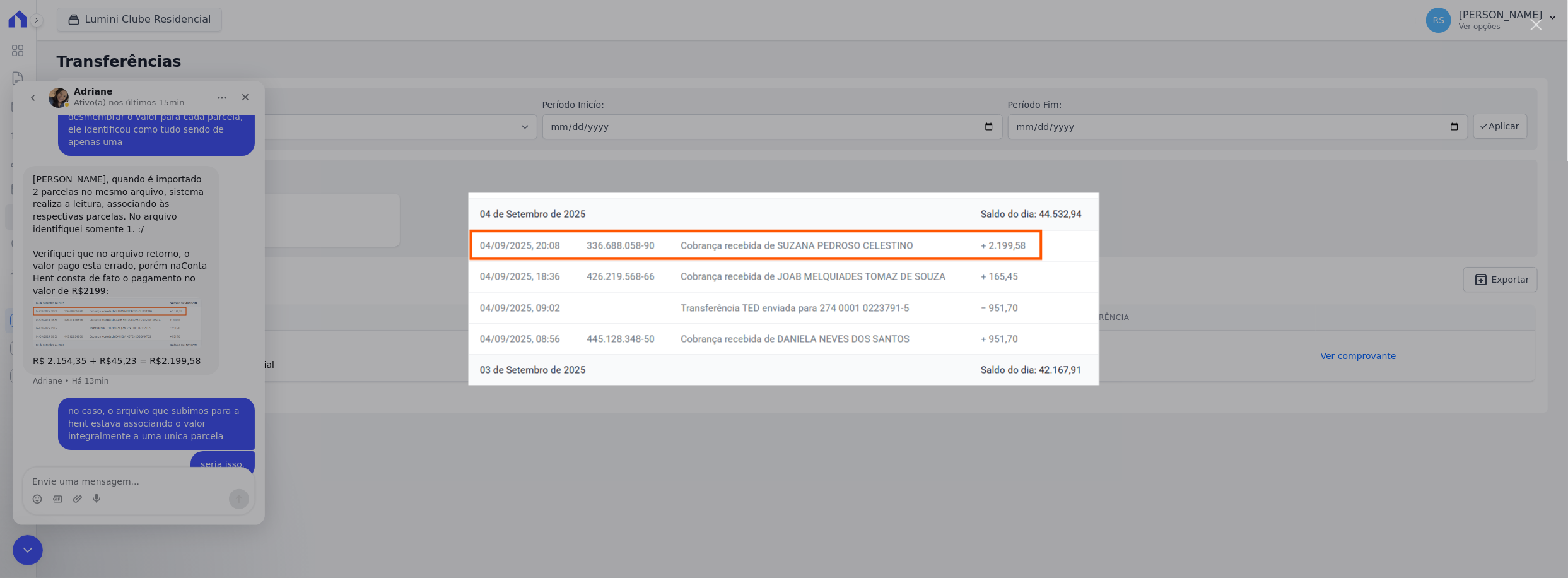
click at [1161, 185] on div "Messenger da Intercom" at bounding box center [784, 289] width 1568 height 578
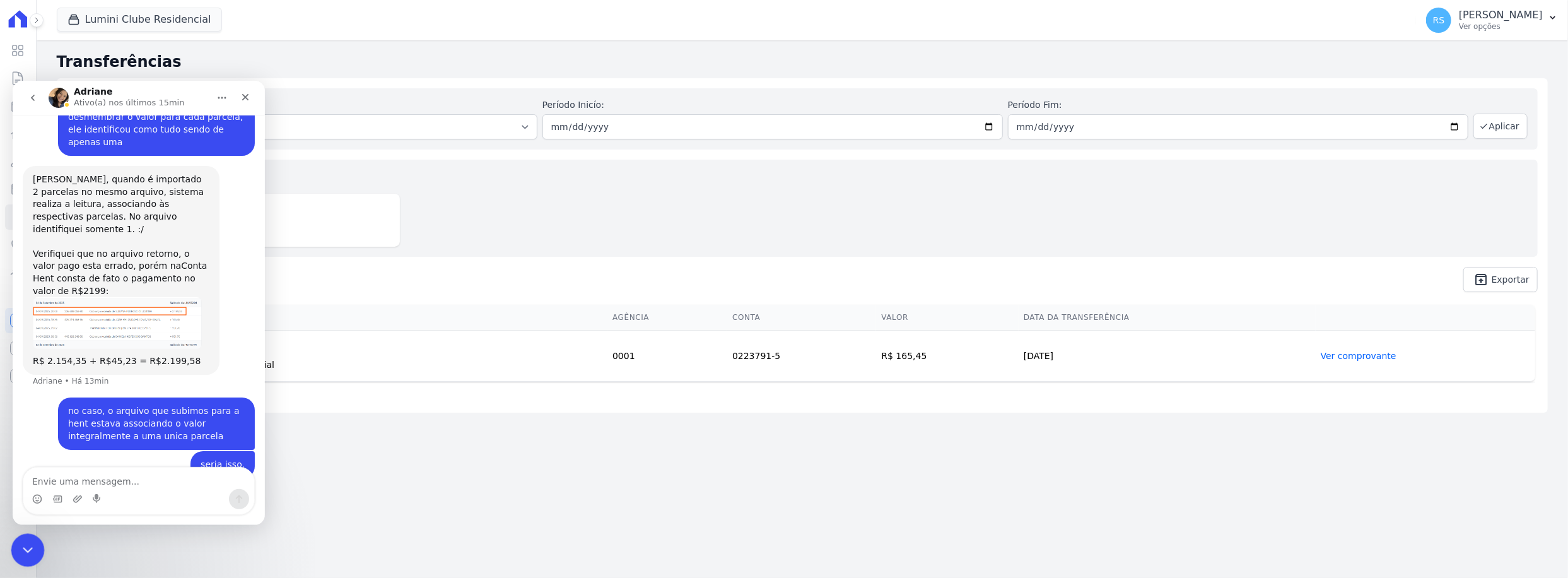
click at [26, 548] on icon "Encerramento do Messenger da Intercom" at bounding box center [26, 548] width 15 height 15
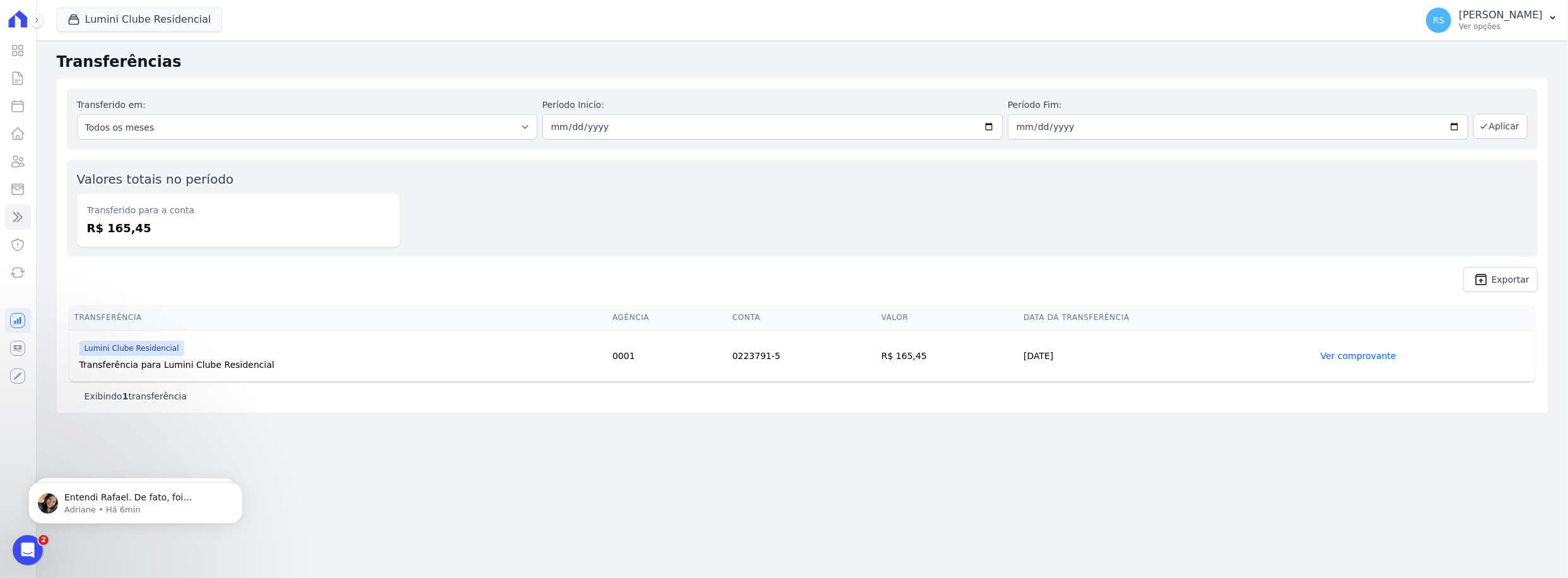
scroll to position [1011, 0]
click at [23, 543] on icon "Abertura do Messenger da Intercom" at bounding box center [26, 548] width 21 height 21
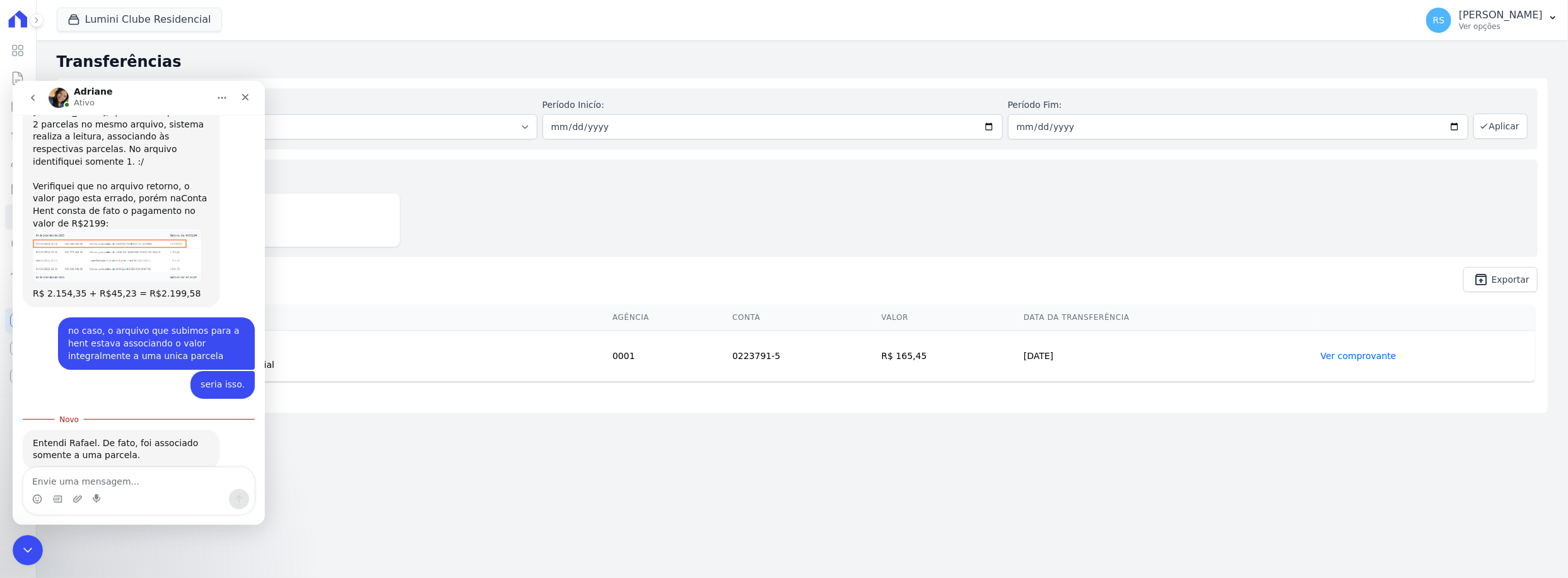
scroll to position [1032, 0]
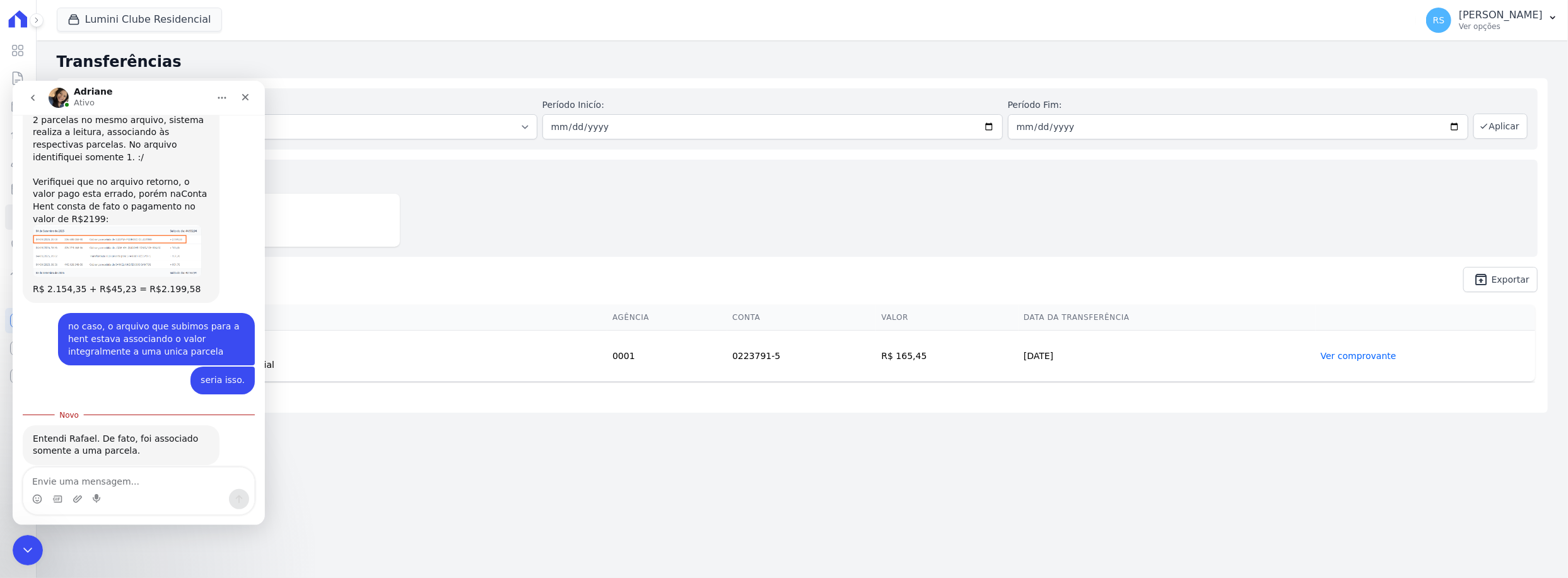
click at [108, 487] on textarea "Envie uma mensagem..." at bounding box center [139, 478] width 231 height 21
type textarea "ok"
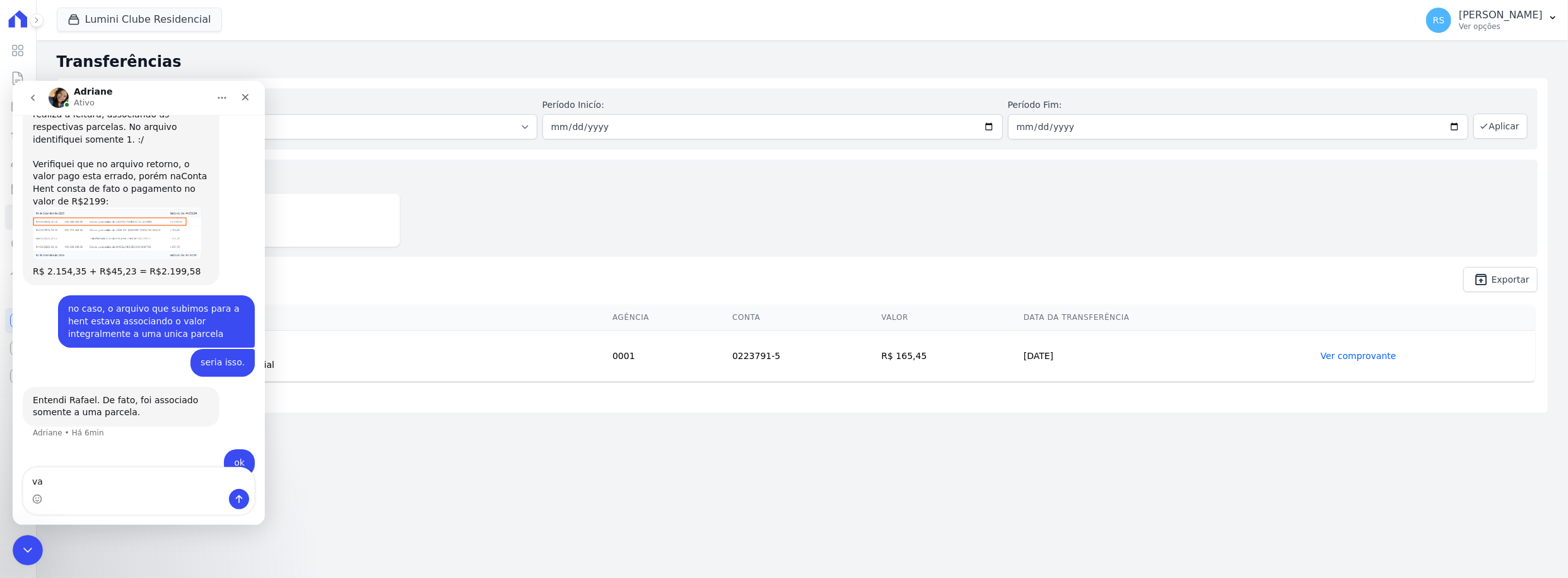
scroll to position [1049, 0]
drag, startPoint x: 146, startPoint y: 481, endPoint x: 163, endPoint y: 523, distance: 45.3
click at [147, 481] on textarea "vamos verificar aqui para tentra desmebrar os pagto" at bounding box center [139, 472] width 231 height 34
click at [245, 477] on textarea "vamos verificar aqui para tentar desmembrar os pagto" at bounding box center [139, 472] width 231 height 34
type textarea "vamos verificar aqui para tentar desmembrar os pagtos"
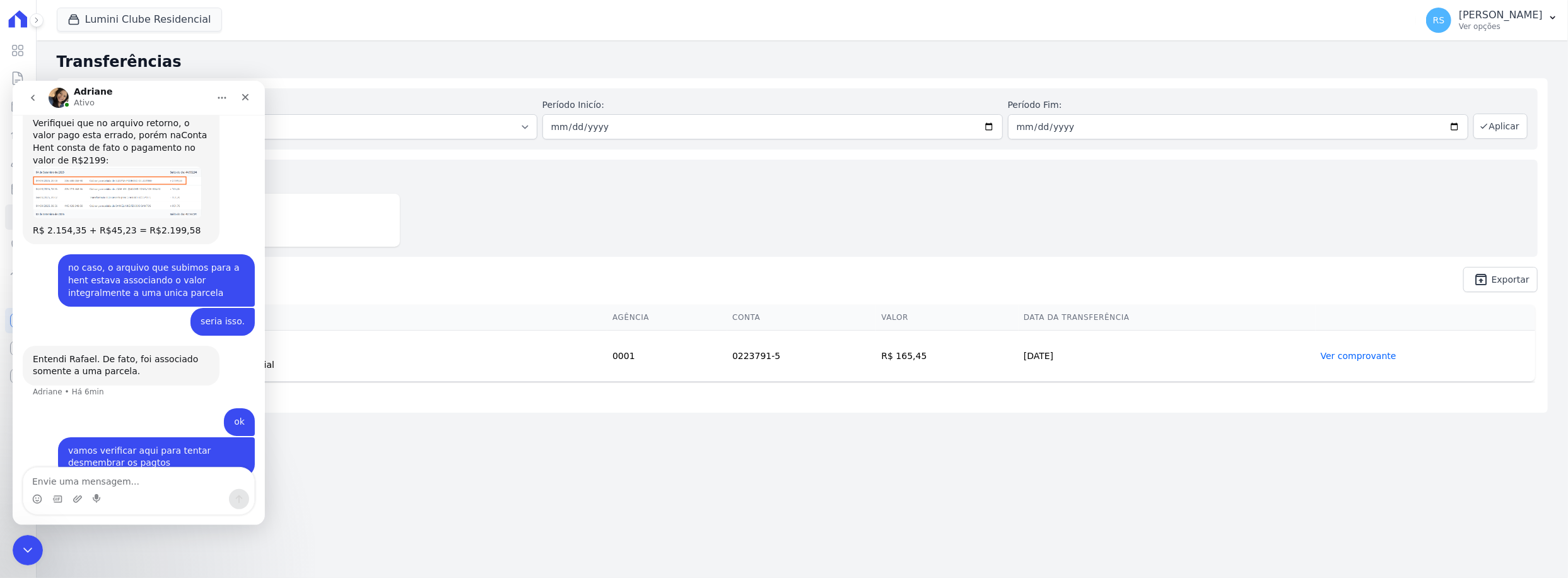
scroll to position [1090, 0]
click at [515, 194] on div "Valores totais no período Transferido para a conta R$ 165,45" at bounding box center [802, 208] width 1471 height 97
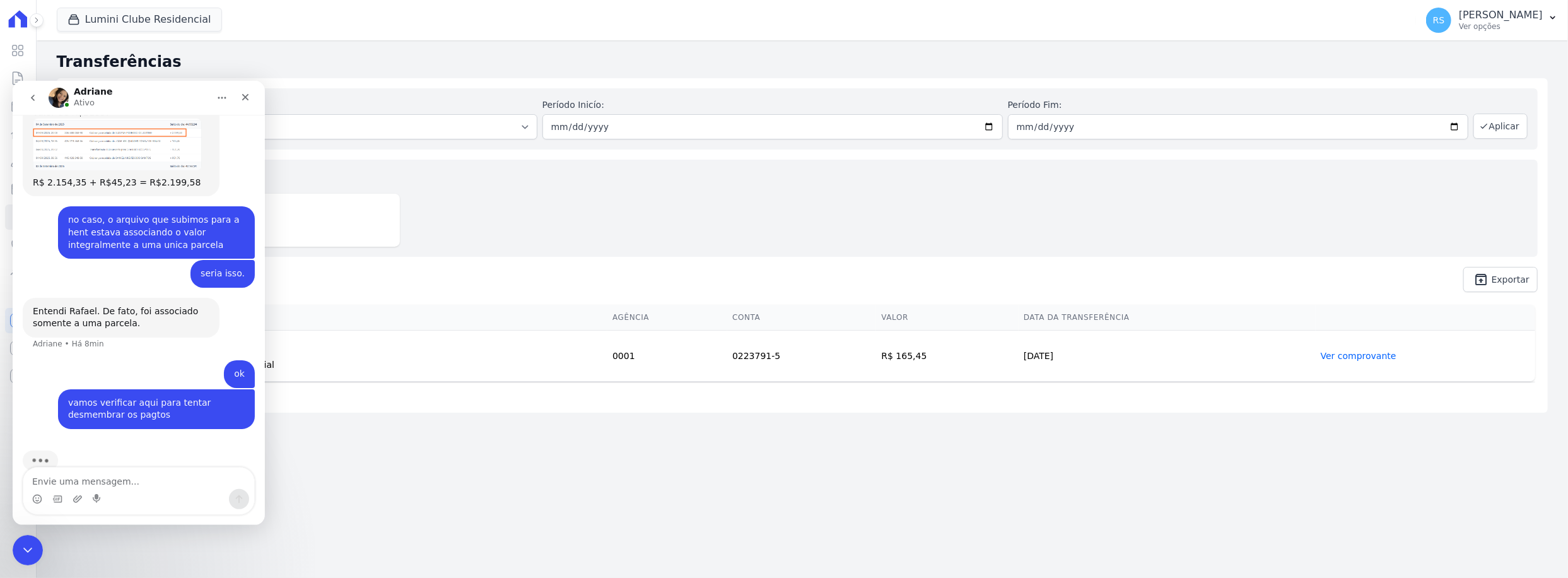
click at [157, 444] on div "Digitando" at bounding box center [138, 468] width 232 height 49
drag, startPoint x: 244, startPoint y: 98, endPoint x: 284, endPoint y: 243, distance: 150.4
click at [244, 98] on icon "Fechar" at bounding box center [245, 96] width 10 height 10
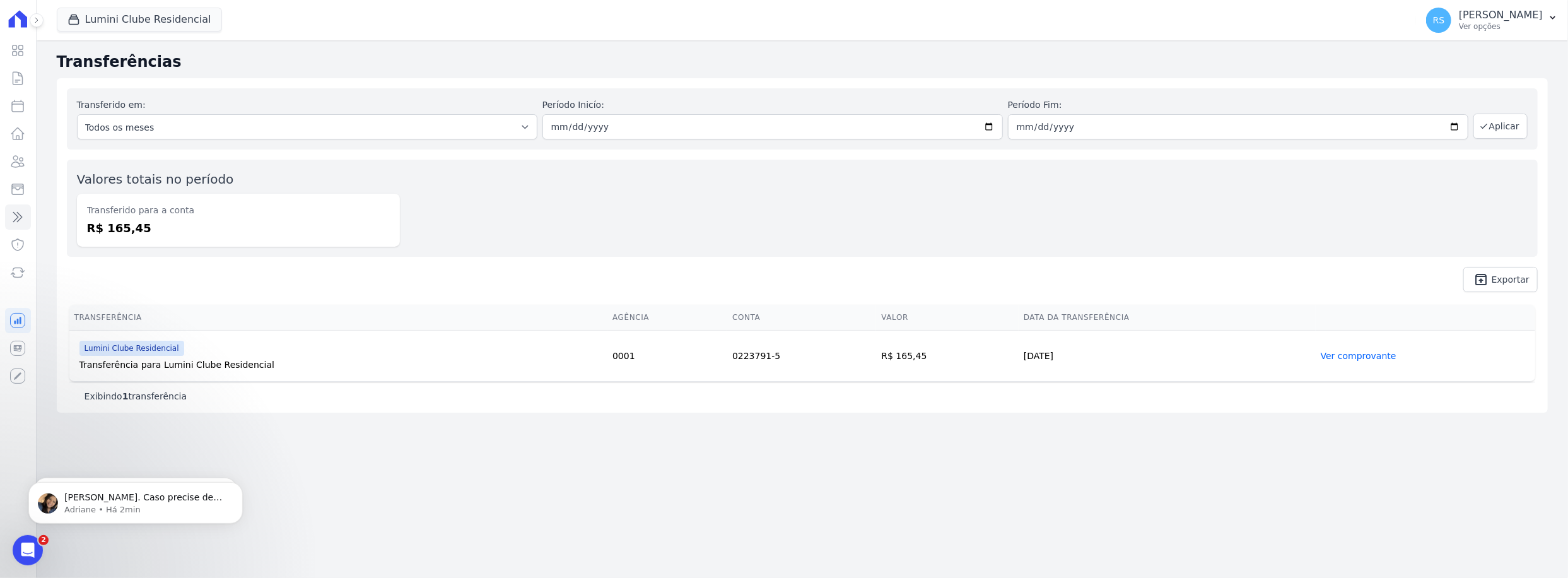
scroll to position [1152, 0]
click at [595, 193] on div "Valores totais no período Transferido para a conta R$ 165,45" at bounding box center [802, 208] width 1471 height 97
click at [150, 488] on div "Certo Rafael. Caso precise de alguma informação do lado Hent, me avise. ; ) Adr…" at bounding box center [135, 502] width 215 height 42
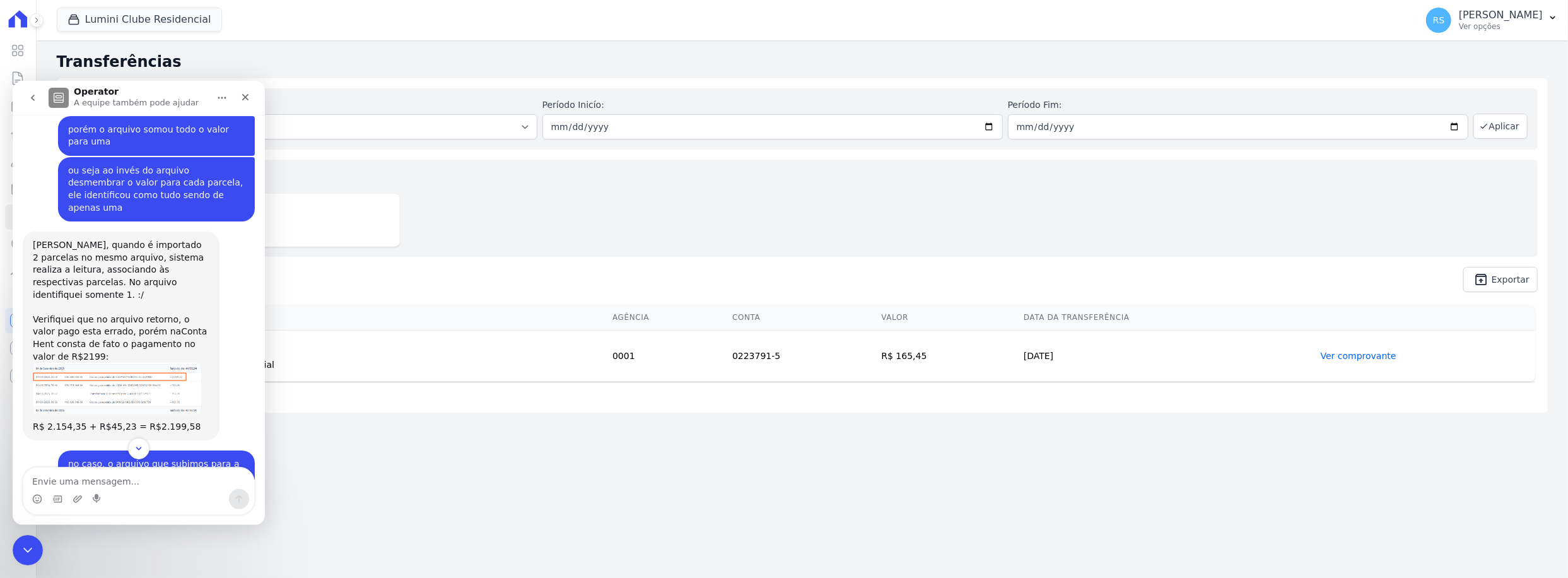
scroll to position [921, 0]
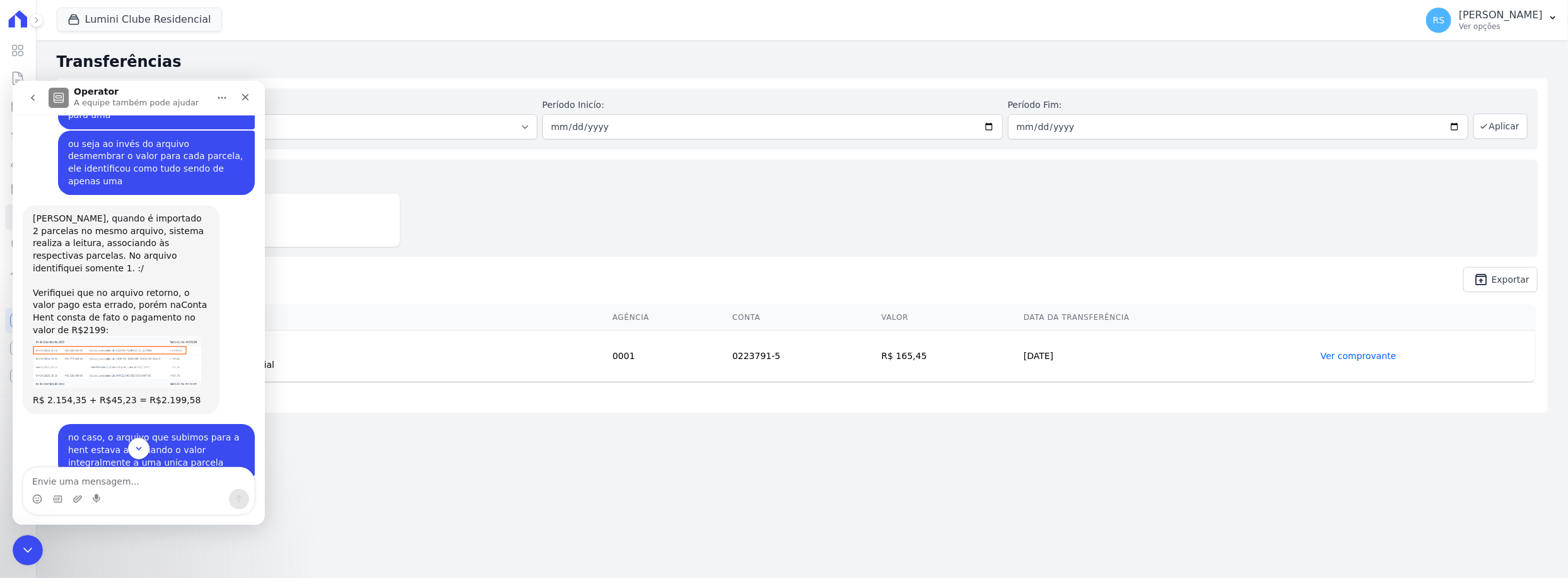
click at [123, 335] on img "Adriane diz…" at bounding box center [117, 361] width 169 height 52
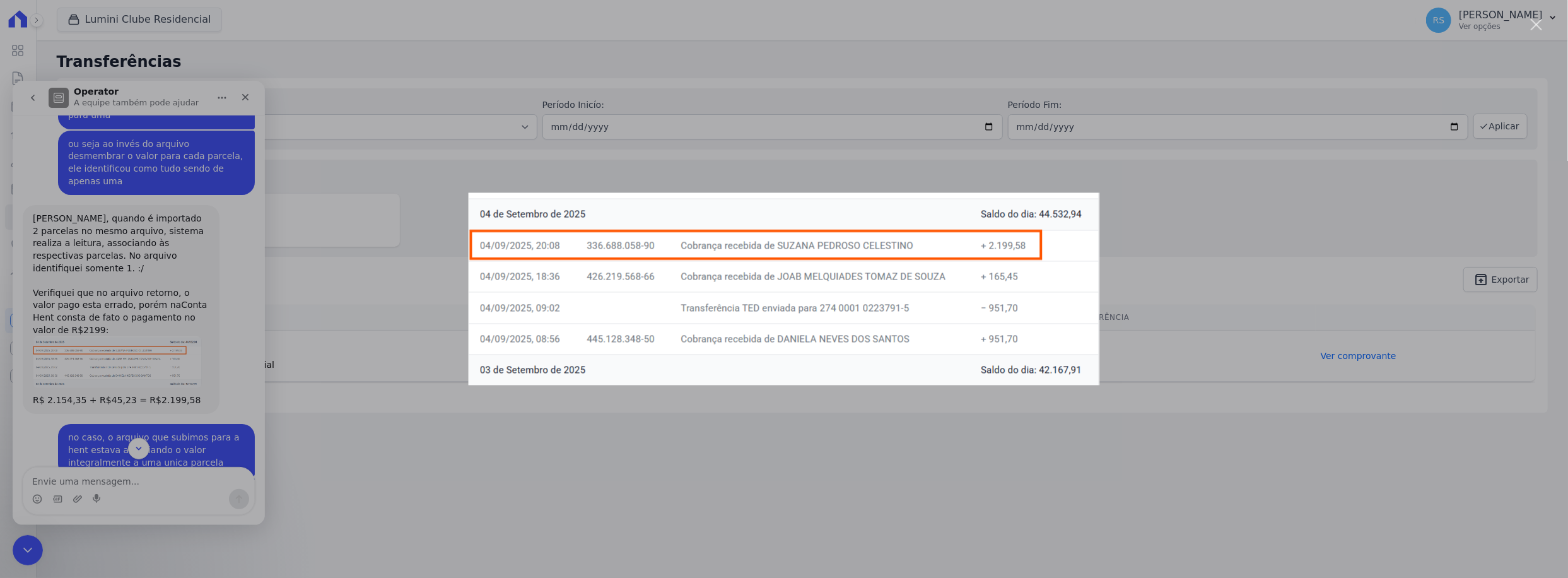
click at [1151, 216] on div "Messenger da Intercom" at bounding box center [784, 289] width 1568 height 578
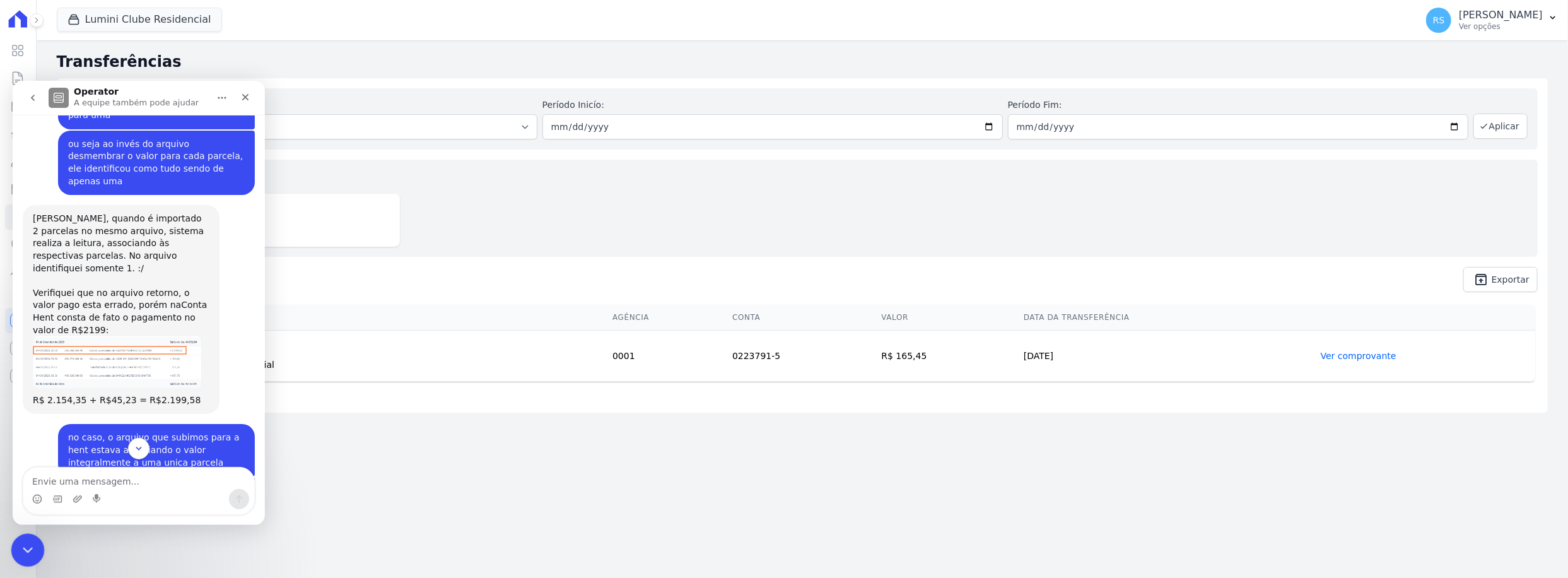
click at [34, 543] on div "Encerramento do Messenger da Intercom" at bounding box center [26, 548] width 30 height 30
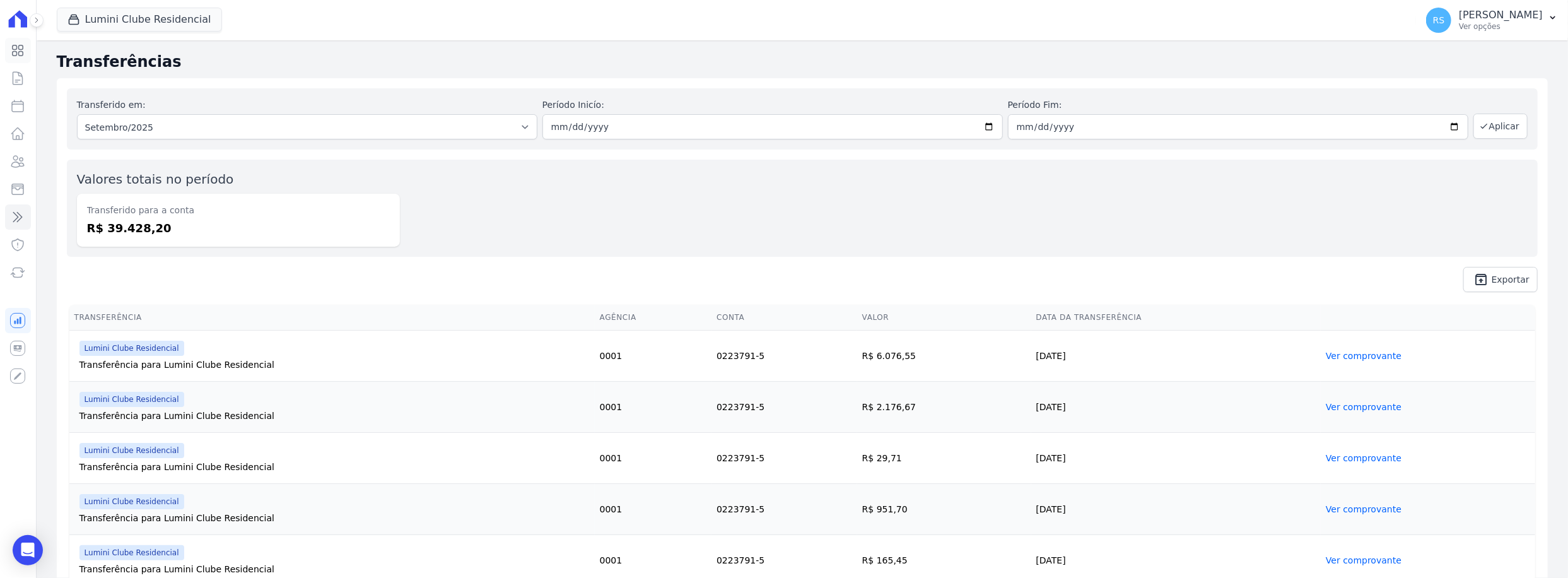
click at [21, 45] on icon at bounding box center [18, 50] width 11 height 11
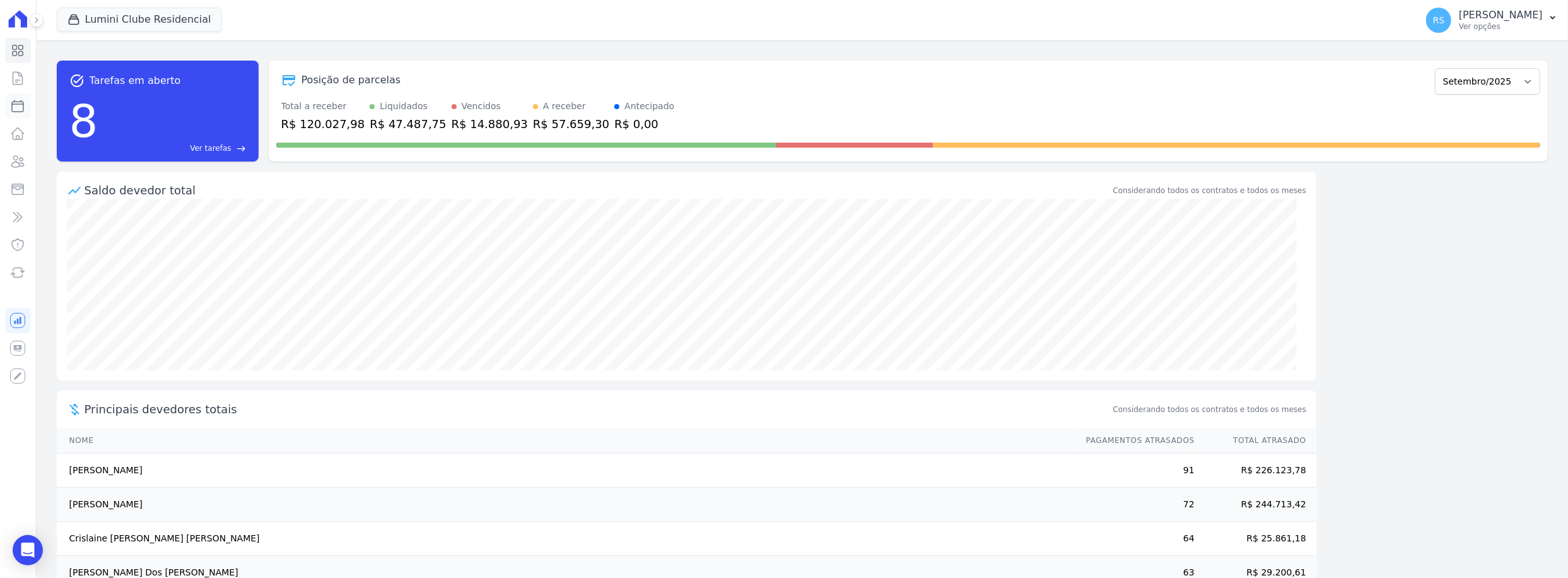
click at [17, 109] on icon at bounding box center [17, 106] width 15 height 15
select select
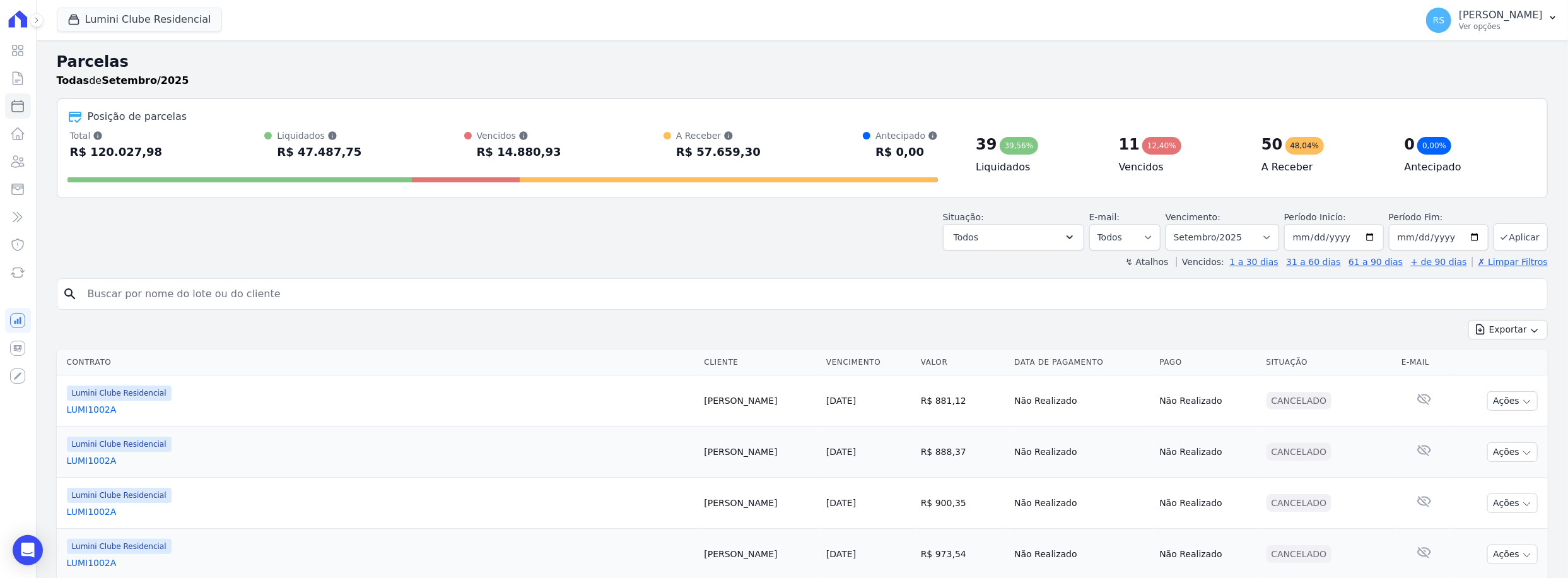
click at [427, 301] on input "search" at bounding box center [811, 294] width 1462 height 26
type input "suzana"
select select
